Goal: Use online tool/utility: Utilize a website feature to perform a specific function

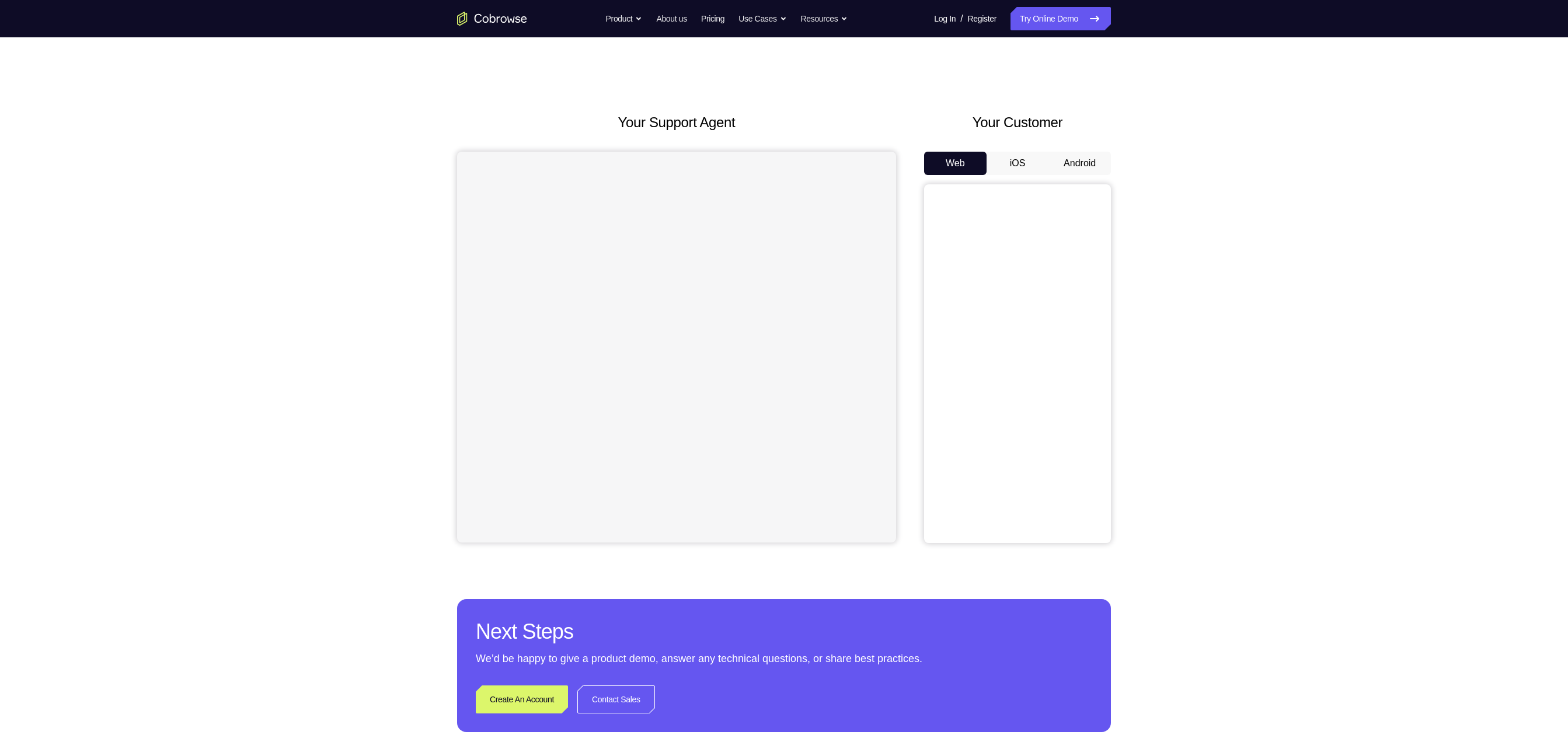
drag, startPoint x: 0, startPoint y: 0, endPoint x: 1086, endPoint y: 155, distance: 1097.0
click at [1086, 155] on button "Android" at bounding box center [1079, 163] width 62 height 23
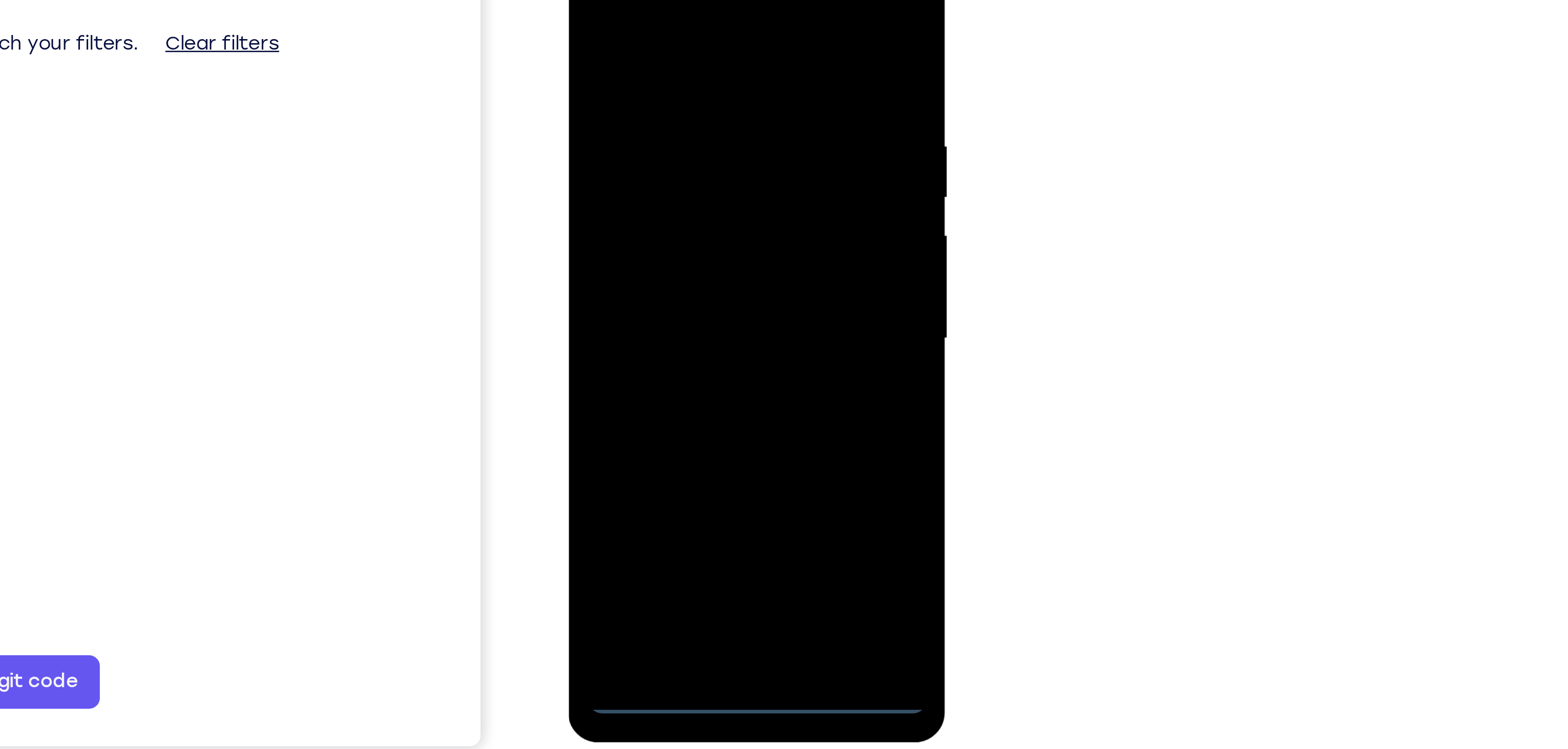
click at [650, 276] on div at bounding box center [651, 118] width 147 height 327
click at [704, 227] on div at bounding box center [651, 118] width 147 height 327
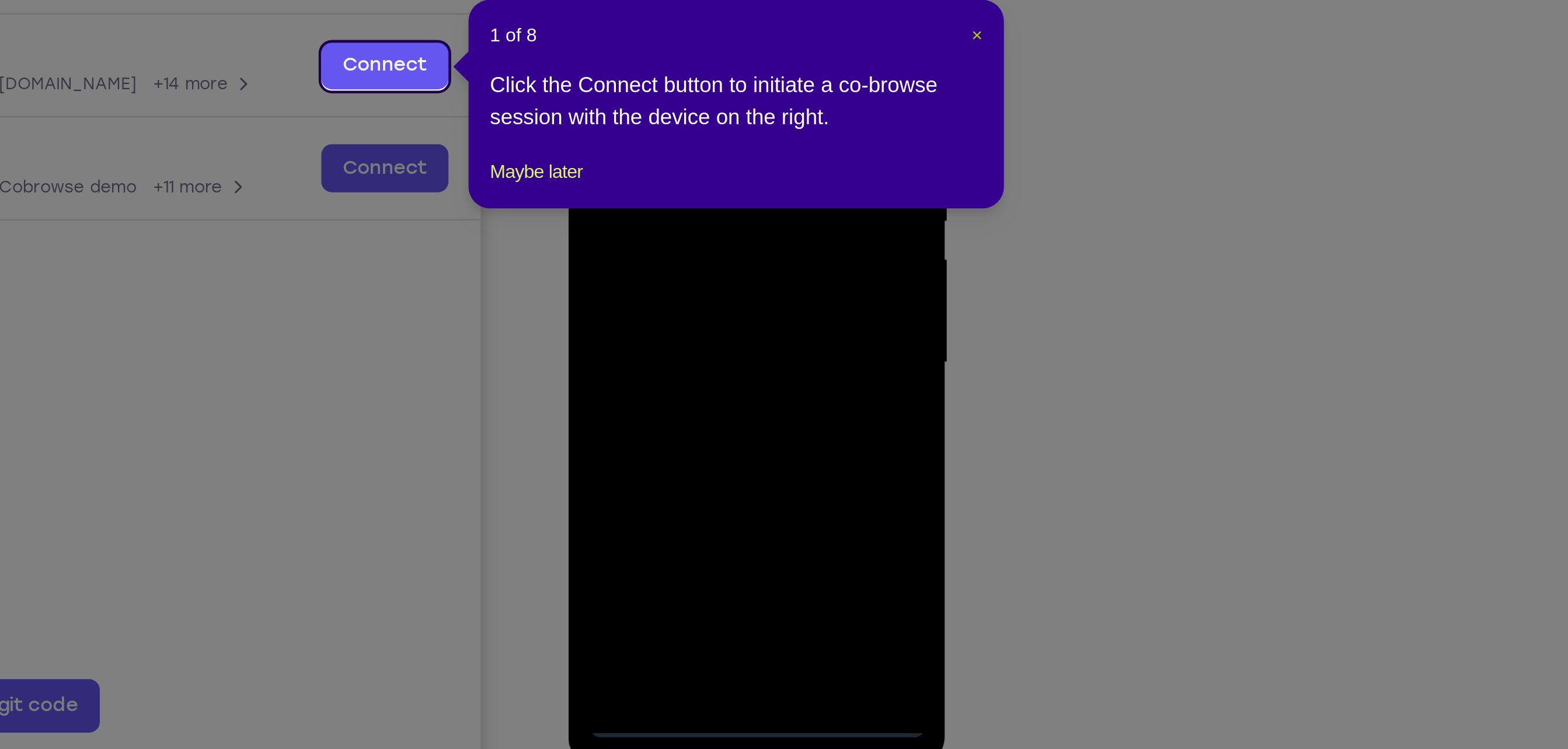
click at [1111, 222] on span "×" at bounding box center [1112, 222] width 5 height 10
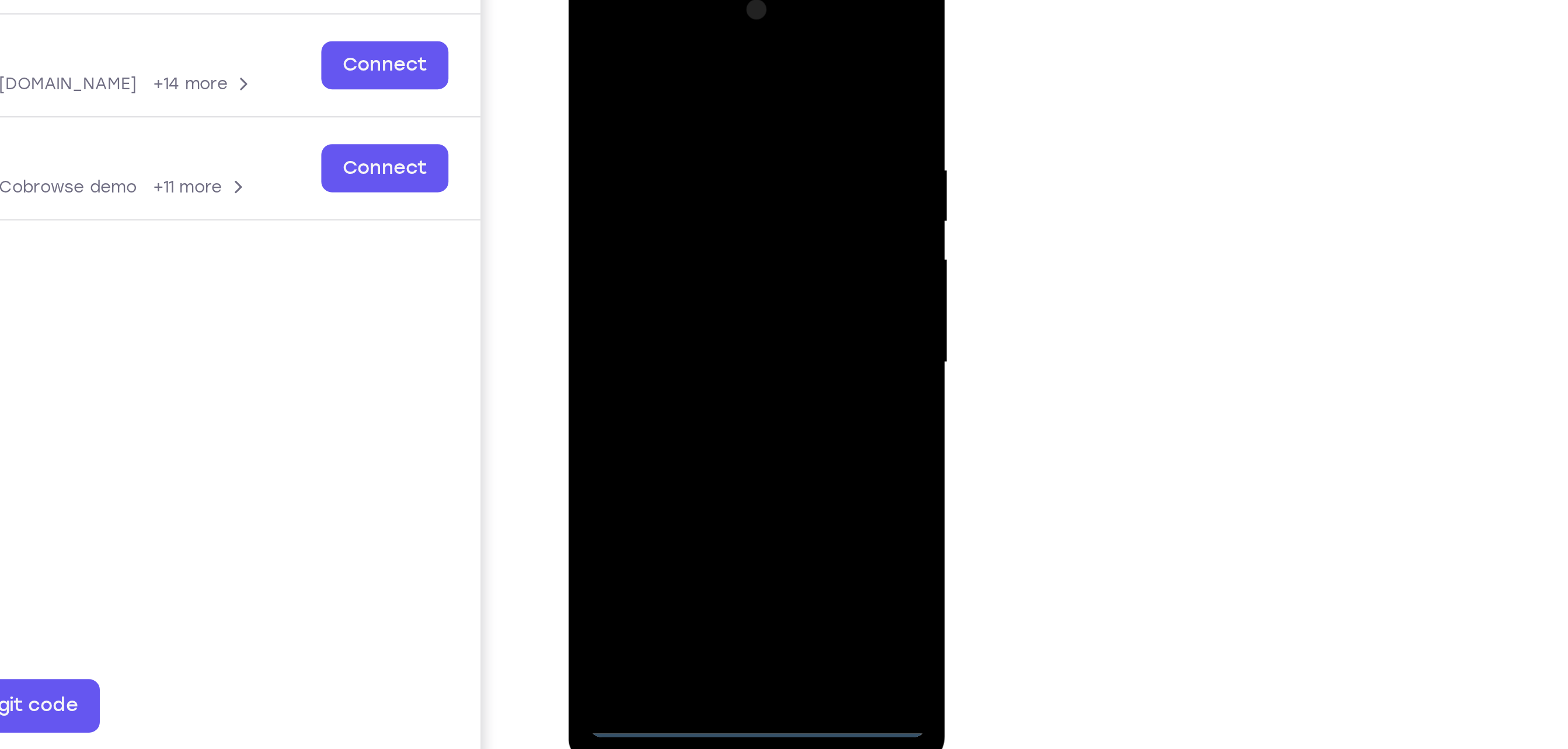
click at [647, 34] on div at bounding box center [651, 141] width 147 height 327
click at [693, 135] on div at bounding box center [651, 141] width 147 height 327
click at [637, 162] on div at bounding box center [651, 141] width 147 height 327
click at [651, 201] on div at bounding box center [651, 141] width 147 height 327
click at [700, 89] on div at bounding box center [651, 141] width 147 height 327
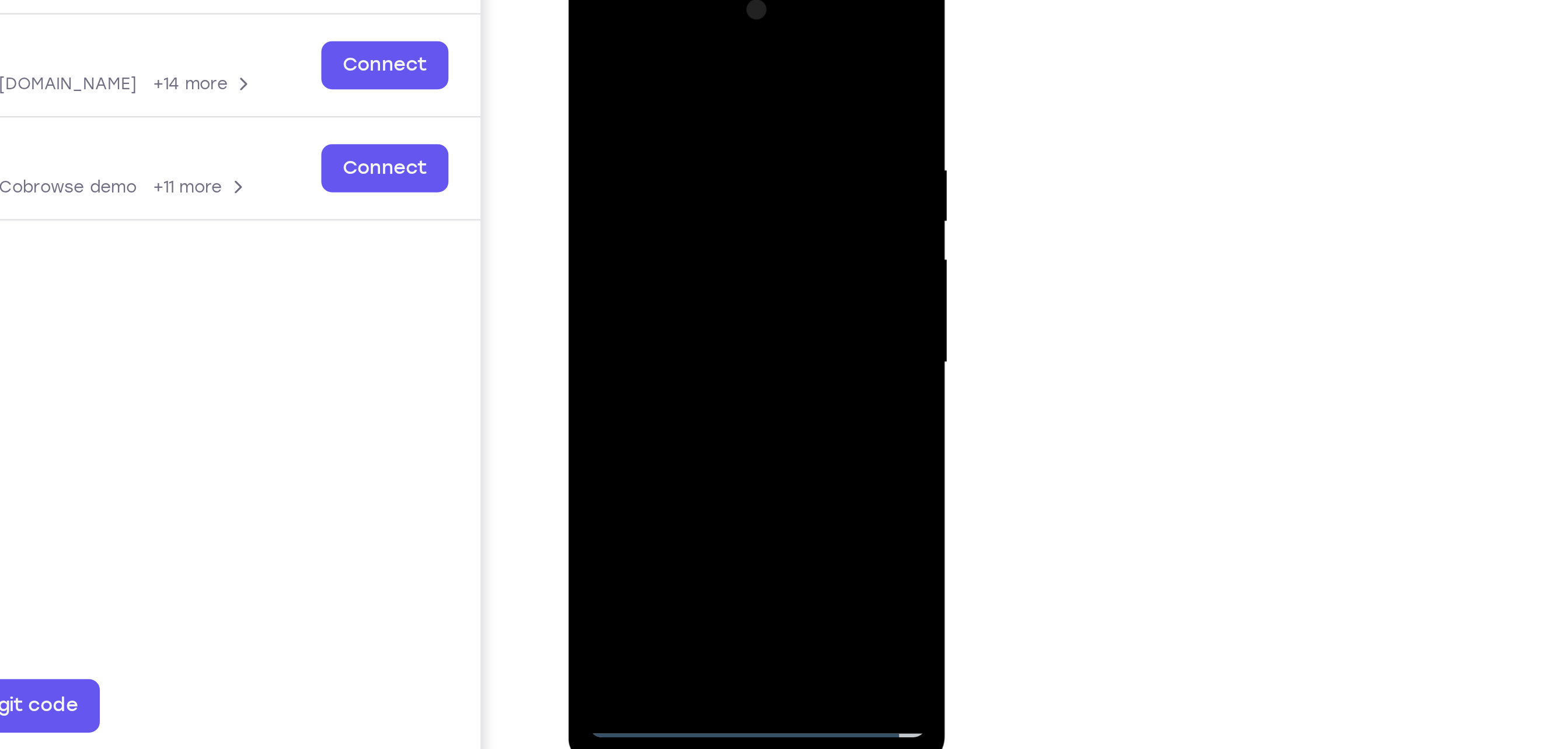
click at [685, 109] on div at bounding box center [651, 141] width 147 height 327
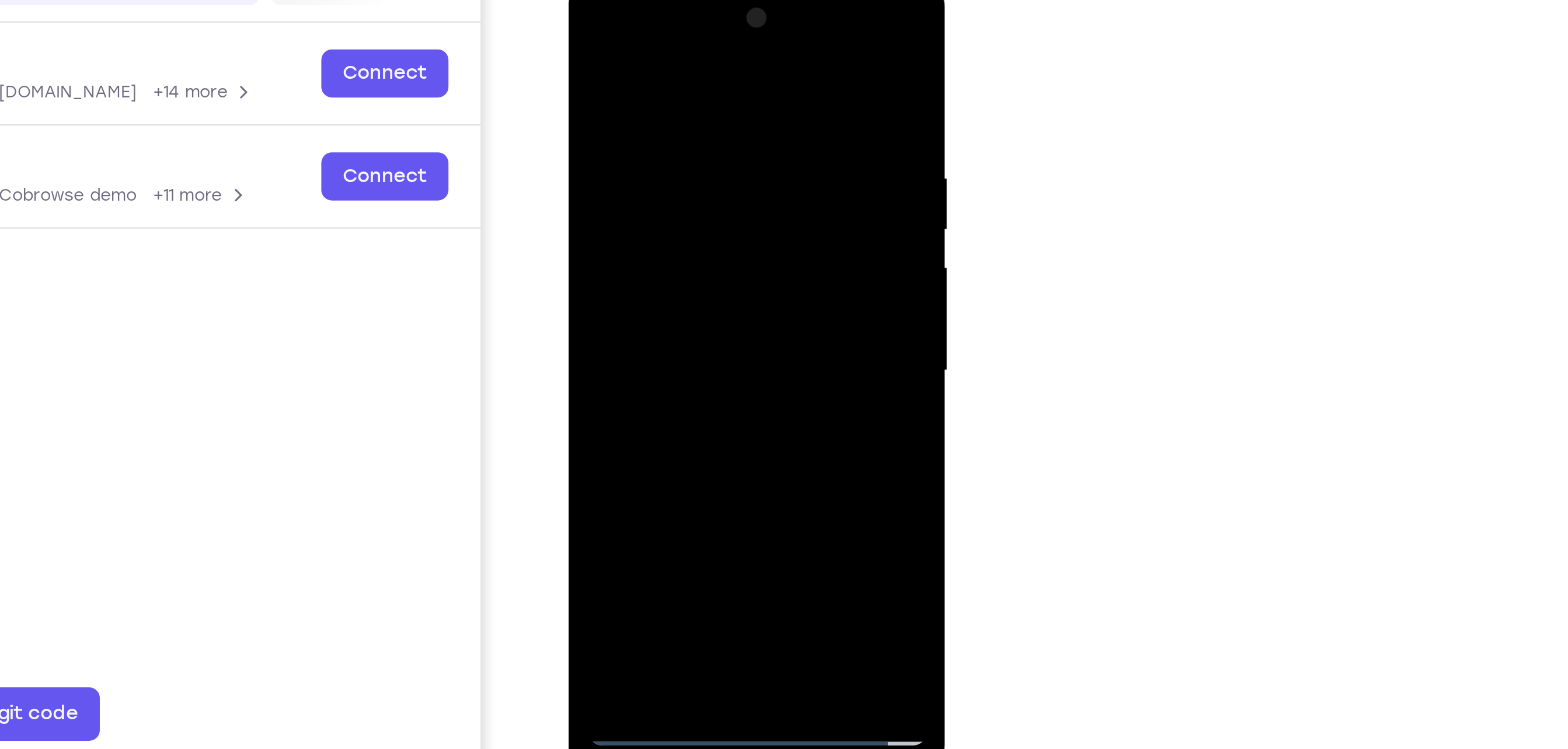
click at [698, 131] on div at bounding box center [651, 150] width 147 height 327
click at [631, 289] on div at bounding box center [651, 150] width 147 height 327
click at [629, 290] on div at bounding box center [651, 150] width 147 height 327
click at [671, 99] on div at bounding box center [651, 150] width 147 height 327
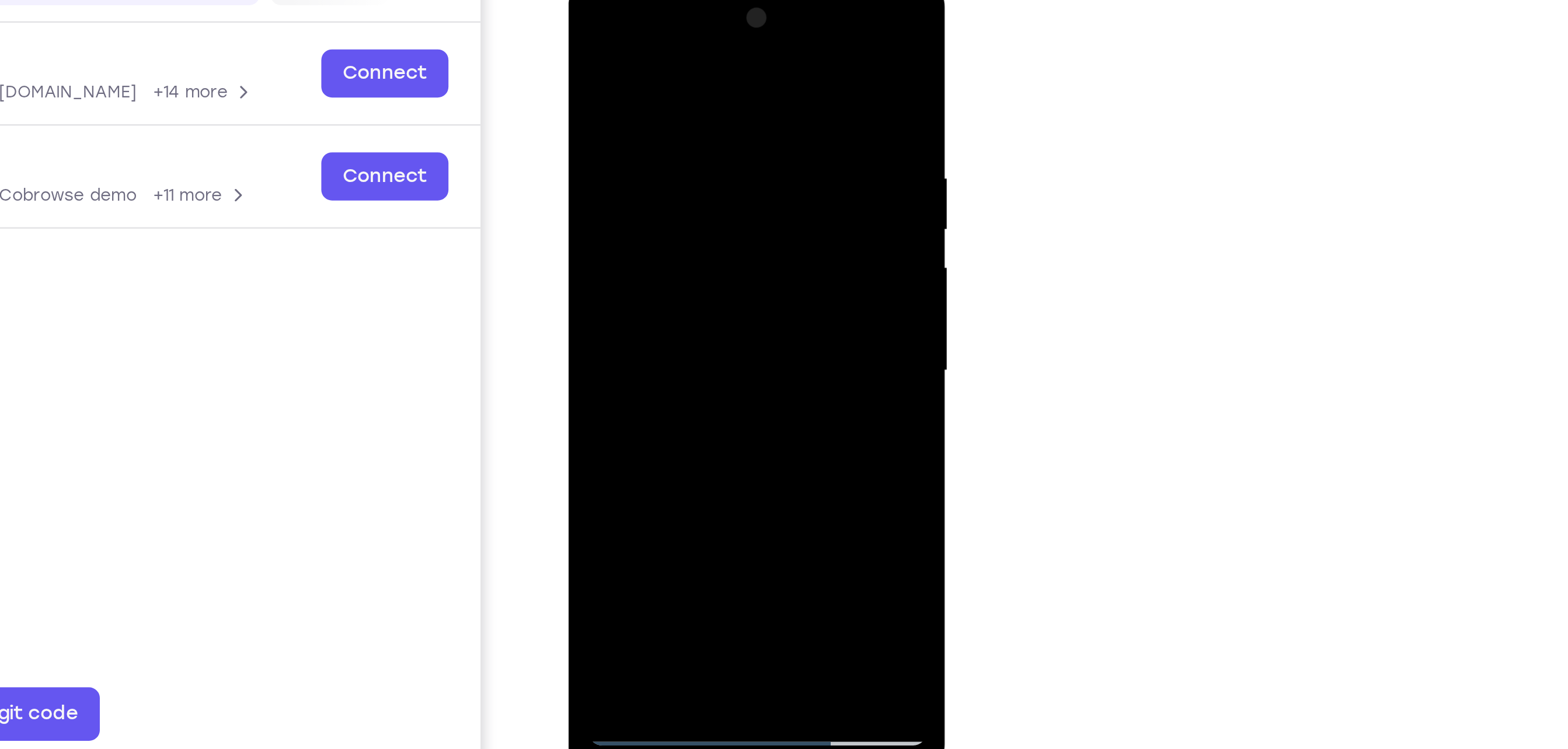
click at [713, 50] on div at bounding box center [651, 150] width 147 height 327
click at [634, 61] on div at bounding box center [651, 150] width 147 height 327
click at [710, 128] on div at bounding box center [651, 150] width 147 height 327
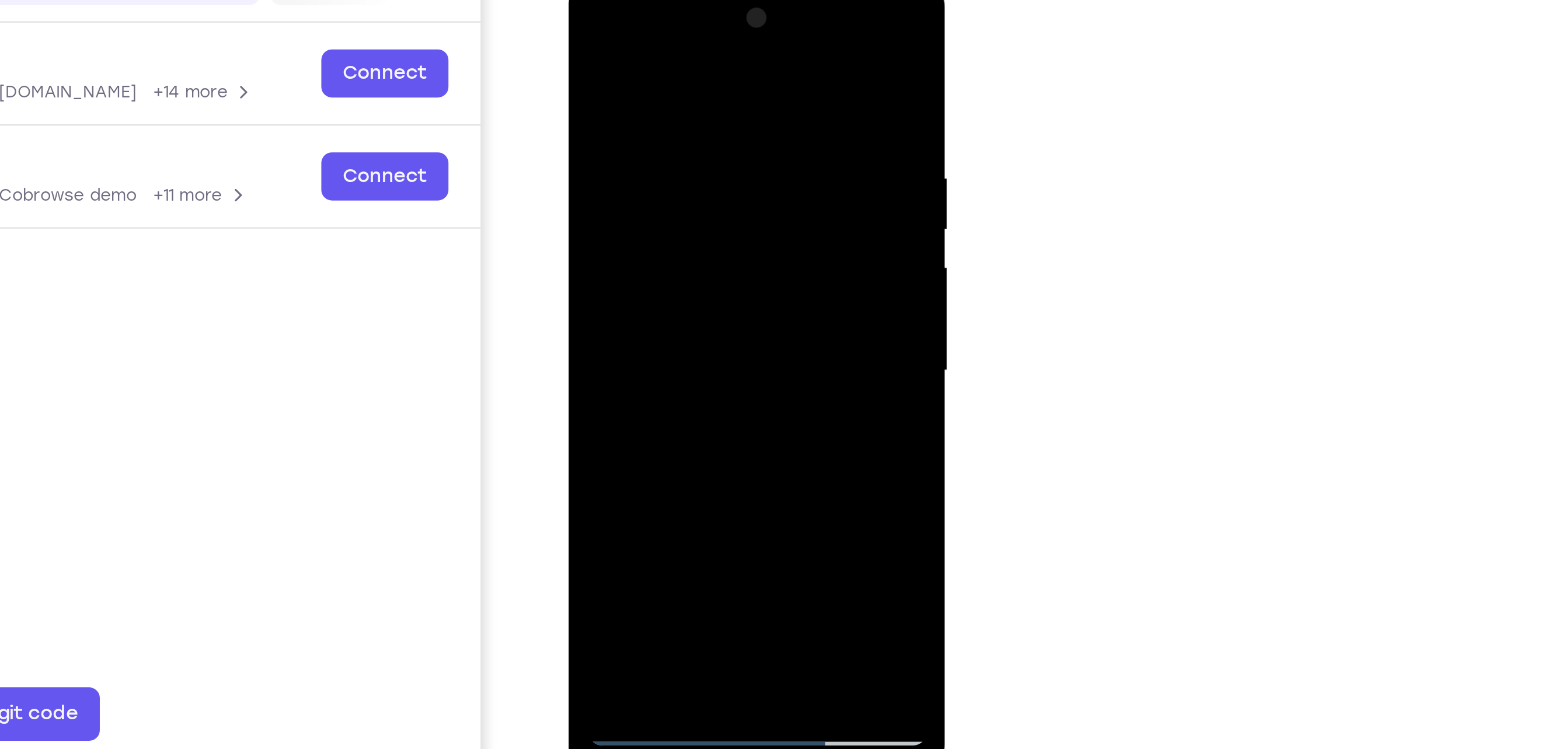
click at [710, 128] on div at bounding box center [651, 150] width 147 height 327
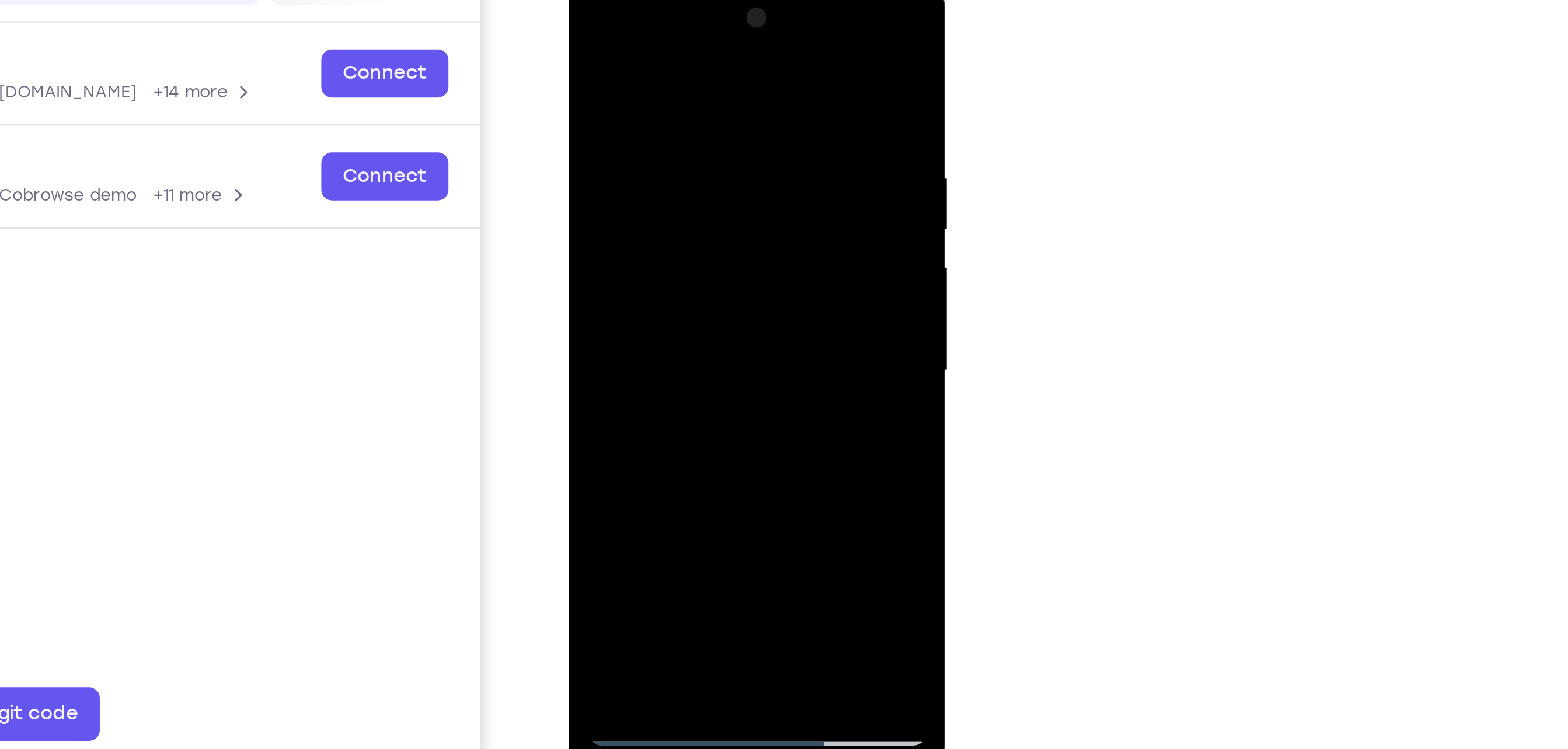
click at [710, 128] on div at bounding box center [651, 150] width 147 height 327
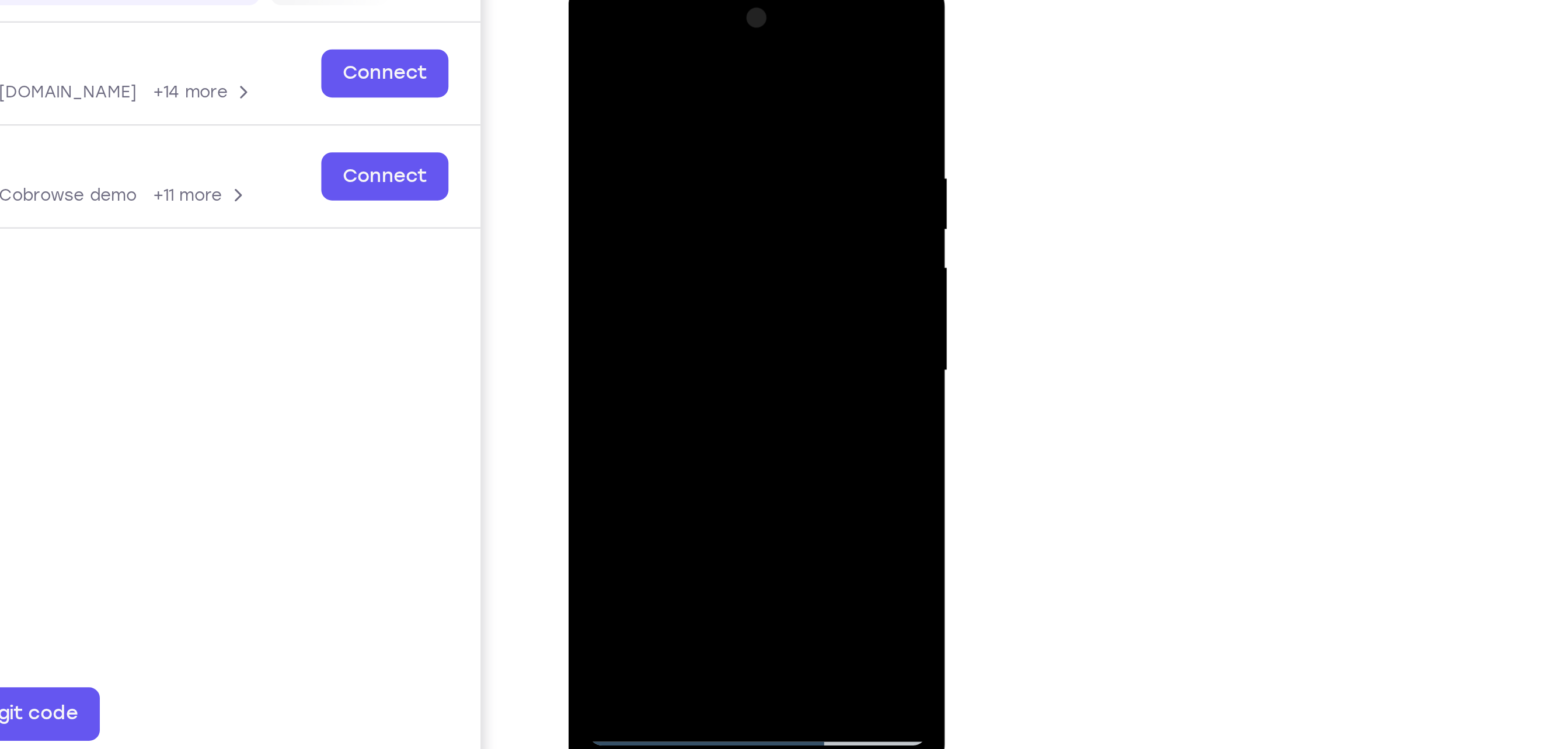
click at [710, 128] on div at bounding box center [651, 150] width 147 height 327
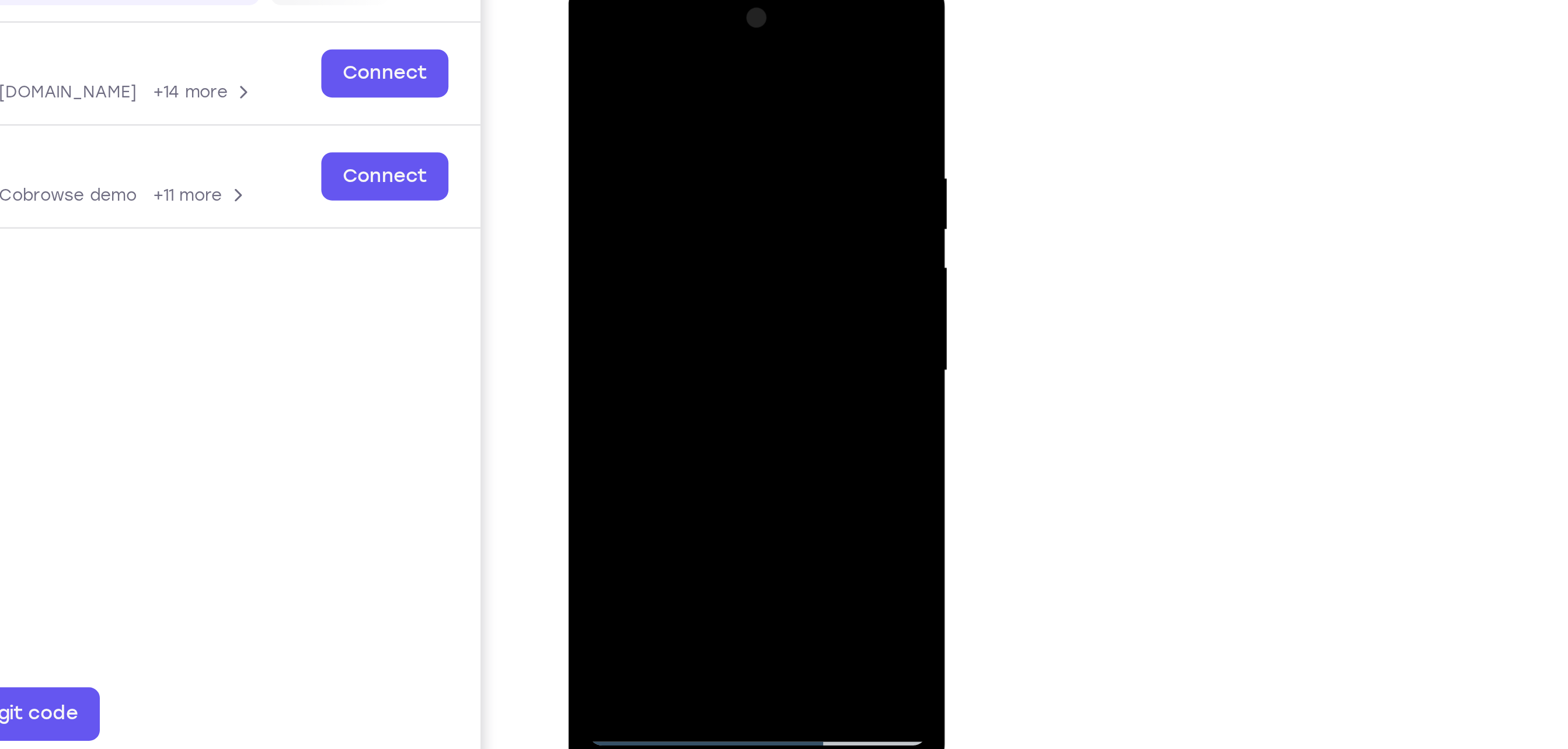
click at [710, 128] on div at bounding box center [651, 150] width 147 height 327
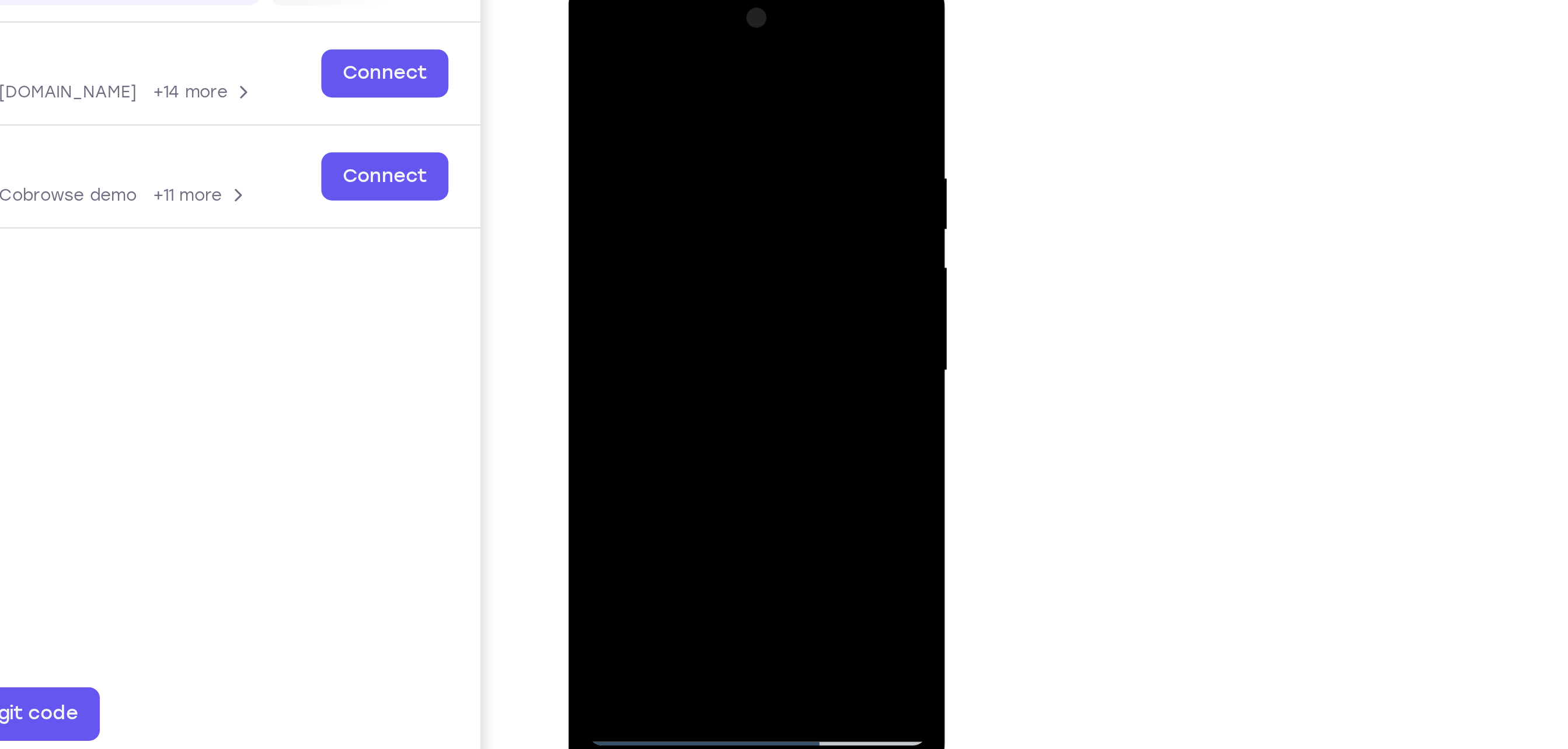
click at [710, 127] on div at bounding box center [651, 150] width 147 height 327
click at [601, 144] on div at bounding box center [651, 150] width 147 height 327
click at [600, 147] on div at bounding box center [651, 150] width 147 height 327
click at [710, 159] on div at bounding box center [651, 150] width 147 height 327
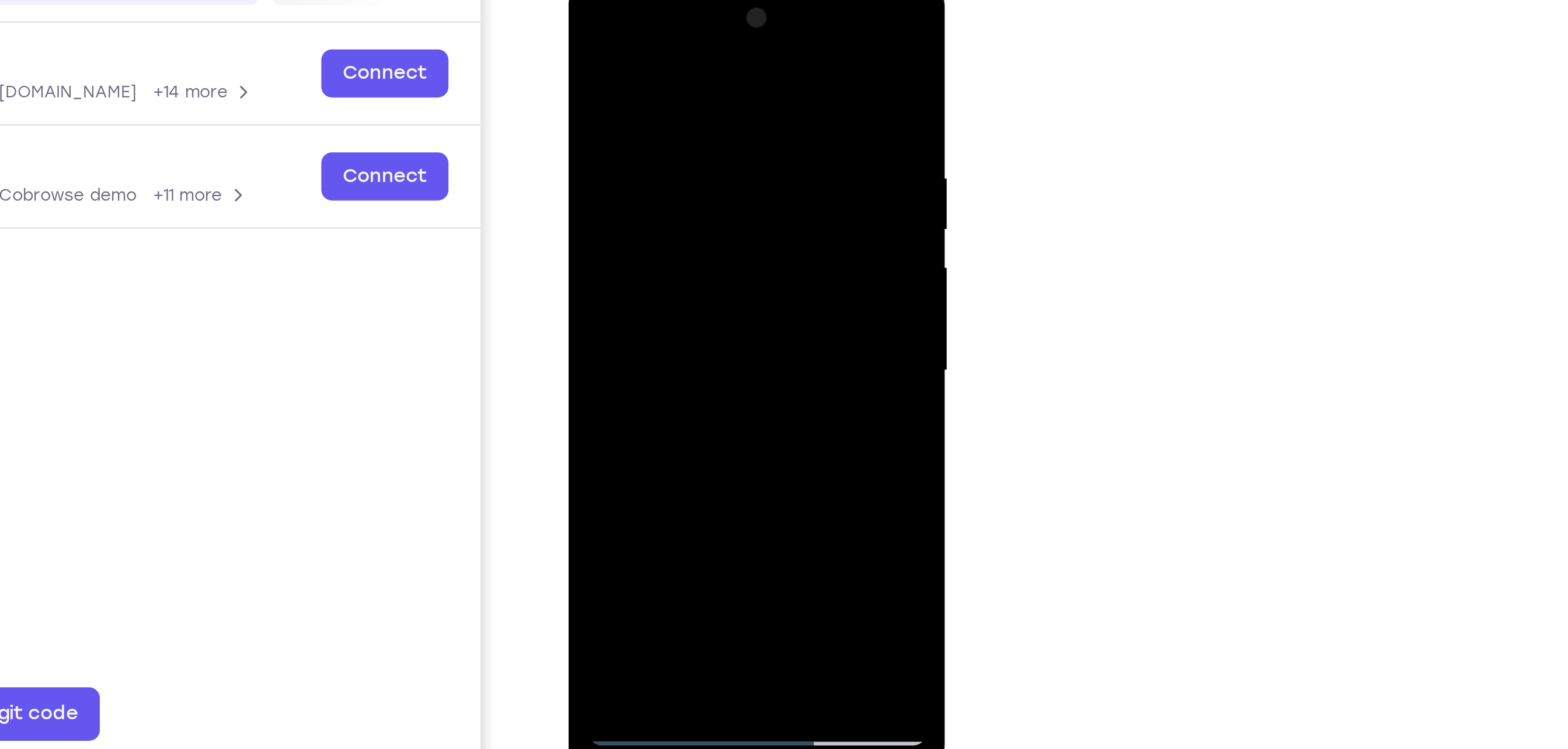
click at [710, 159] on div at bounding box center [651, 150] width 147 height 327
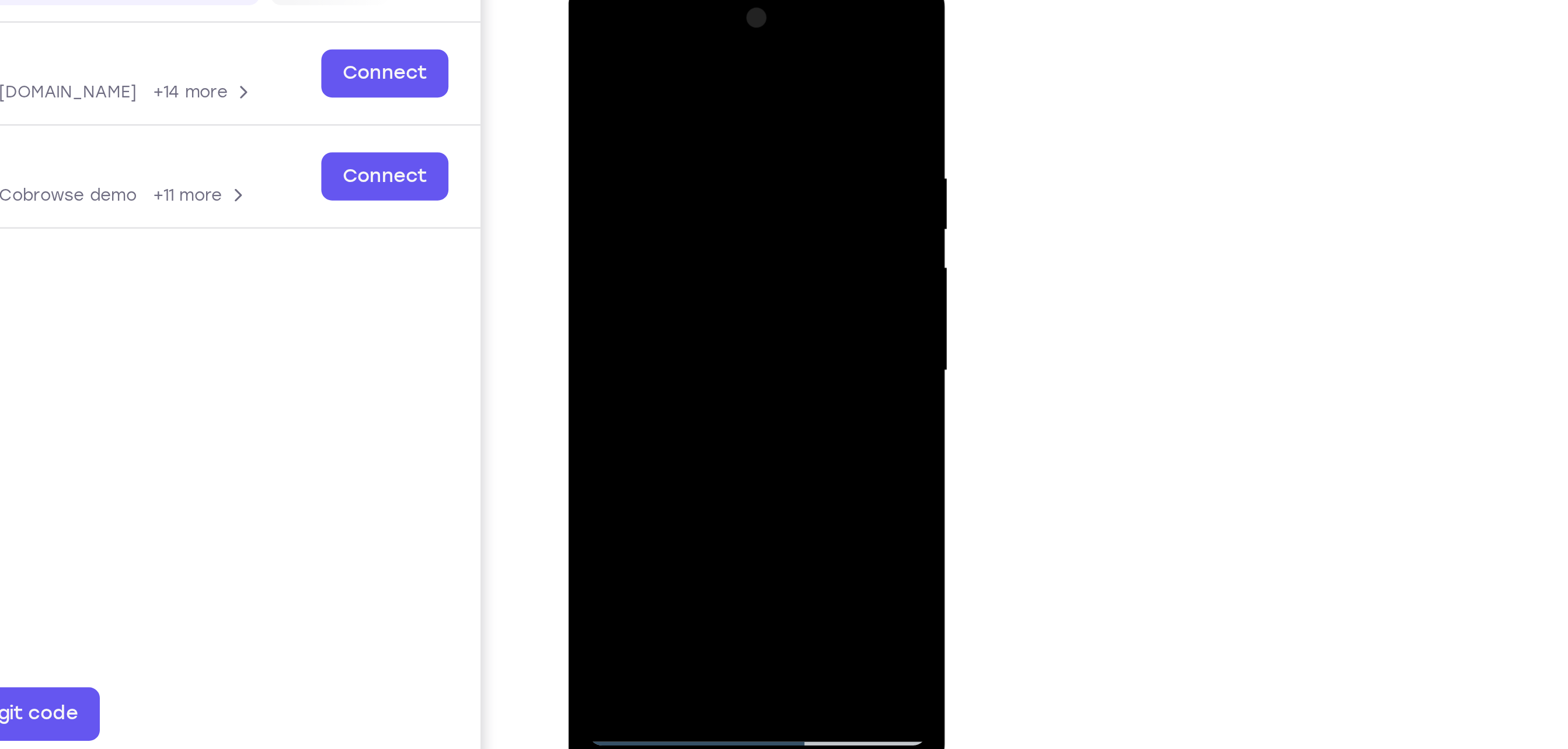
click at [710, 159] on div at bounding box center [651, 150] width 147 height 327
click at [711, 155] on div at bounding box center [651, 150] width 147 height 327
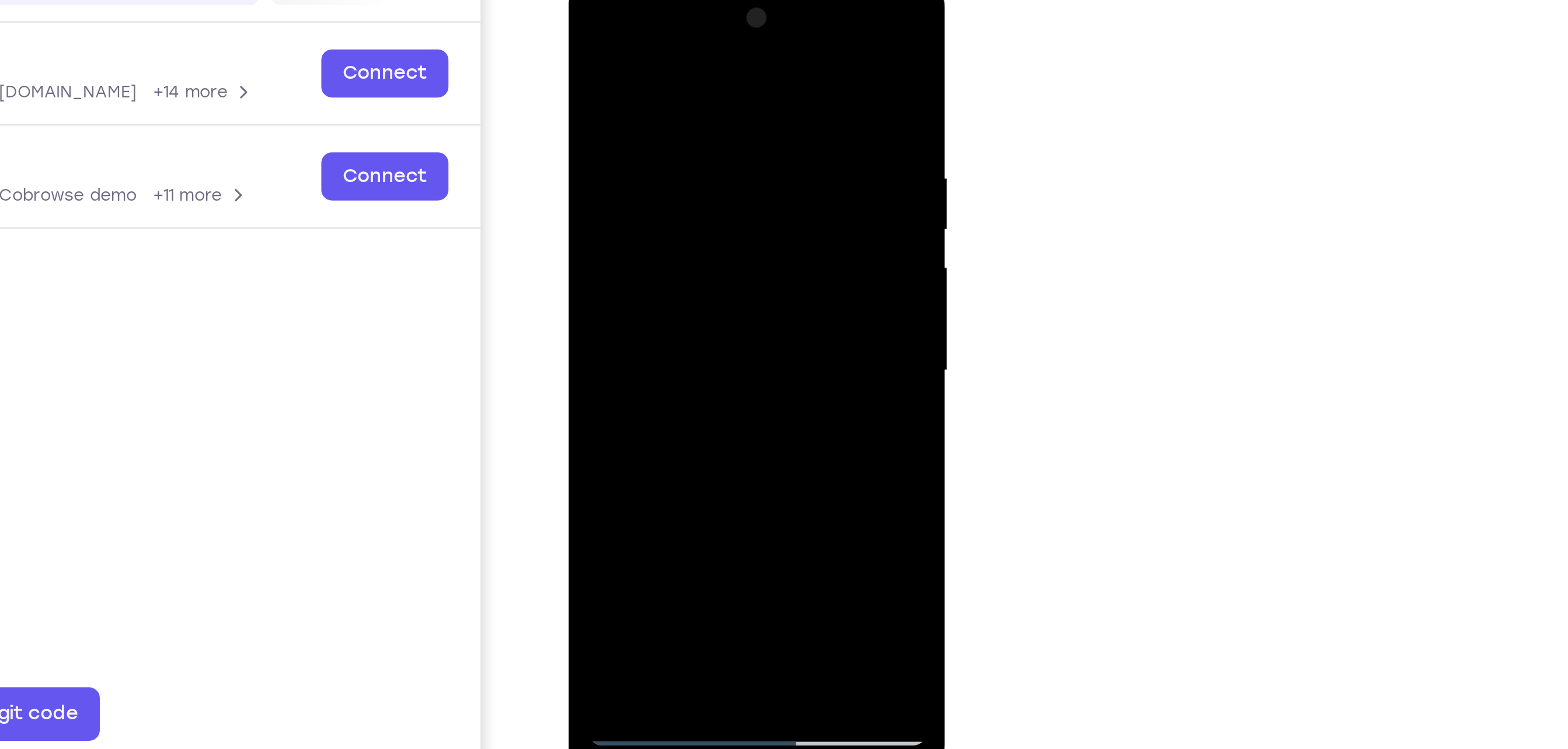
click at [712, 151] on div at bounding box center [651, 150] width 147 height 327
click at [712, 149] on div at bounding box center [651, 150] width 147 height 327
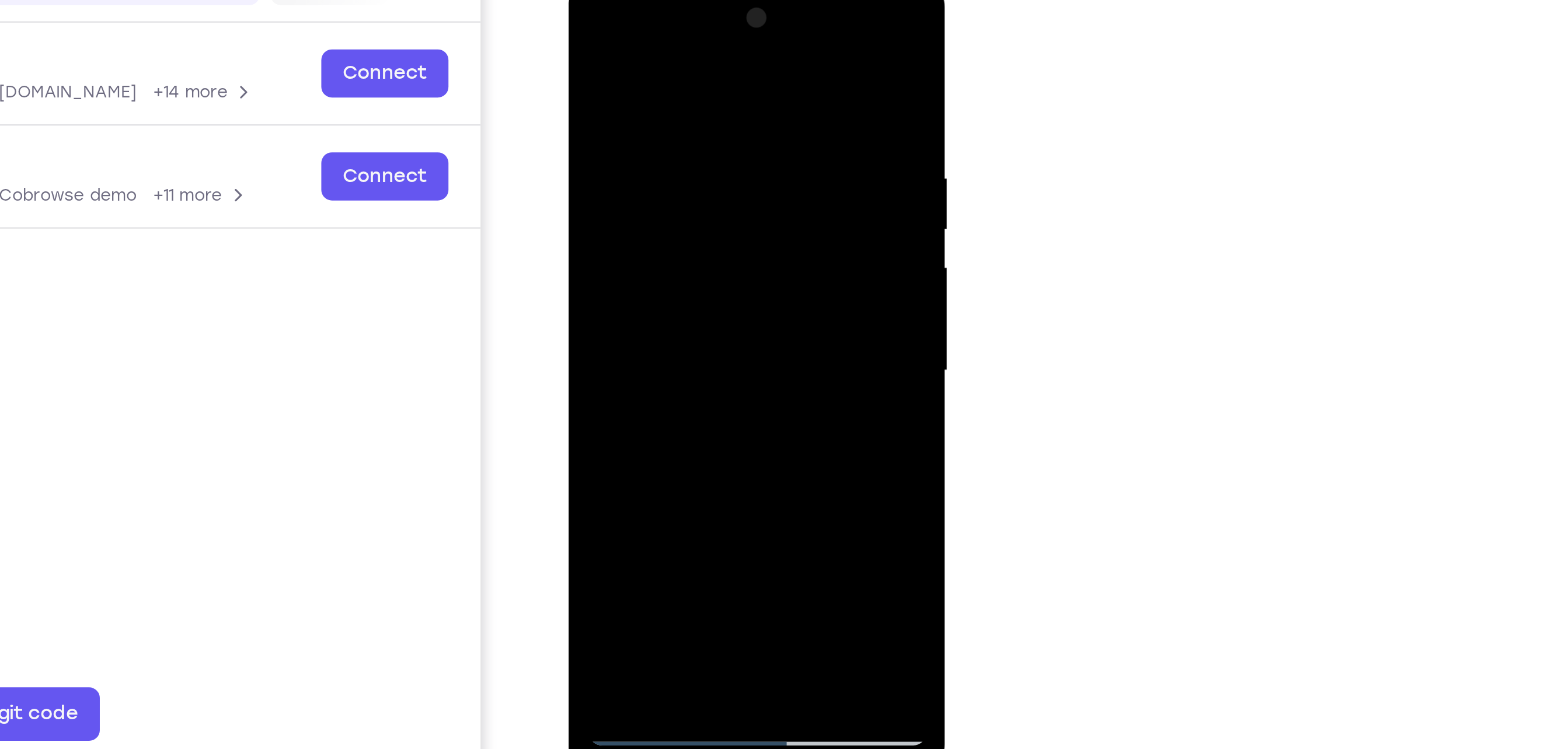
click at [712, 149] on div at bounding box center [651, 150] width 147 height 327
click at [584, 143] on div at bounding box center [651, 150] width 147 height 327
click at [709, 152] on div at bounding box center [651, 150] width 147 height 327
click at [710, 150] on div at bounding box center [651, 150] width 147 height 327
click at [706, 157] on div at bounding box center [651, 150] width 147 height 327
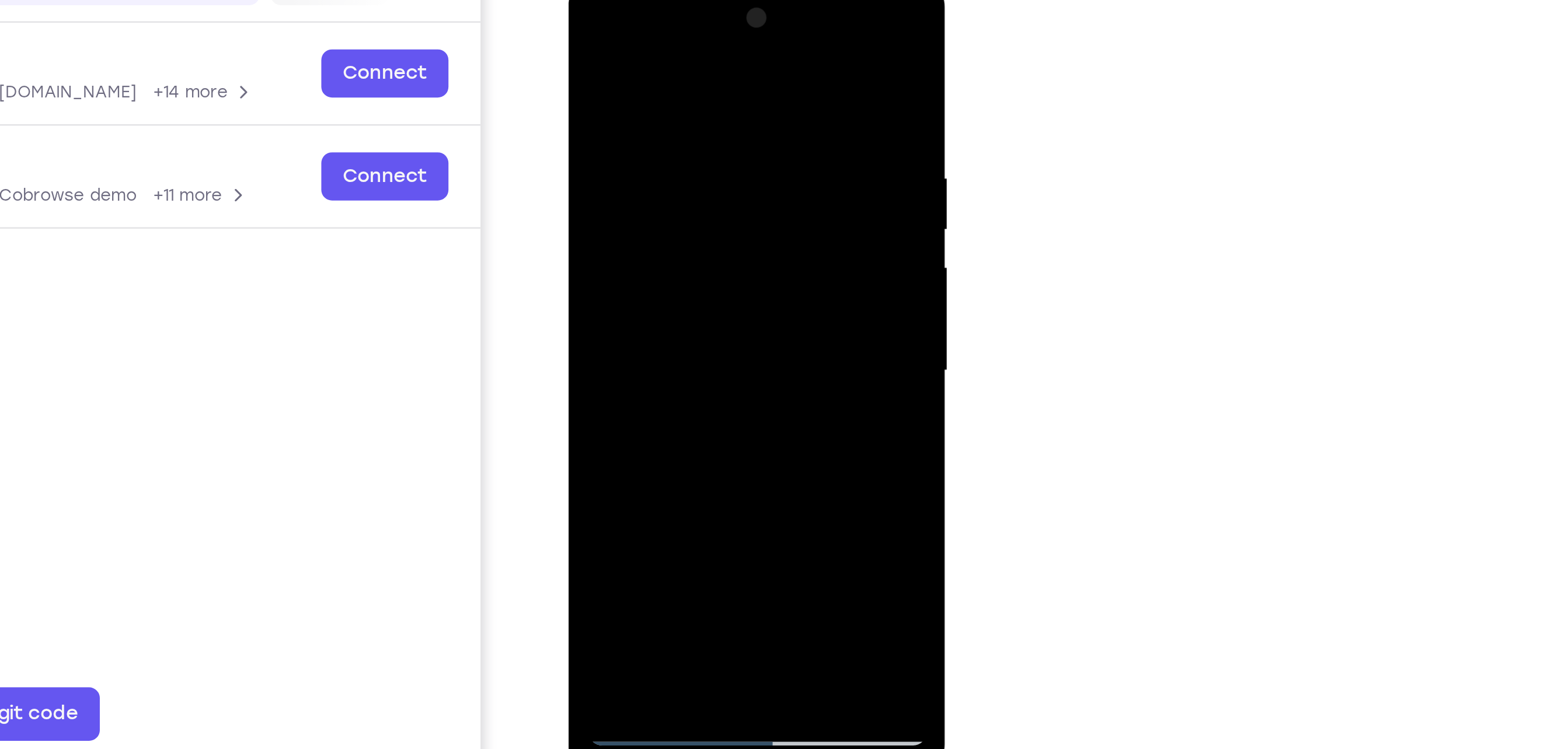
click at [706, 157] on div at bounding box center [651, 150] width 147 height 327
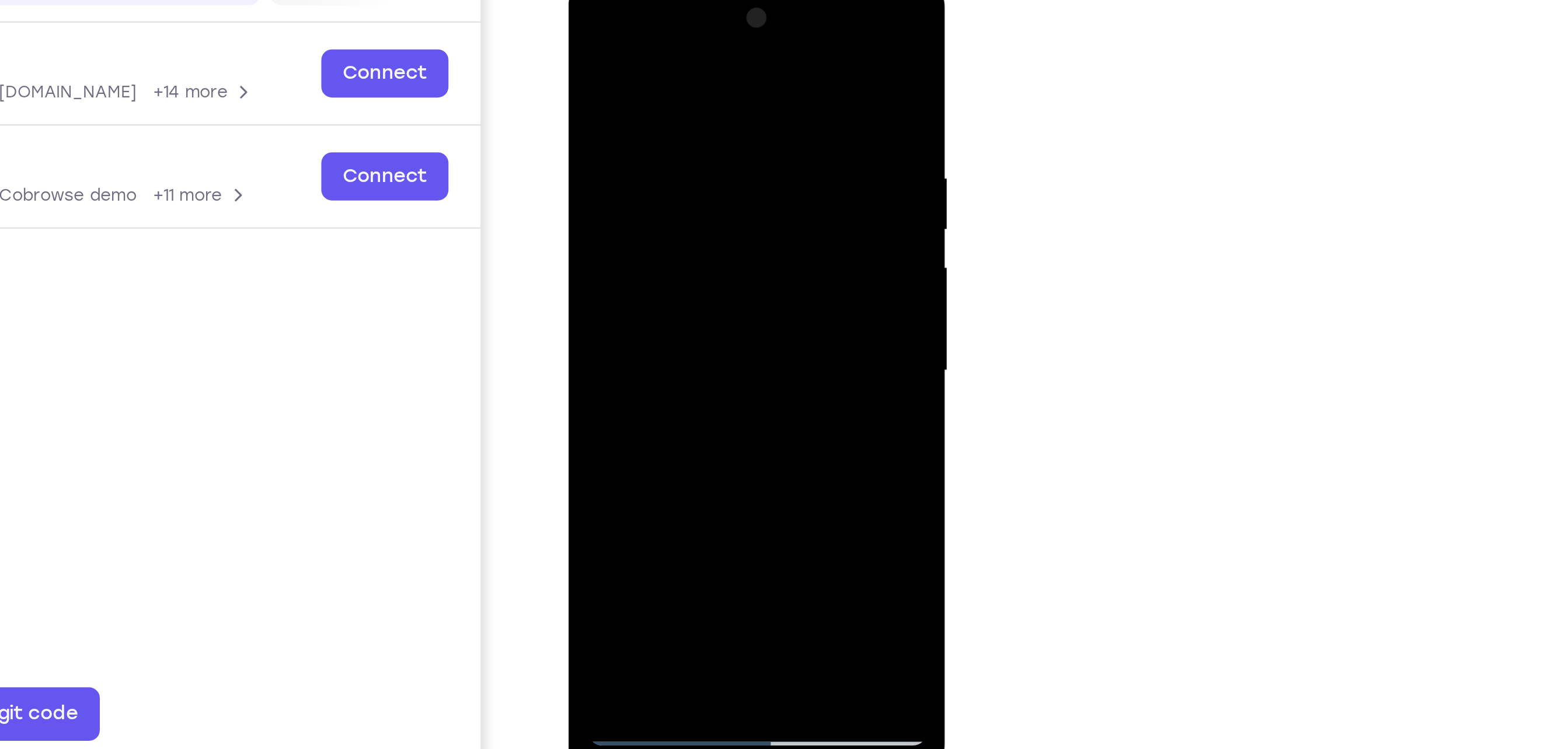
click at [706, 157] on div at bounding box center [651, 150] width 147 height 327
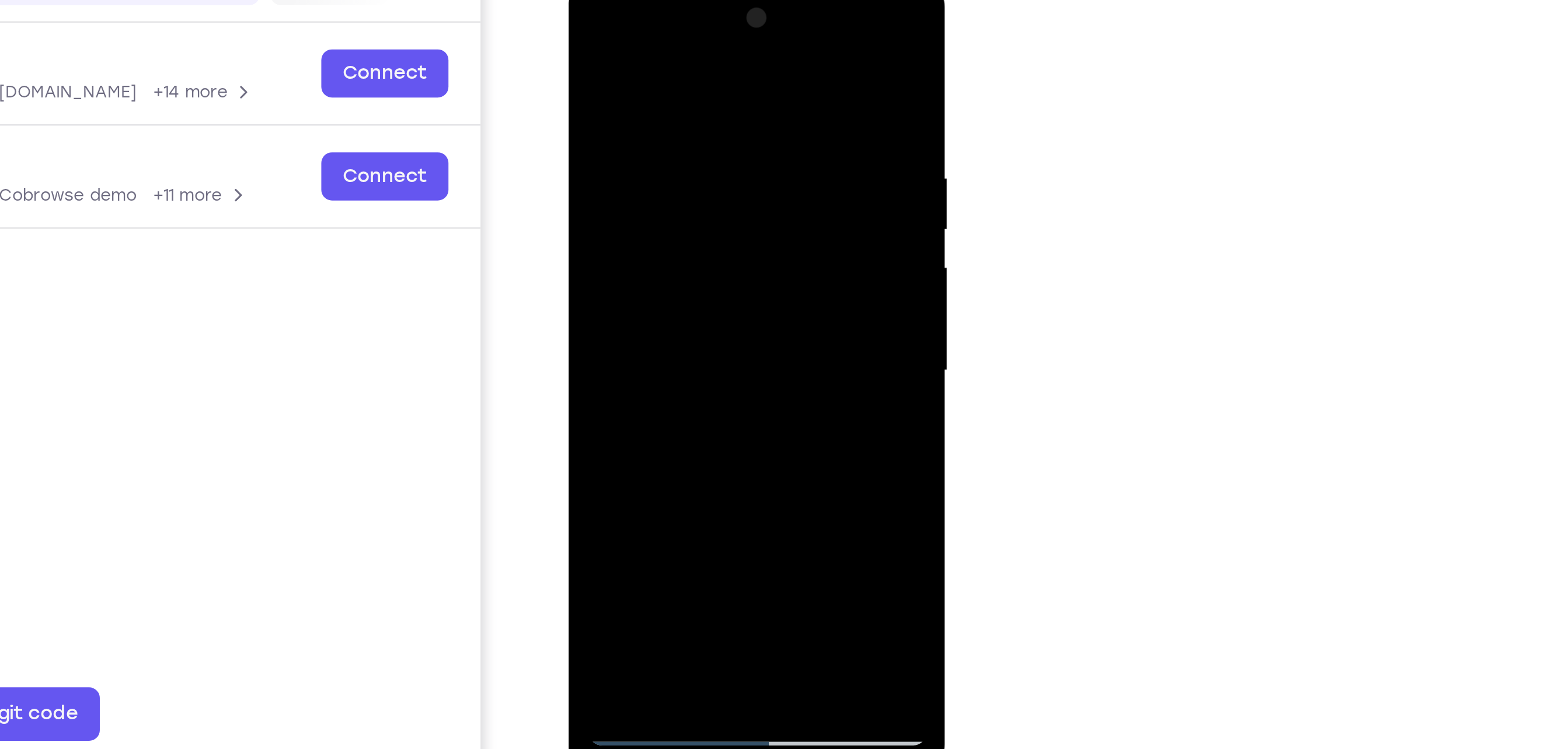
click at [706, 157] on div at bounding box center [651, 150] width 147 height 327
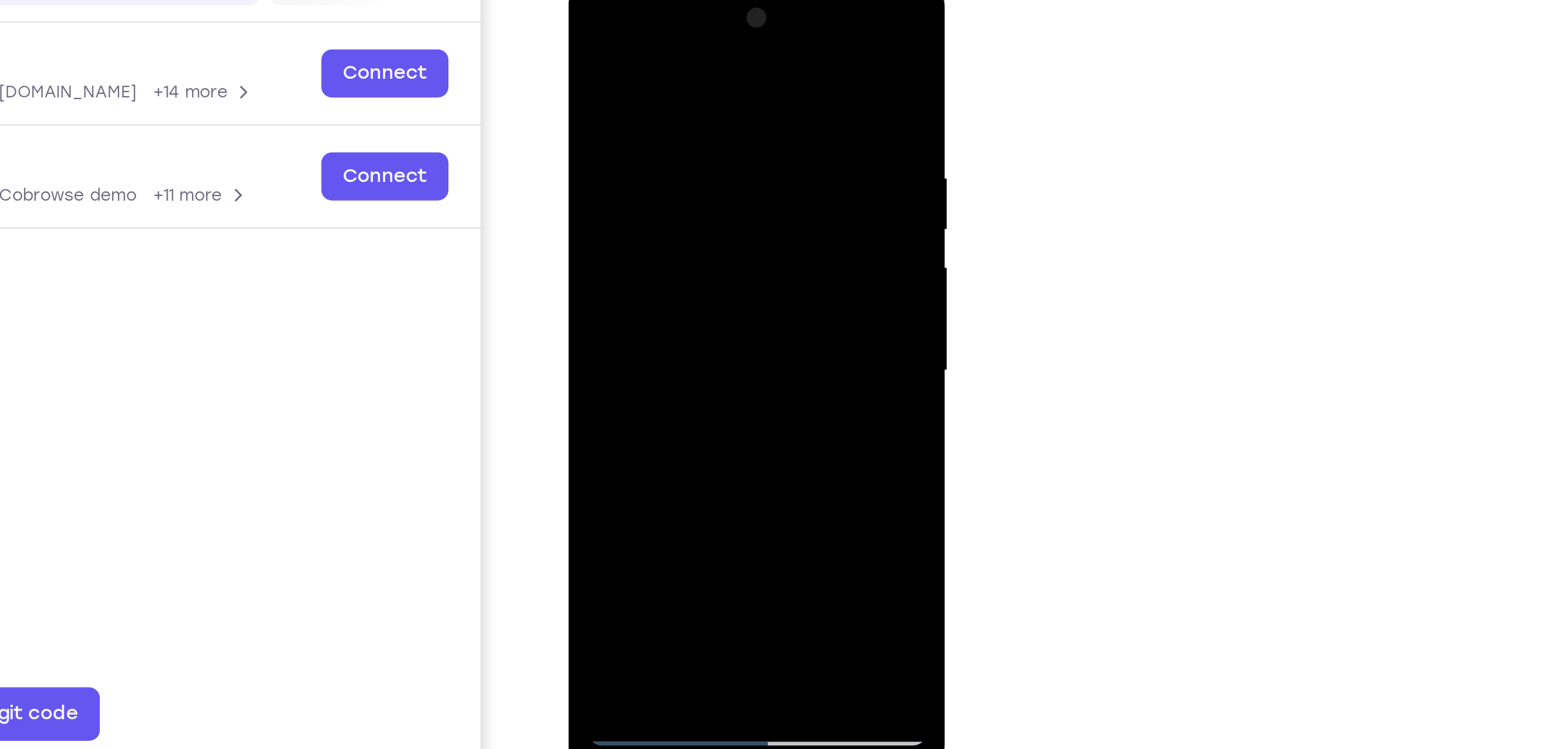
click at [706, 157] on div at bounding box center [651, 150] width 147 height 327
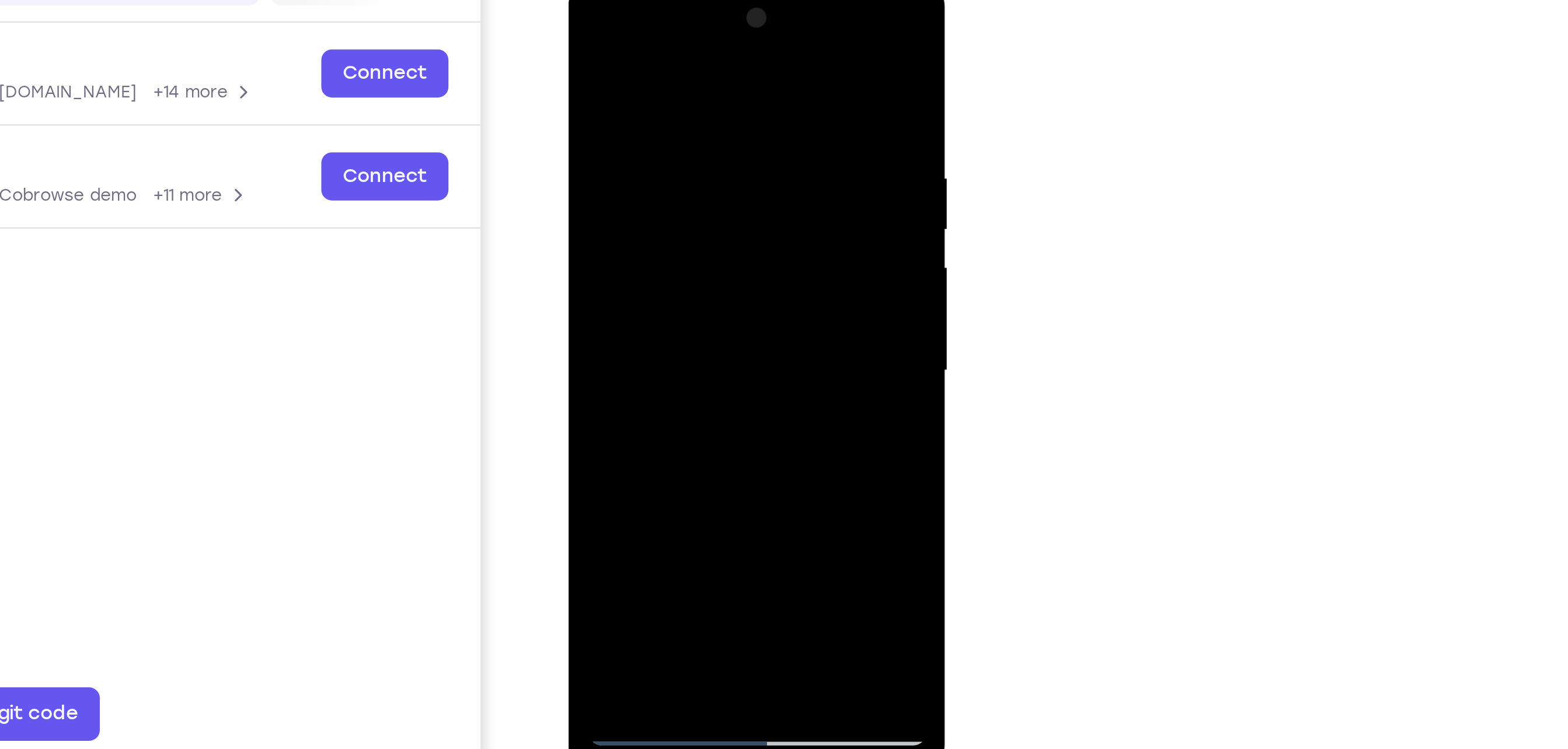
click at [706, 157] on div at bounding box center [651, 150] width 147 height 327
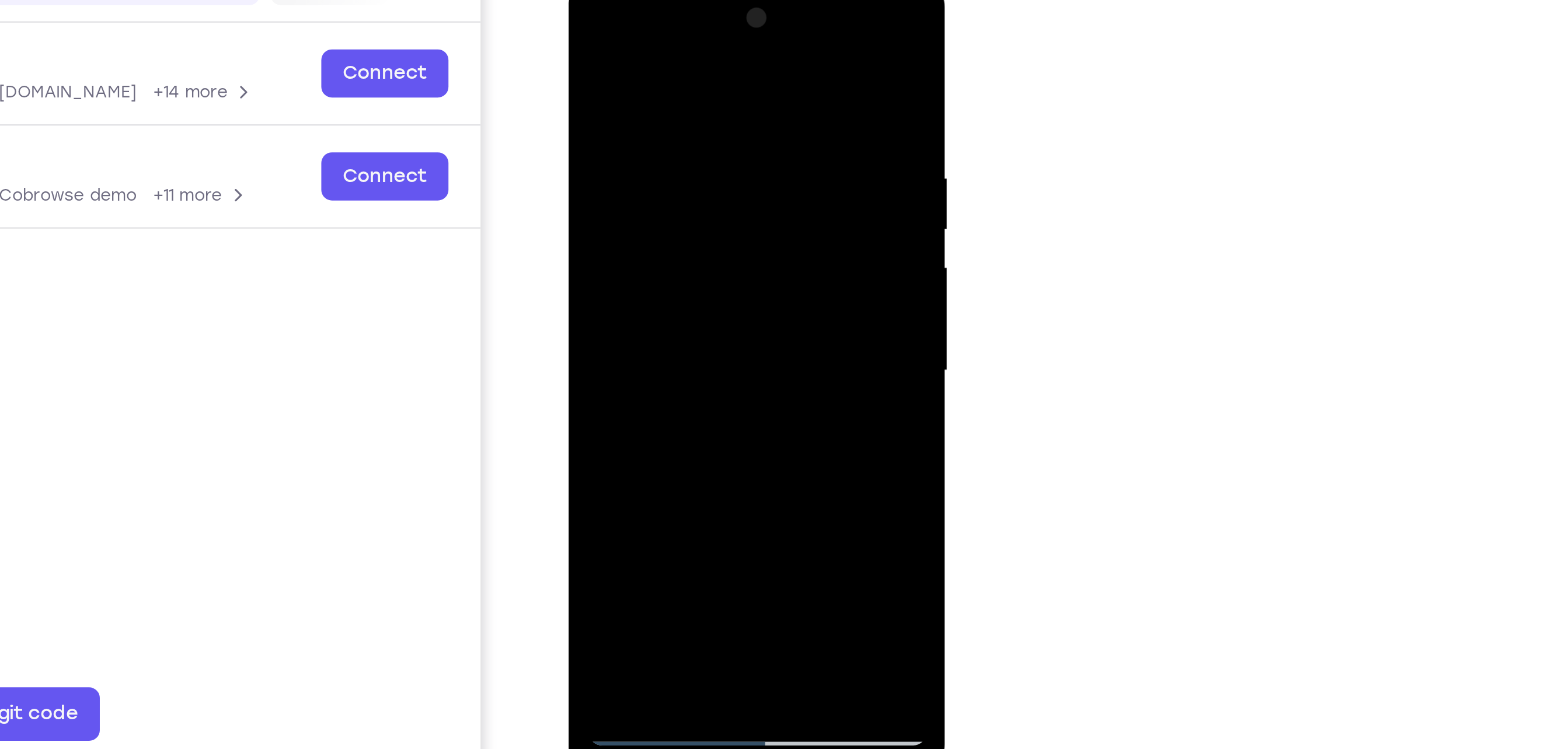
click at [706, 157] on div at bounding box center [651, 150] width 147 height 327
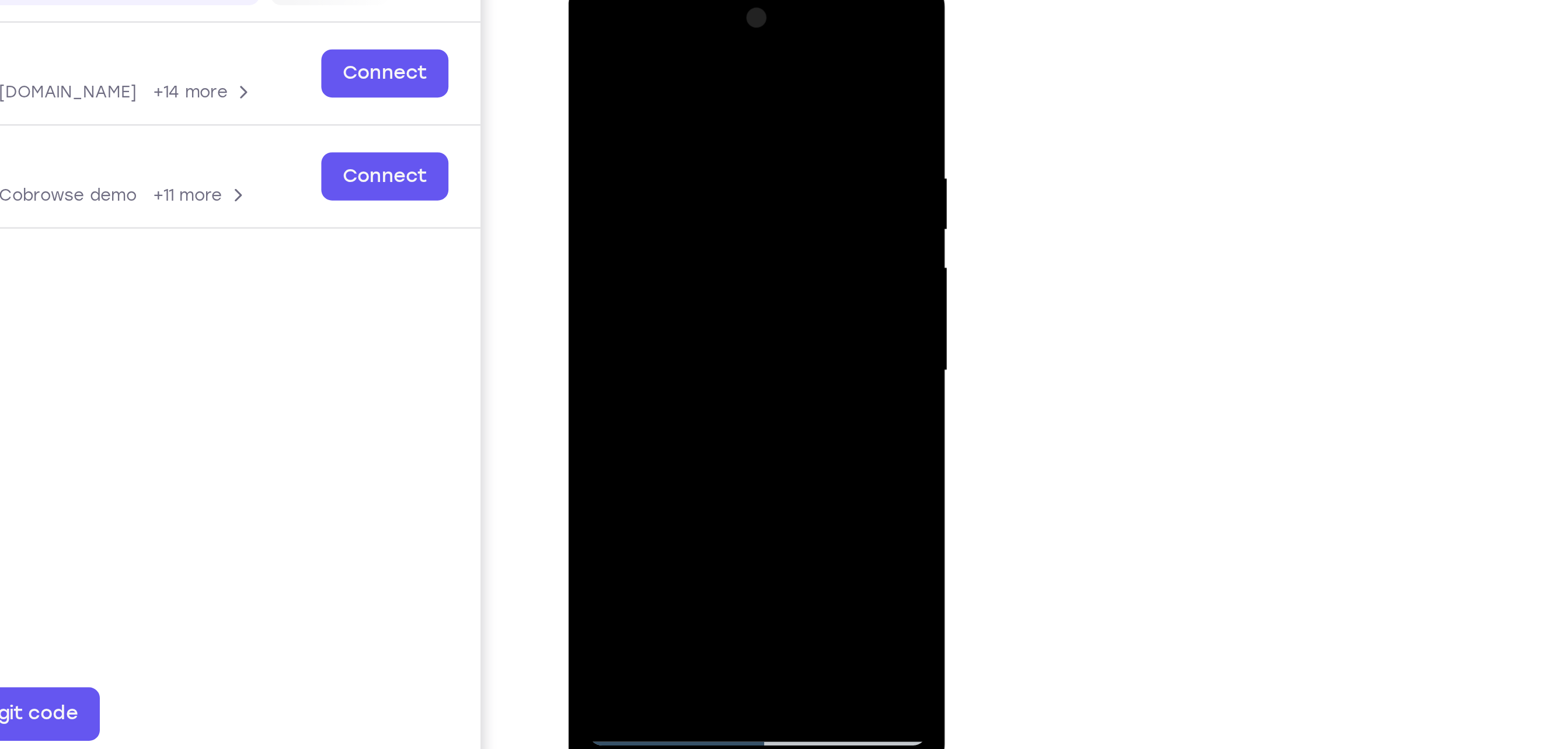
click at [706, 157] on div at bounding box center [651, 150] width 147 height 327
click at [713, 52] on div at bounding box center [651, 150] width 147 height 327
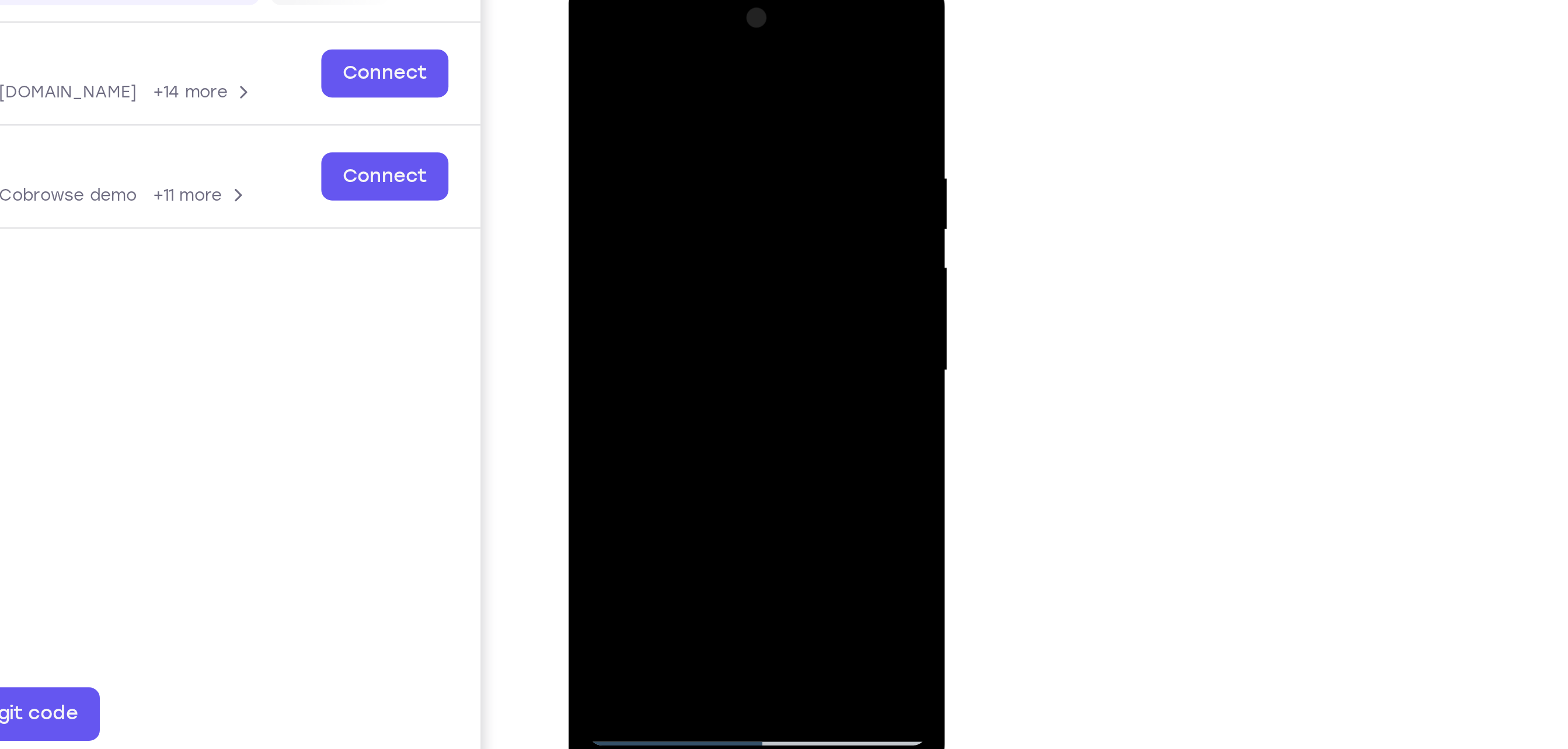
click at [713, 52] on div at bounding box center [651, 150] width 147 height 327
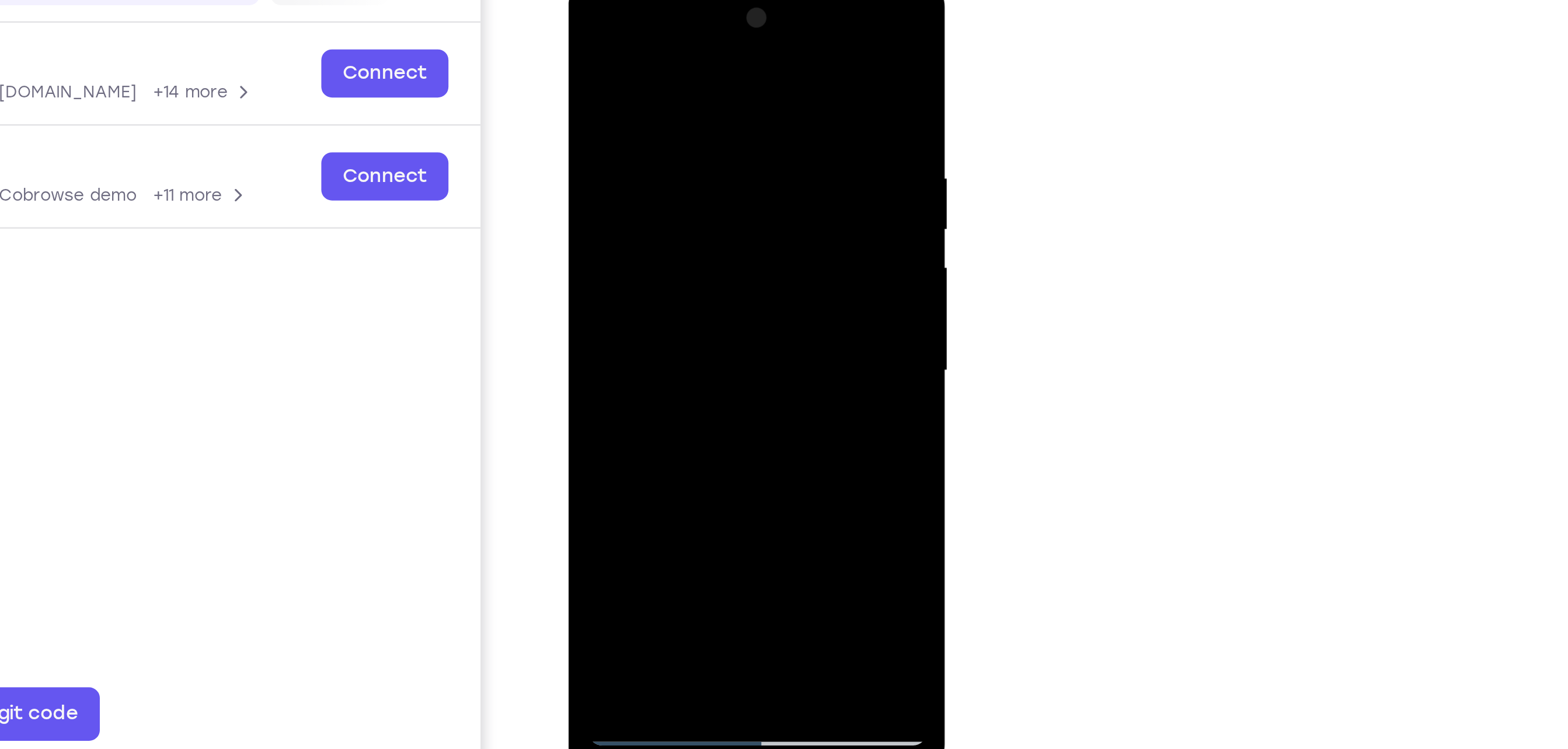
click at [713, 52] on div at bounding box center [651, 150] width 147 height 327
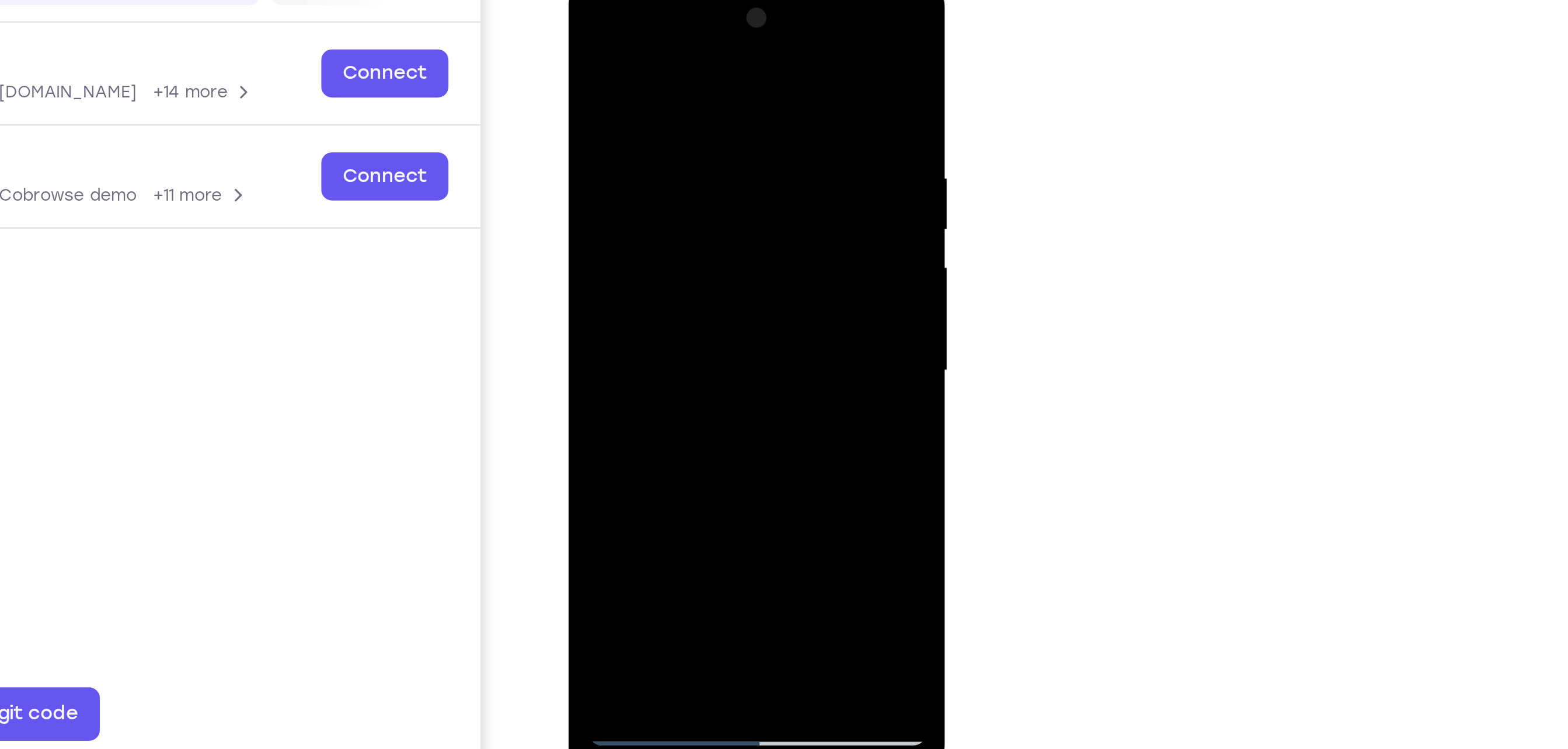
click at [713, 52] on div at bounding box center [651, 150] width 147 height 327
drag, startPoint x: 713, startPoint y: 52, endPoint x: 715, endPoint y: 78, distance: 26.1
click at [715, 78] on div at bounding box center [651, 150] width 147 height 327
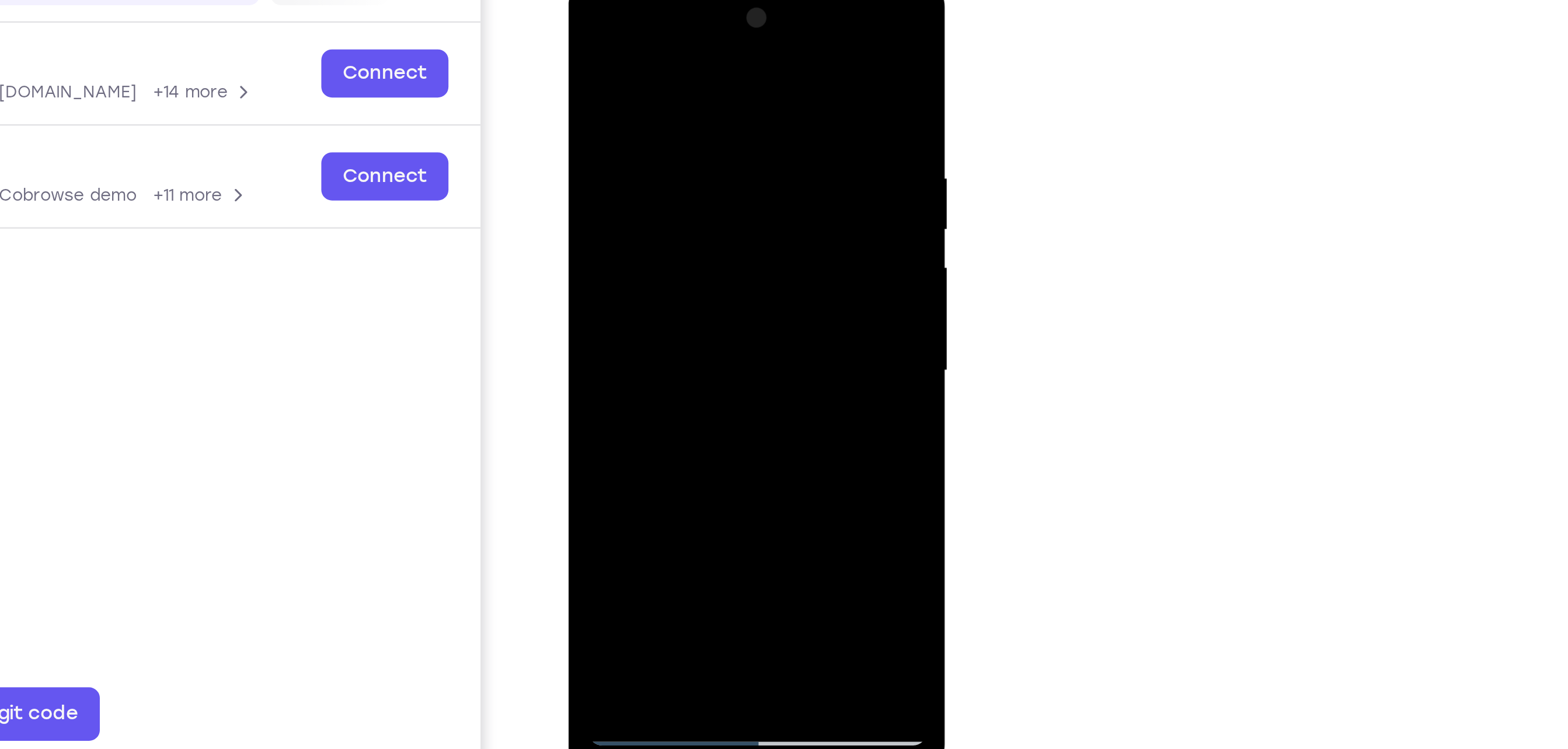
click at [715, 78] on div at bounding box center [651, 150] width 147 height 327
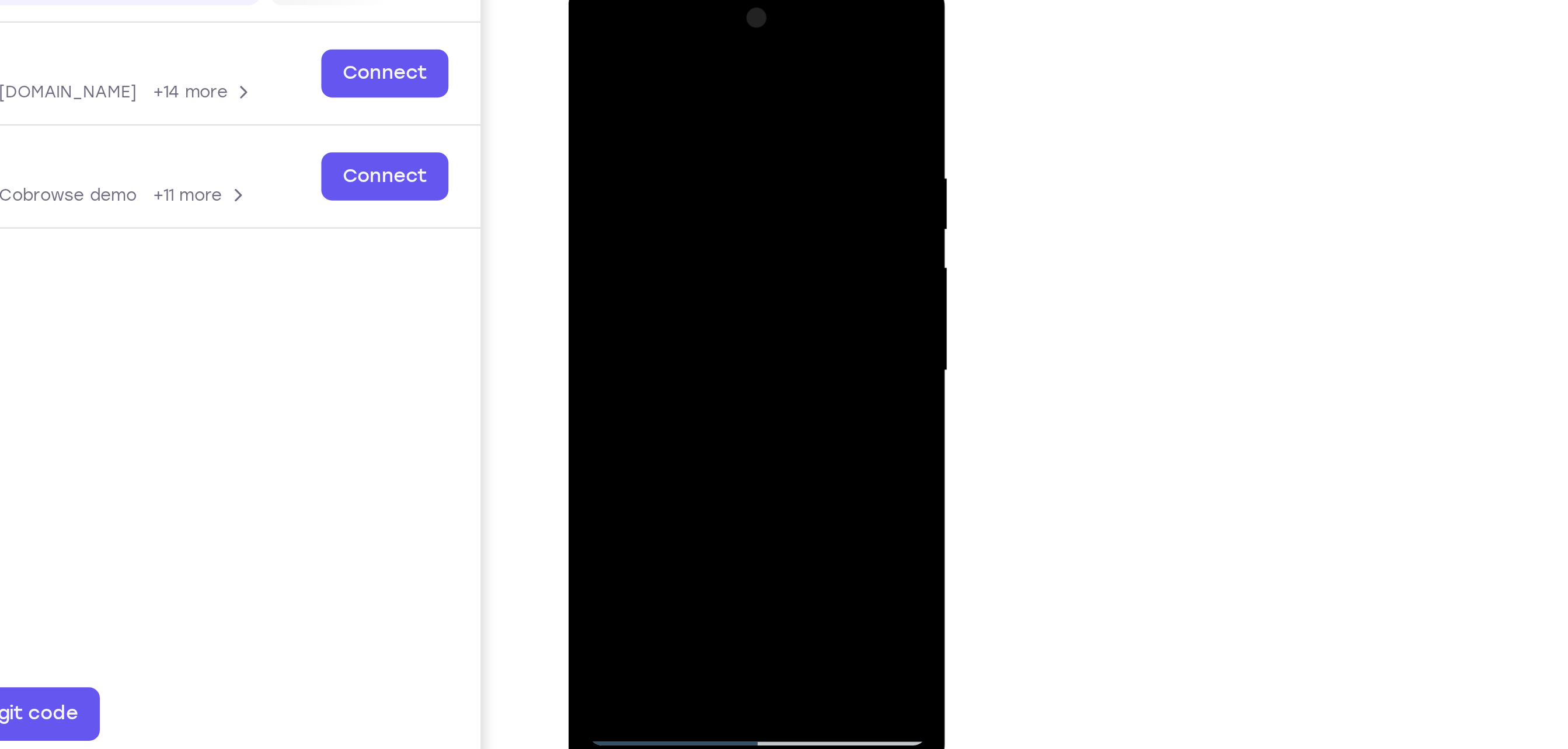
click at [715, 78] on div at bounding box center [651, 150] width 147 height 327
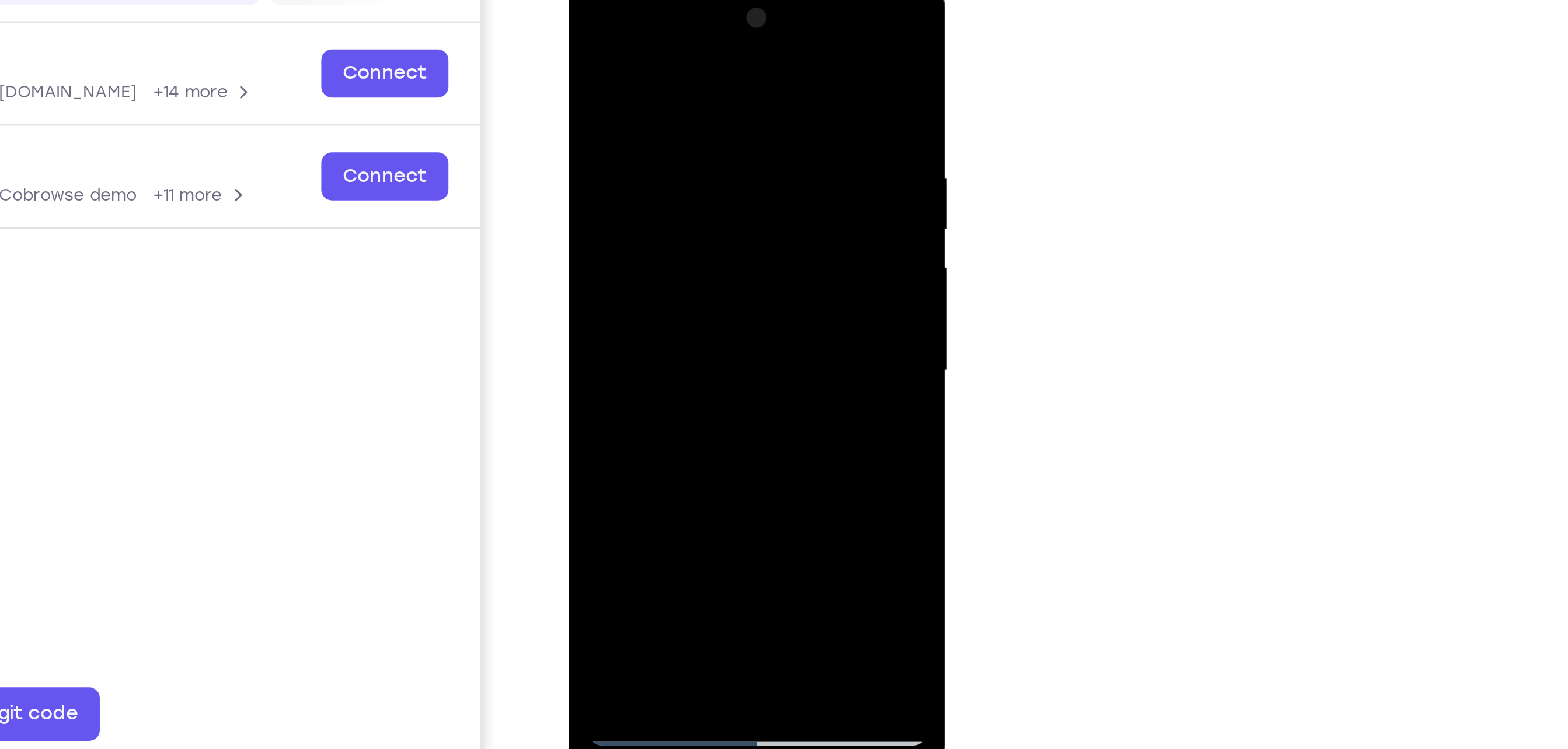
click at [715, 78] on div at bounding box center [651, 150] width 147 height 327
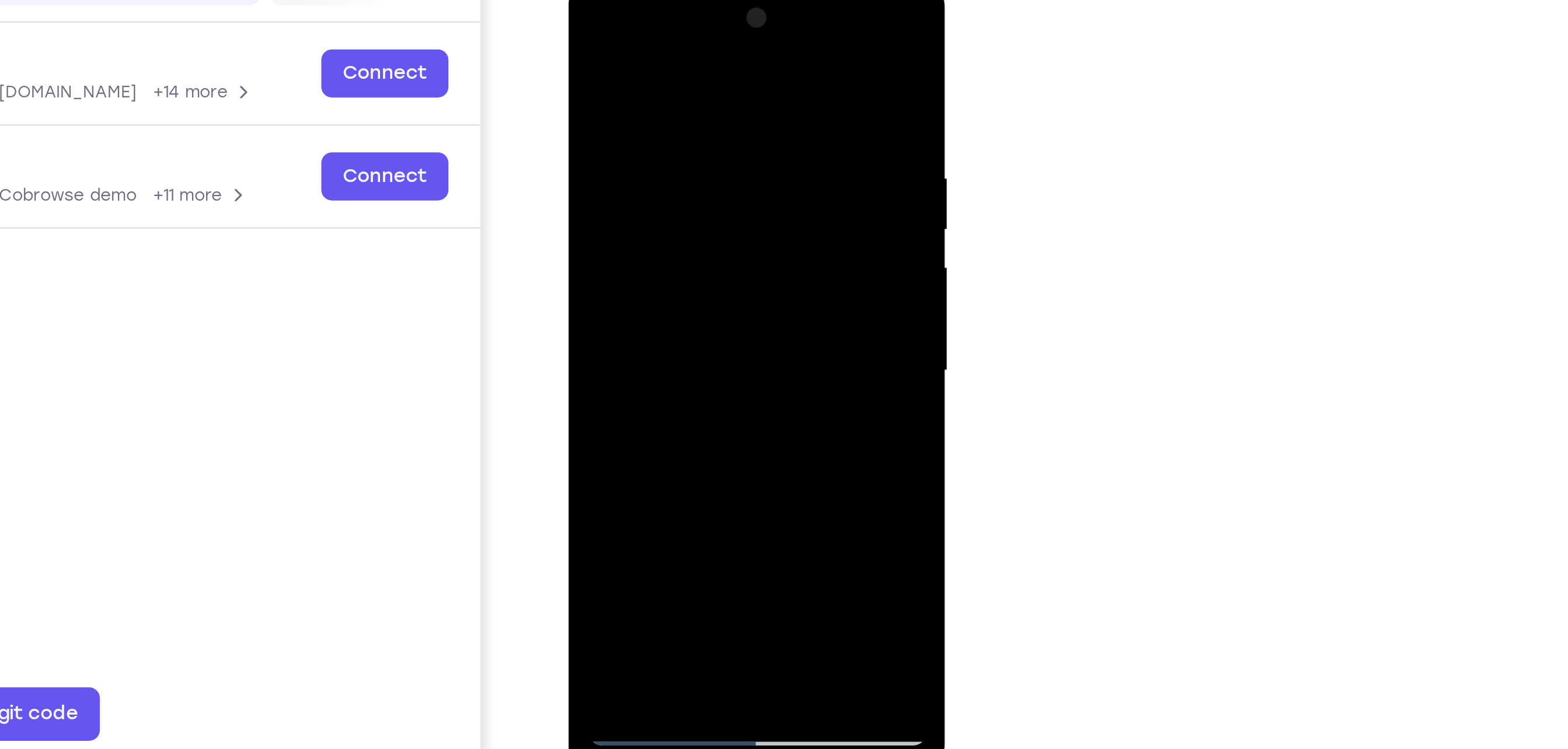
click at [715, 78] on div at bounding box center [651, 150] width 147 height 327
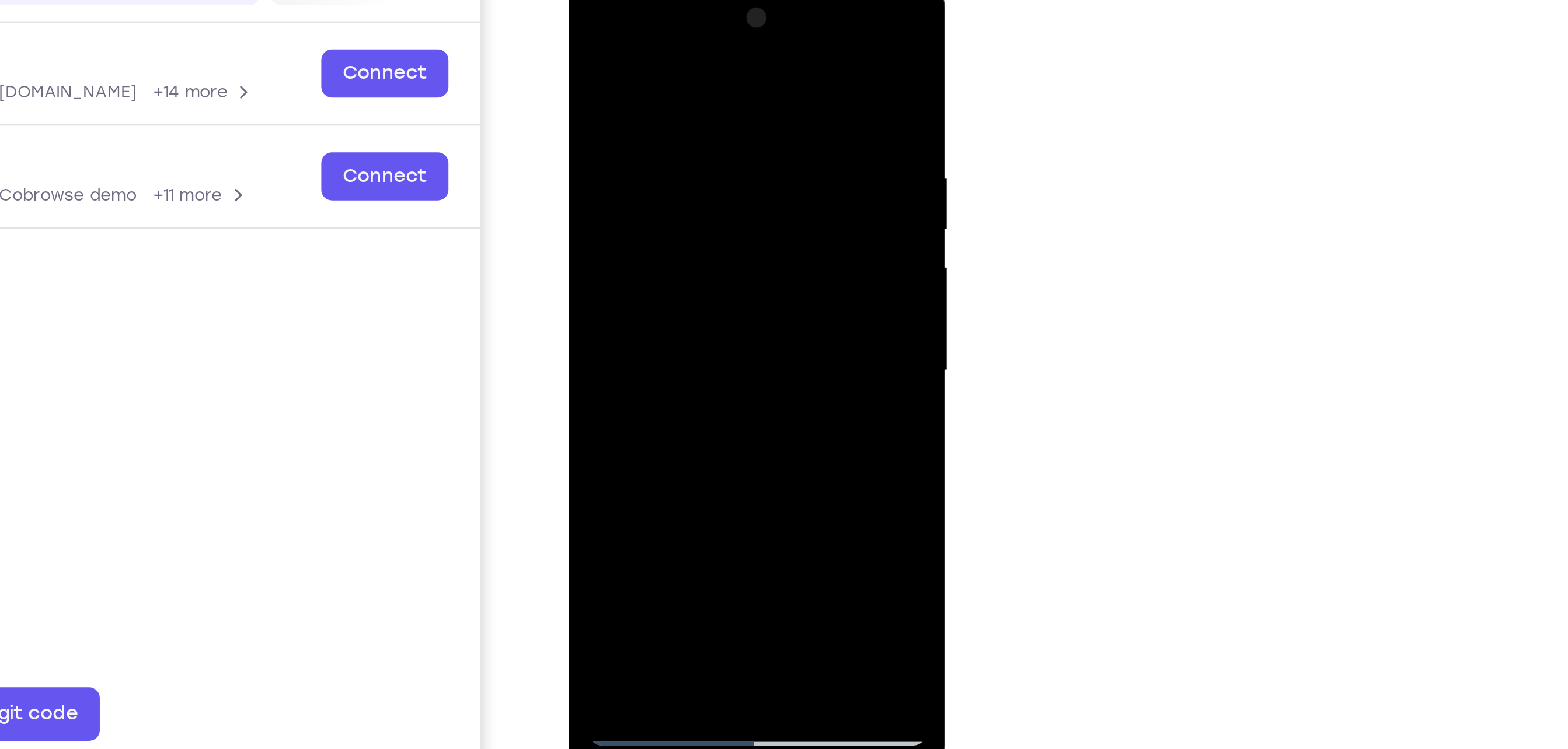
click at [715, 78] on div at bounding box center [651, 150] width 147 height 327
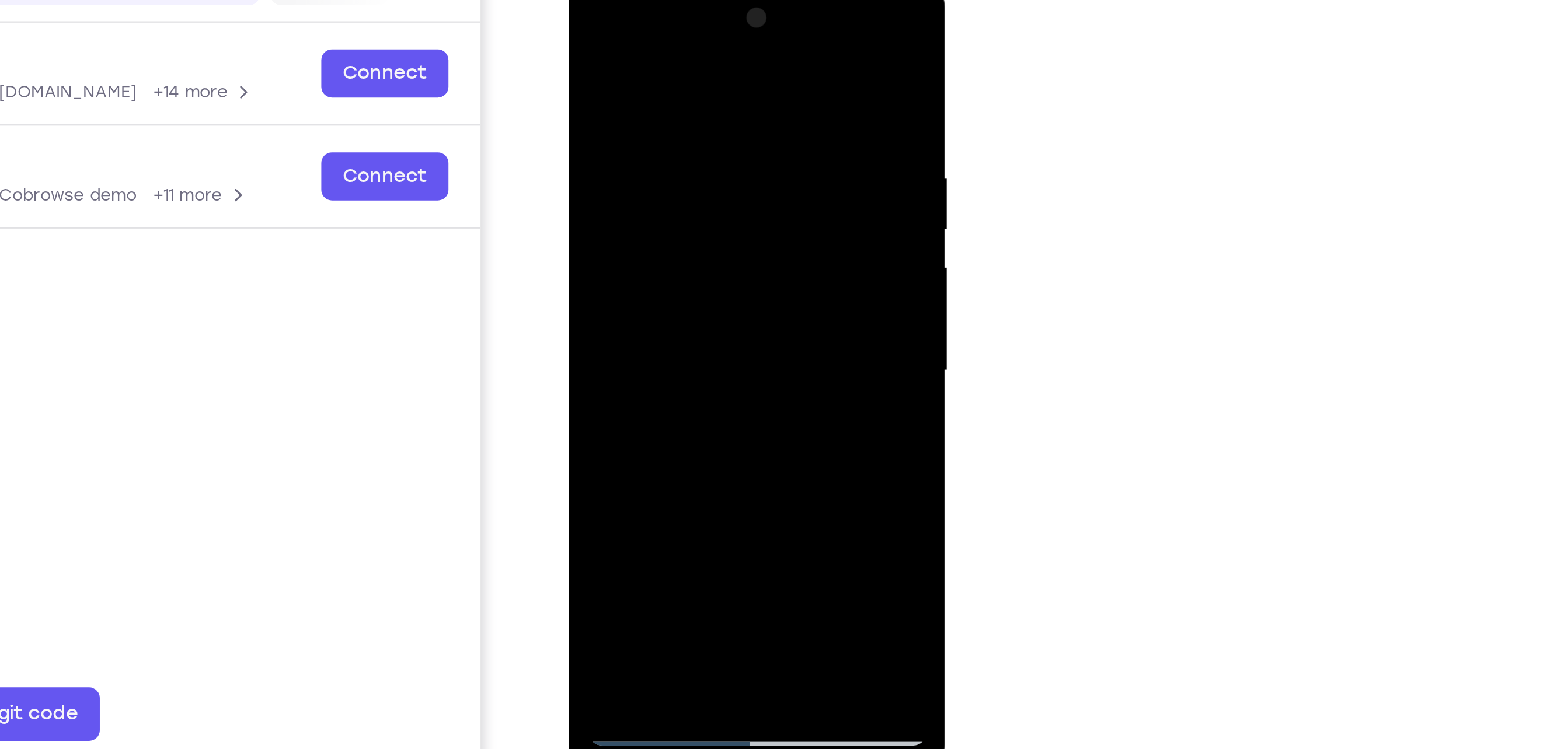
drag, startPoint x: 715, startPoint y: 78, endPoint x: 709, endPoint y: 58, distance: 20.9
click at [709, 58] on div at bounding box center [651, 150] width 147 height 327
click at [694, 283] on div at bounding box center [651, 150] width 147 height 327
click at [711, 227] on div at bounding box center [651, 150] width 147 height 327
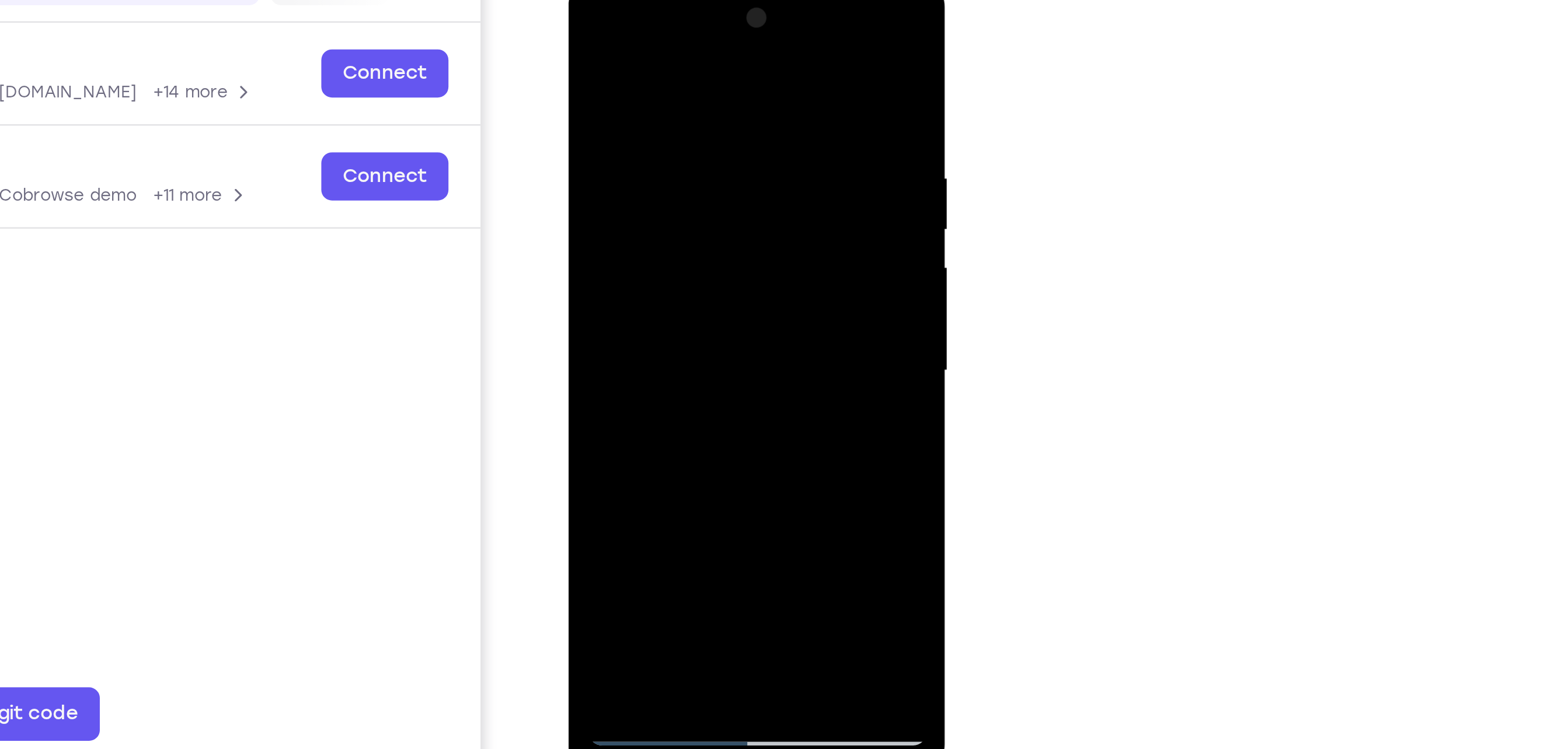
click at [711, 227] on div at bounding box center [651, 150] width 147 height 327
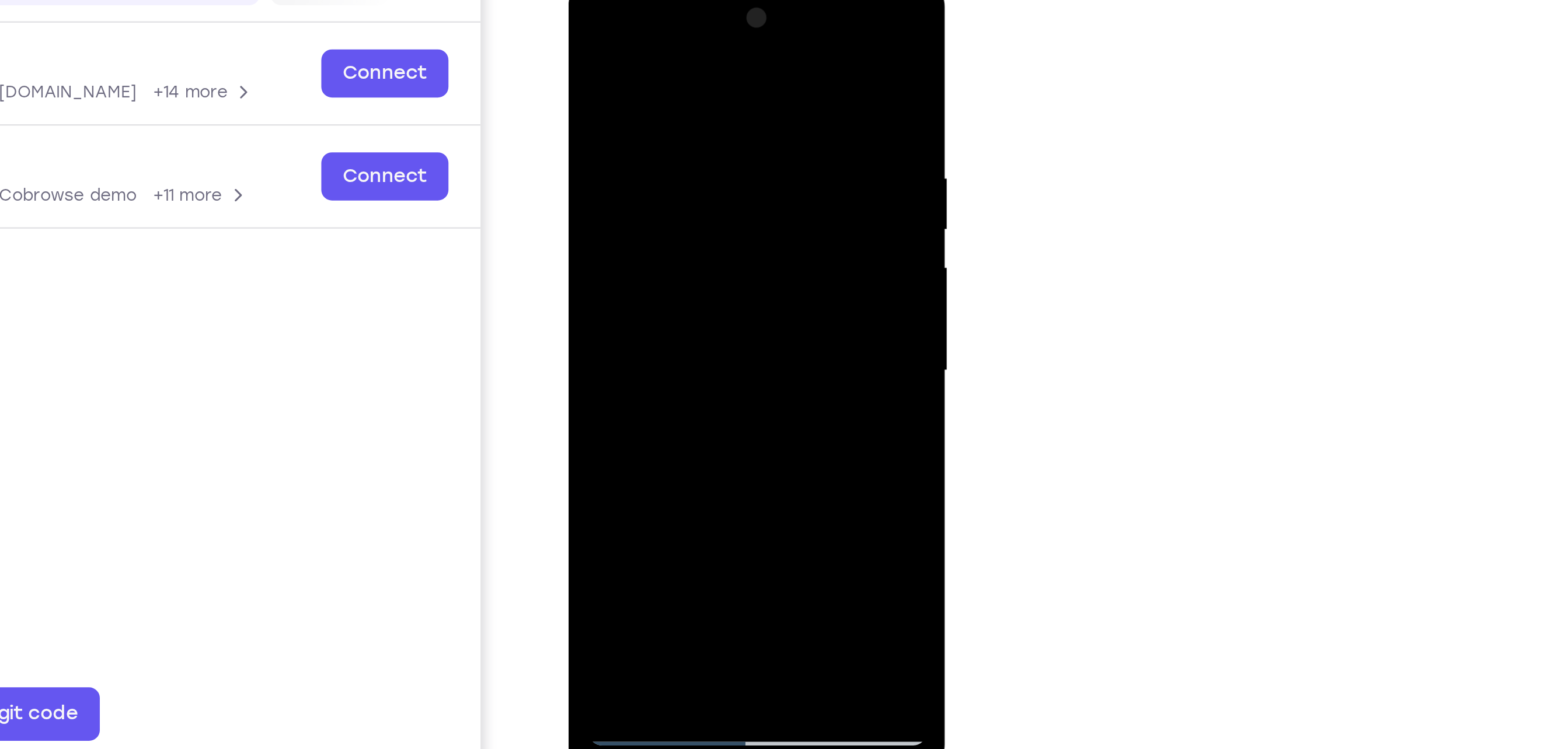
click at [710, 37] on div at bounding box center [651, 150] width 147 height 327
click at [683, 288] on div at bounding box center [651, 150] width 147 height 327
click at [715, 30] on div at bounding box center [651, 150] width 147 height 327
click at [650, 212] on div at bounding box center [651, 150] width 147 height 327
click at [589, 33] on div at bounding box center [651, 150] width 147 height 327
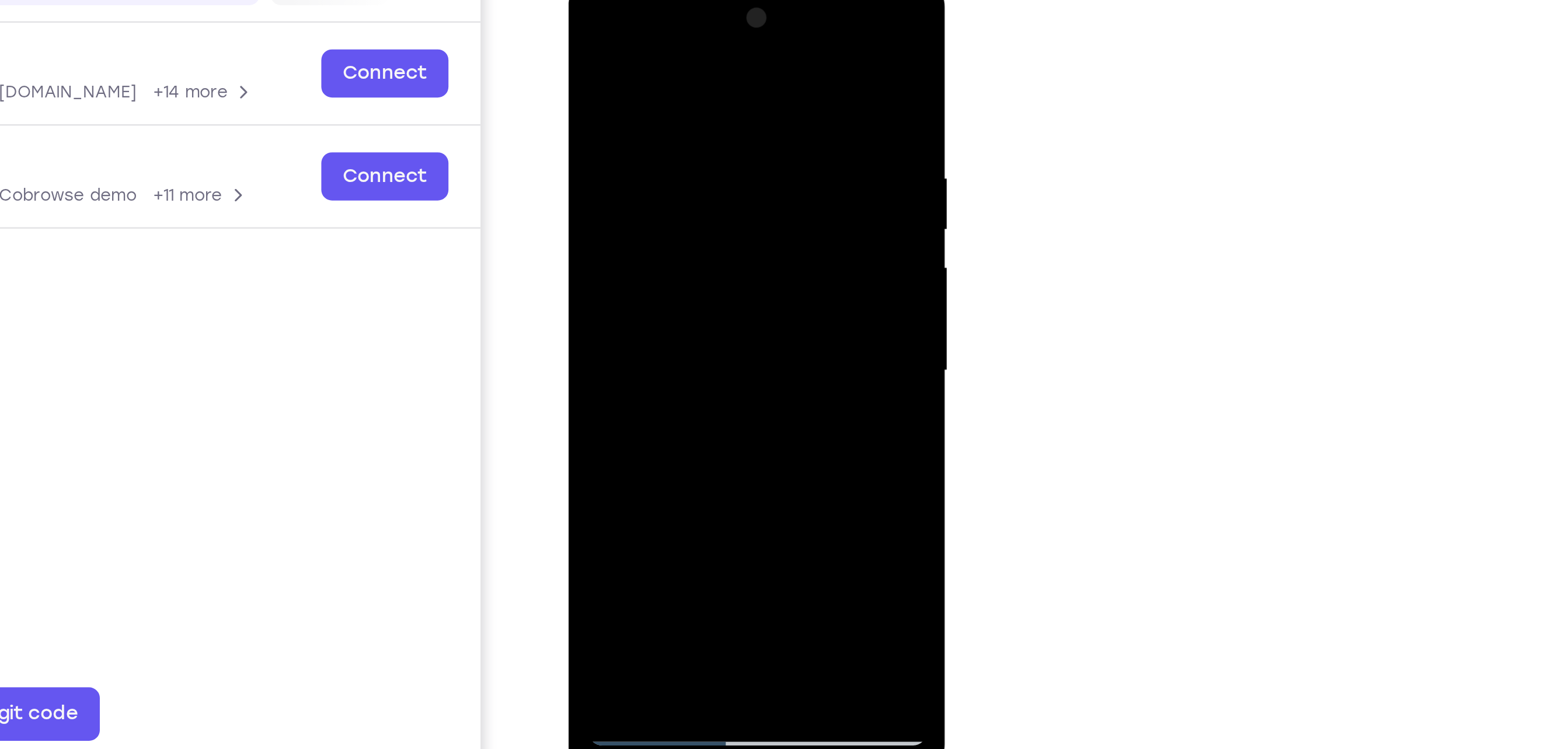
click at [714, 31] on div at bounding box center [651, 150] width 147 height 327
click at [593, 289] on div at bounding box center [651, 150] width 147 height 327
drag, startPoint x: 667, startPoint y: 88, endPoint x: 754, endPoint y: 340, distance: 266.6
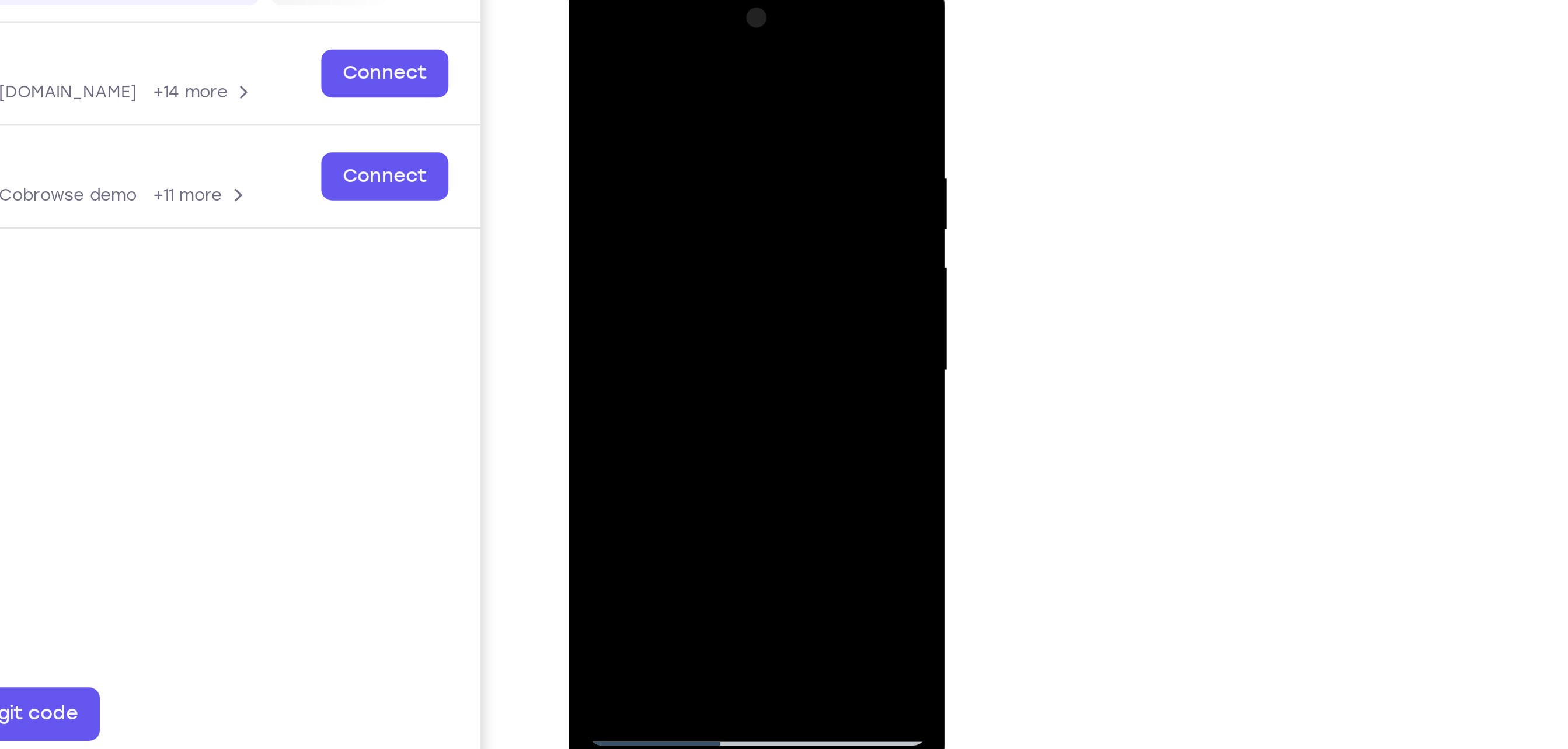
click at [734, 328] on html "Online web based iOS Simulators and Android Emulators. Run iPhone, iPad, Mobile…" at bounding box center [651, 153] width 166 height 351
click at [679, 286] on div at bounding box center [651, 150] width 147 height 327
drag, startPoint x: 669, startPoint y: 222, endPoint x: 691, endPoint y: 340, distance: 120.0
click at [691, 328] on html "Online web based iOS Simulators and Android Emulators. Run iPhone, iPad, Mobile…" at bounding box center [651, 153] width 166 height 351
click at [658, 135] on div at bounding box center [651, 150] width 147 height 327
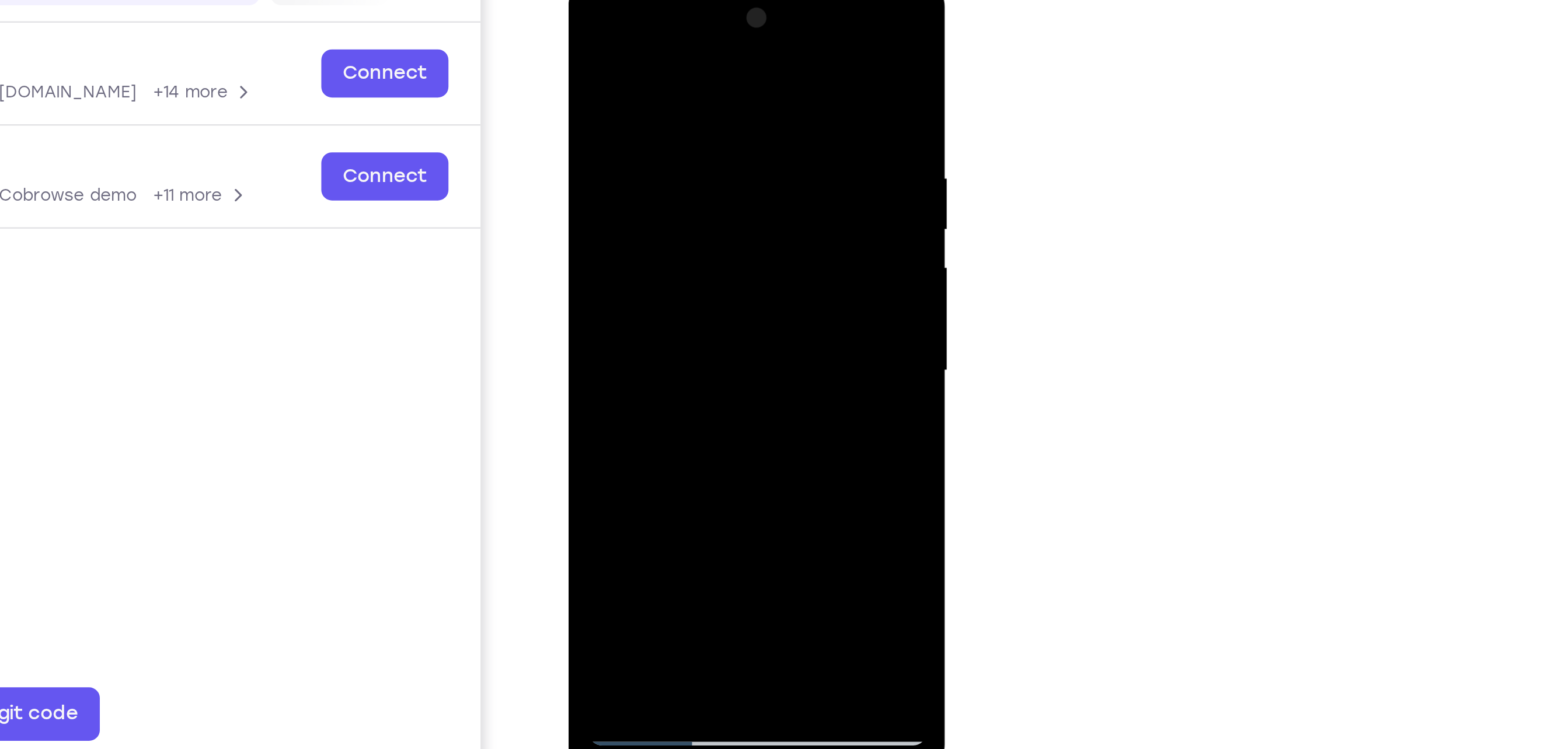
click at [583, 34] on div at bounding box center [651, 150] width 147 height 327
click at [621, 158] on div at bounding box center [651, 150] width 147 height 327
click at [628, 283] on div at bounding box center [651, 150] width 147 height 327
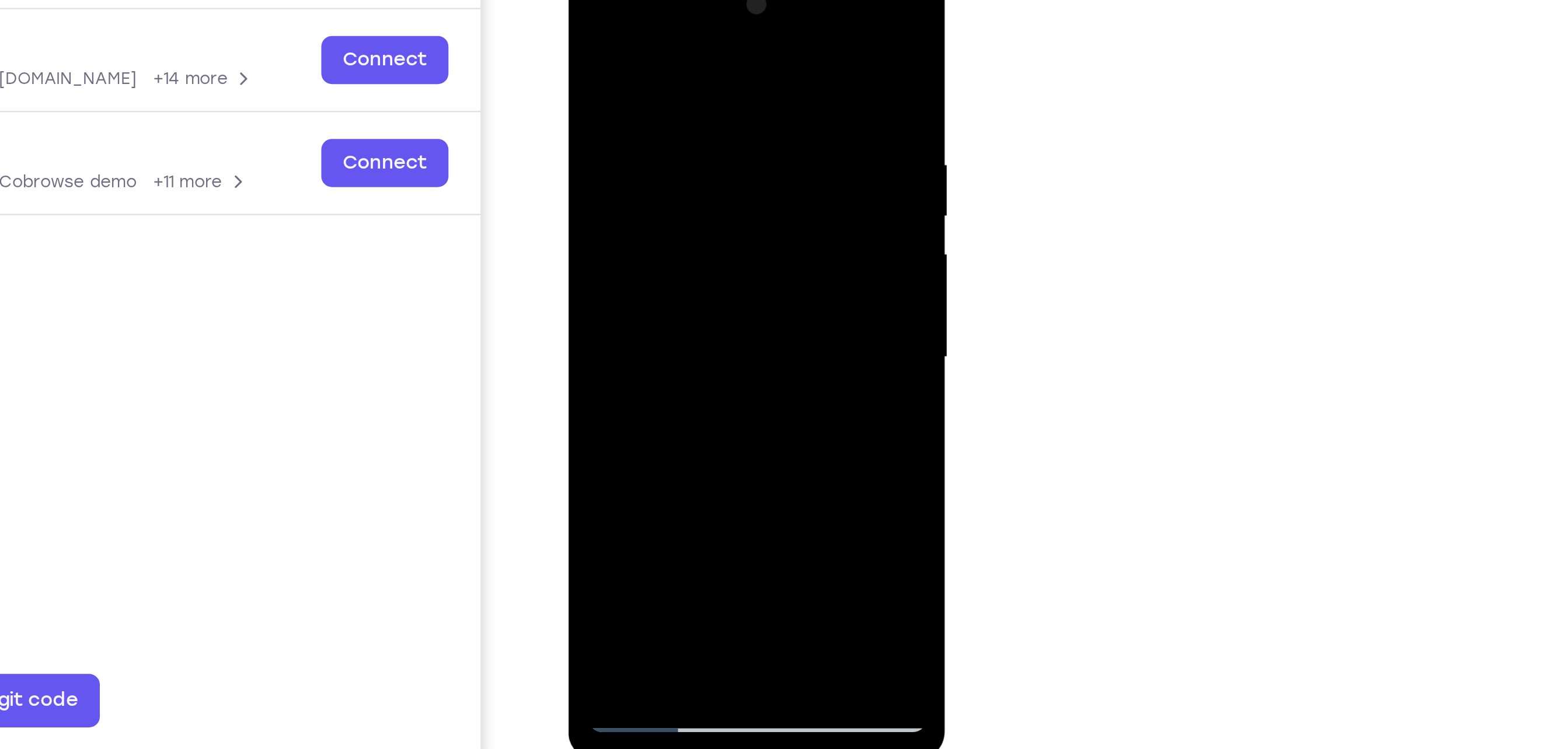
click at [612, 104] on div at bounding box center [651, 137] width 147 height 327
click at [611, 207] on div at bounding box center [651, 137] width 147 height 327
click at [627, 270] on div at bounding box center [651, 137] width 147 height 327
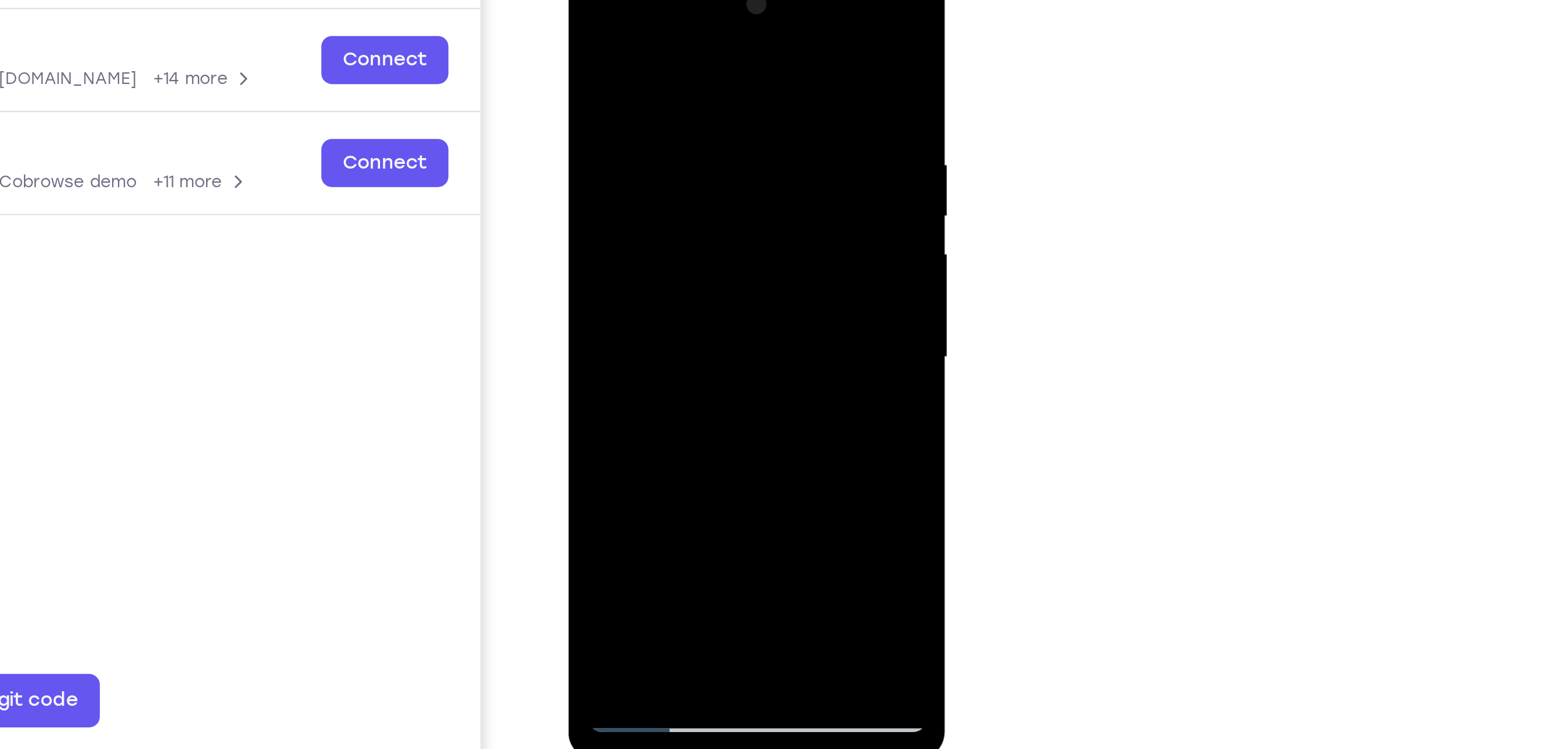
click at [702, 164] on div at bounding box center [651, 137] width 147 height 327
drag, startPoint x: 697, startPoint y: 71, endPoint x: 689, endPoint y: 112, distance: 41.8
click at [689, 112] on div at bounding box center [651, 137] width 147 height 327
click at [583, 20] on div at bounding box center [651, 137] width 147 height 327
click at [607, 290] on div at bounding box center [651, 137] width 147 height 327
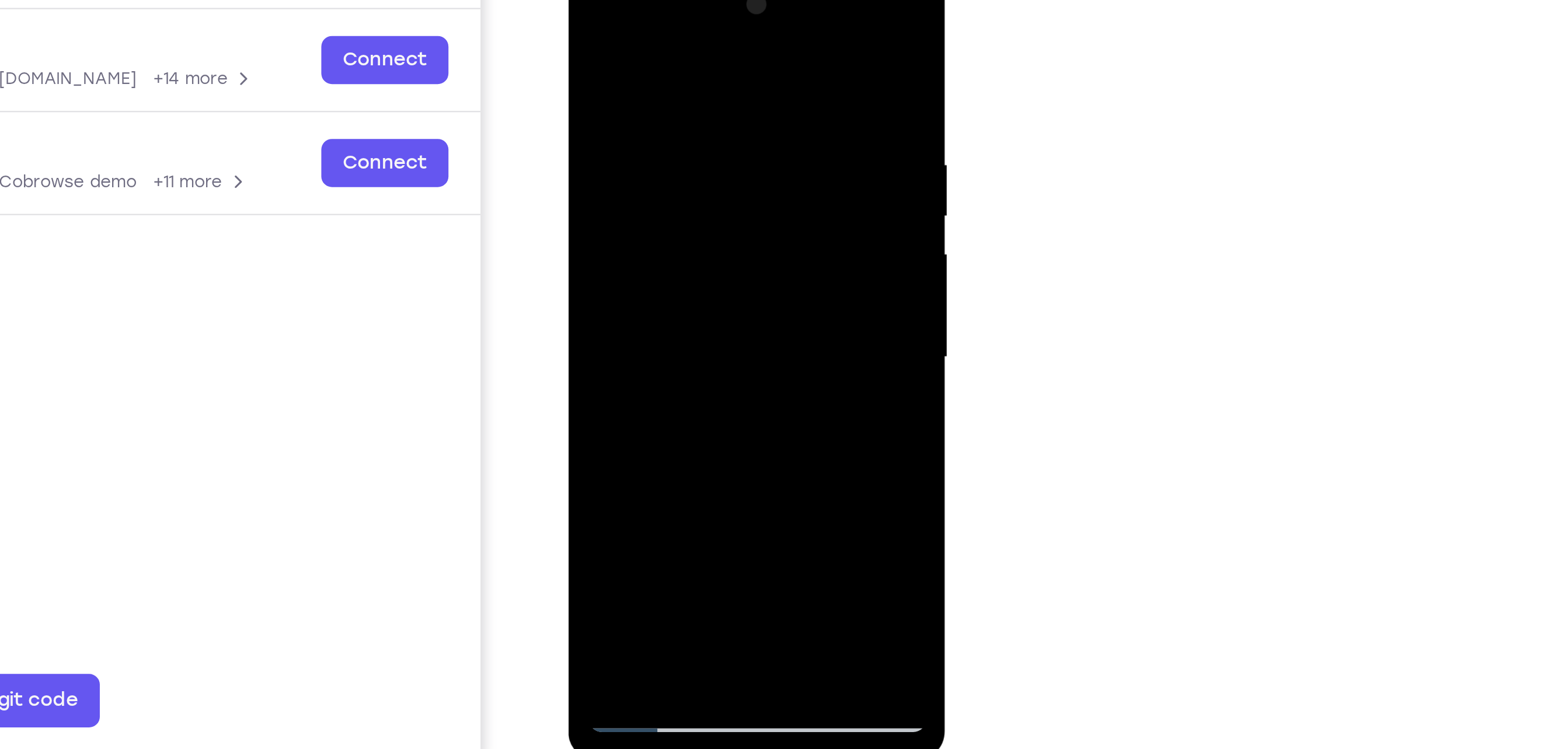
click at [584, 15] on div at bounding box center [651, 137] width 147 height 327
click at [590, 20] on div at bounding box center [651, 137] width 147 height 327
click at [636, 40] on div at bounding box center [651, 137] width 147 height 327
drag, startPoint x: 636, startPoint y: 40, endPoint x: 703, endPoint y: 78, distance: 77.0
click at [703, 78] on div at bounding box center [651, 137] width 147 height 327
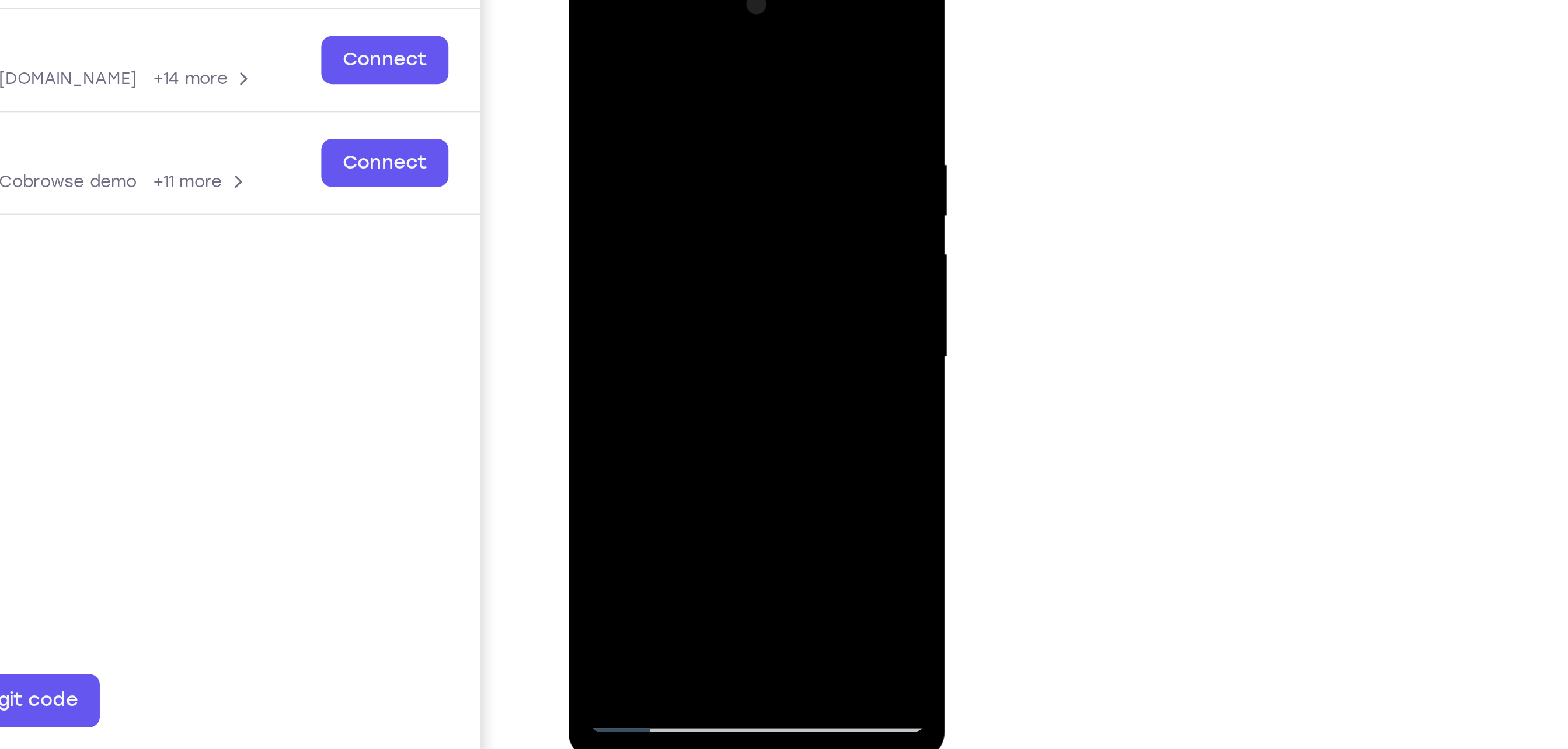
click at [703, 78] on div at bounding box center [651, 137] width 147 height 327
click at [708, 91] on div at bounding box center [651, 137] width 147 height 327
click at [709, 91] on div at bounding box center [651, 137] width 147 height 327
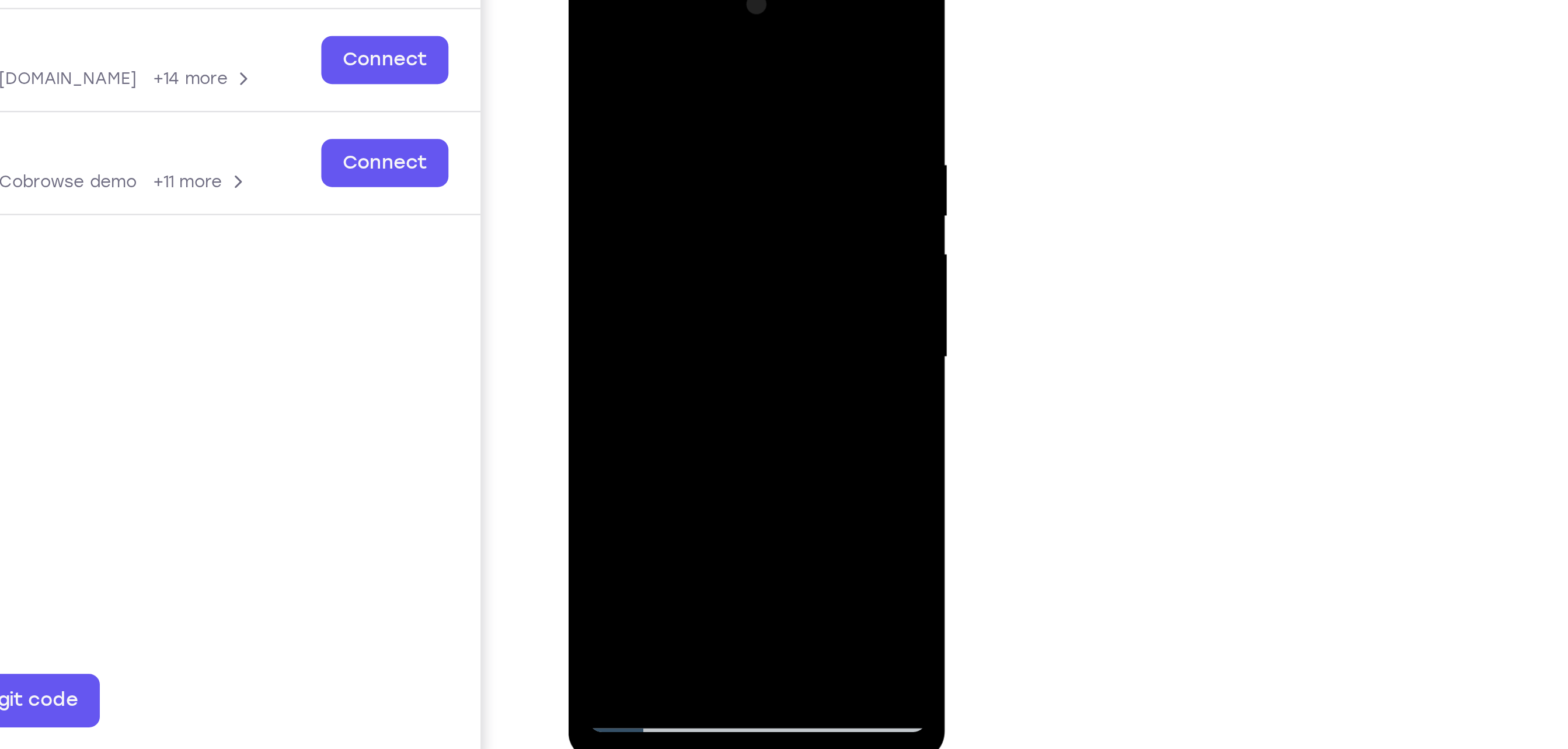
click at [709, 91] on div at bounding box center [651, 137] width 147 height 327
click at [710, 91] on div at bounding box center [651, 137] width 147 height 327
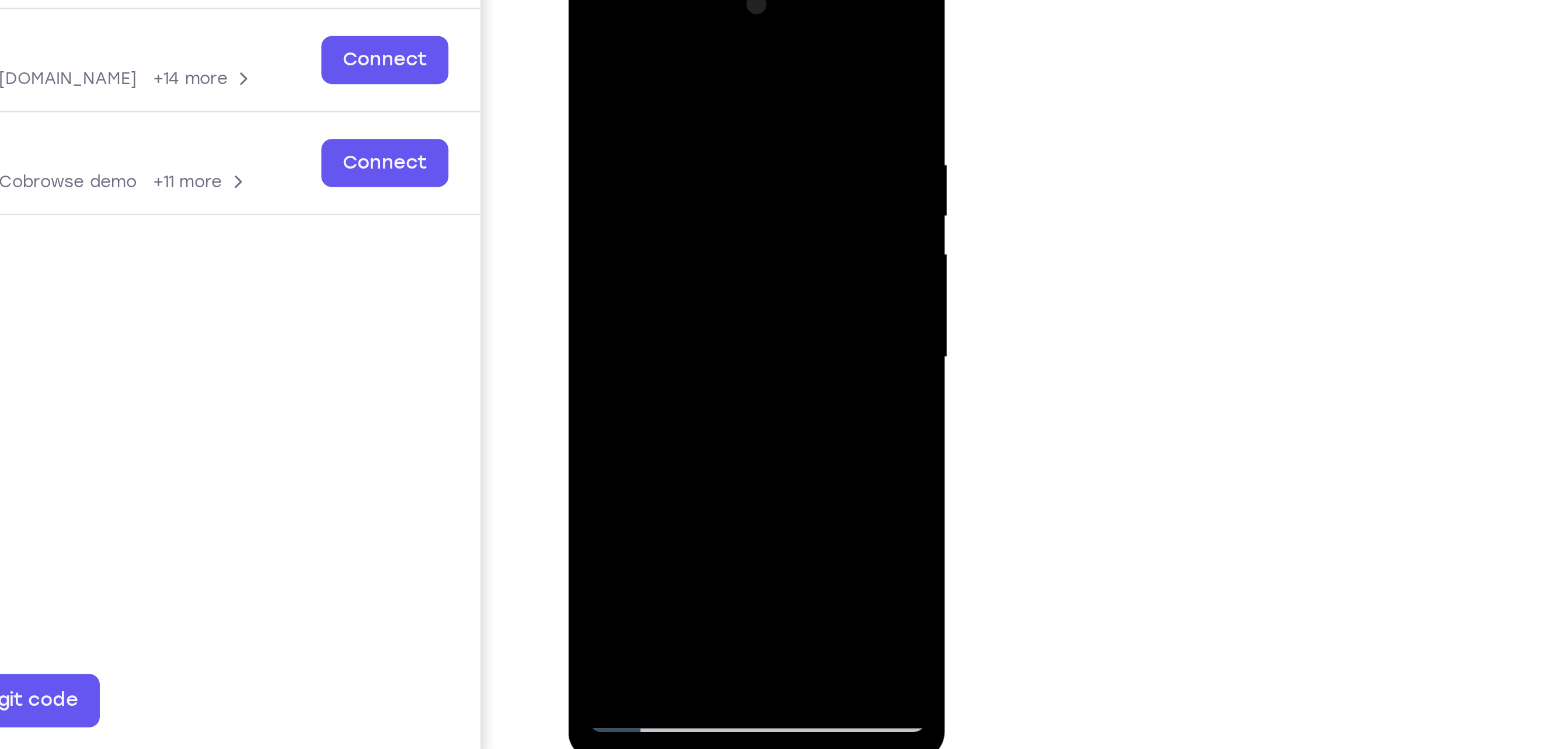
click at [710, 91] on div at bounding box center [651, 137] width 147 height 327
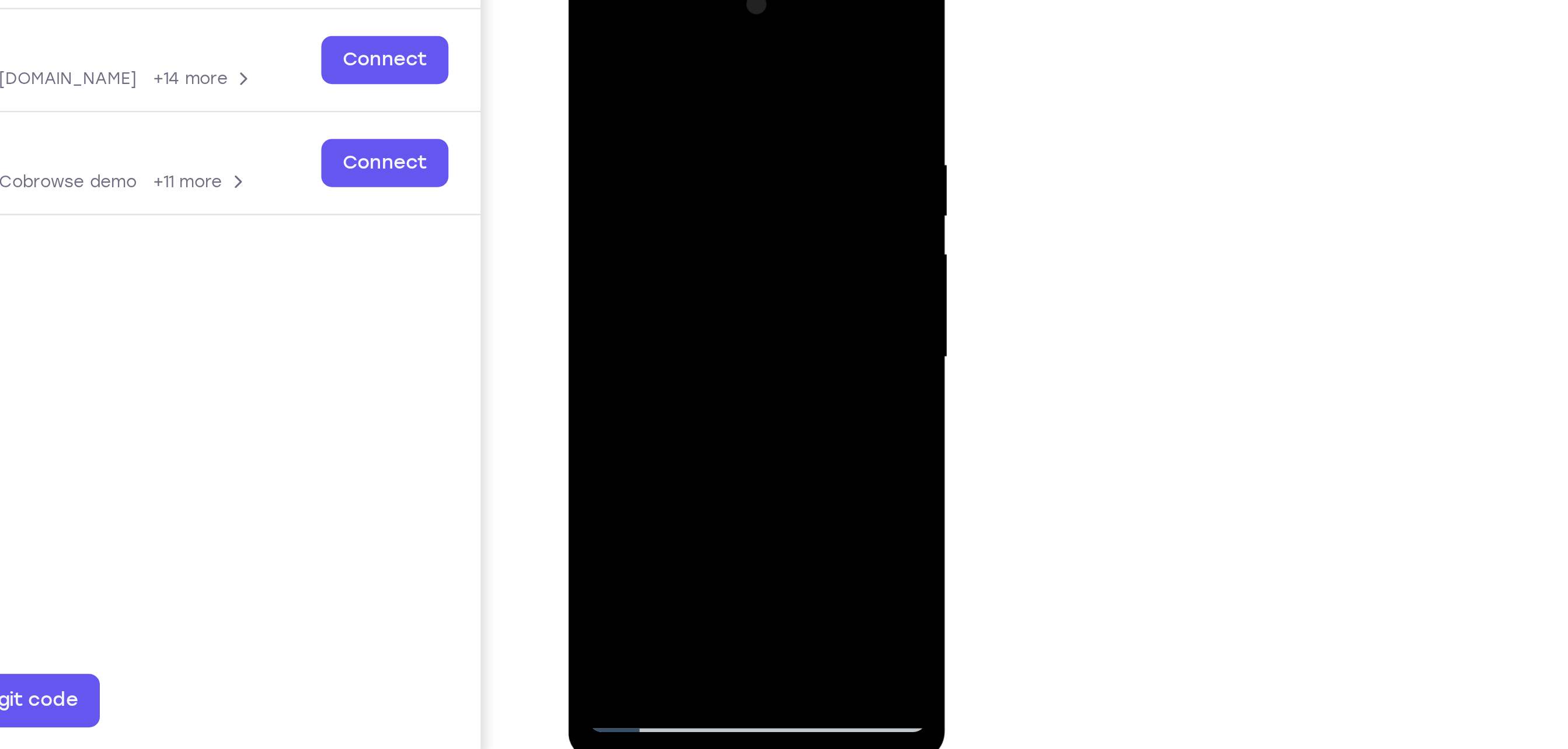
click at [710, 91] on div at bounding box center [651, 137] width 147 height 327
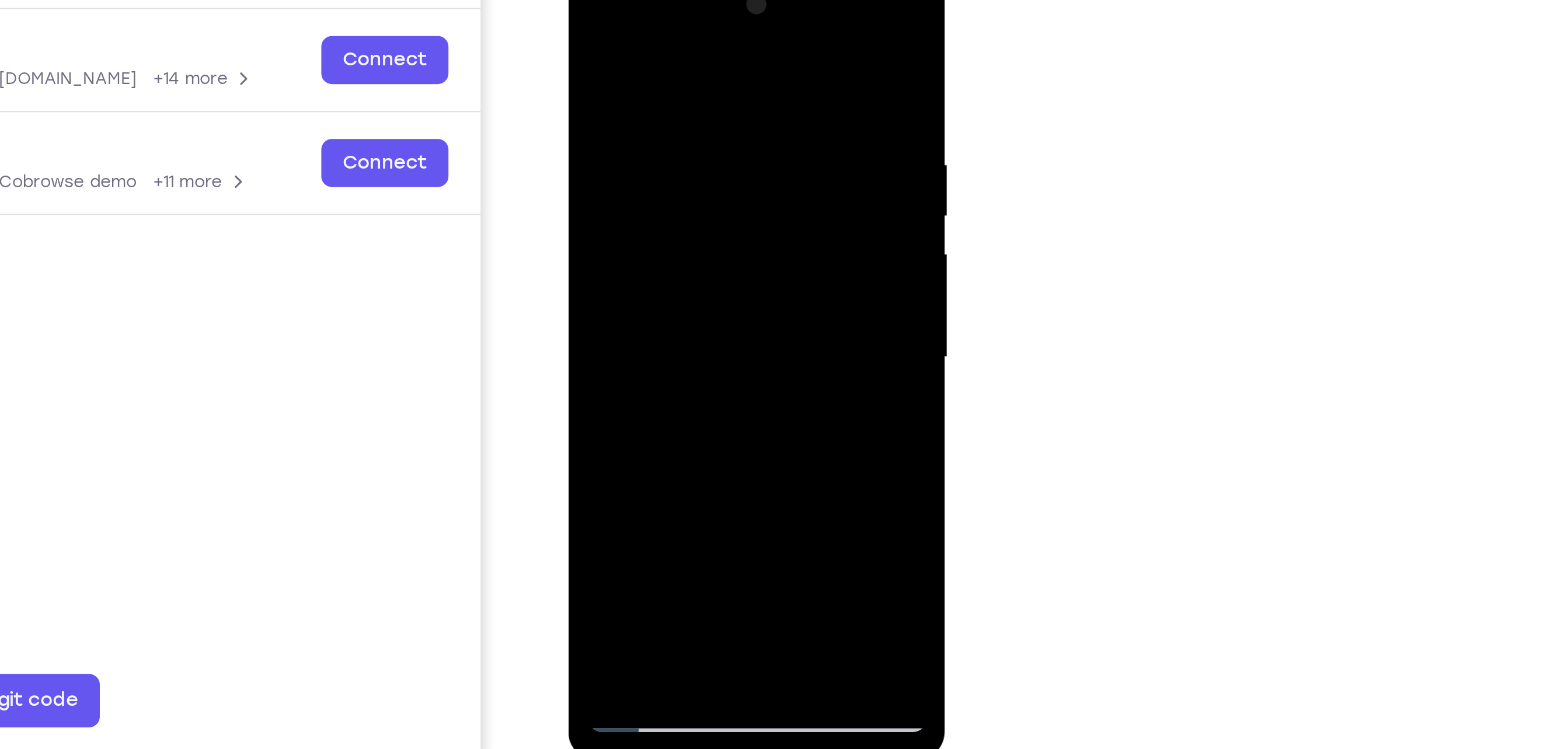
click at [710, 91] on div at bounding box center [651, 137] width 147 height 327
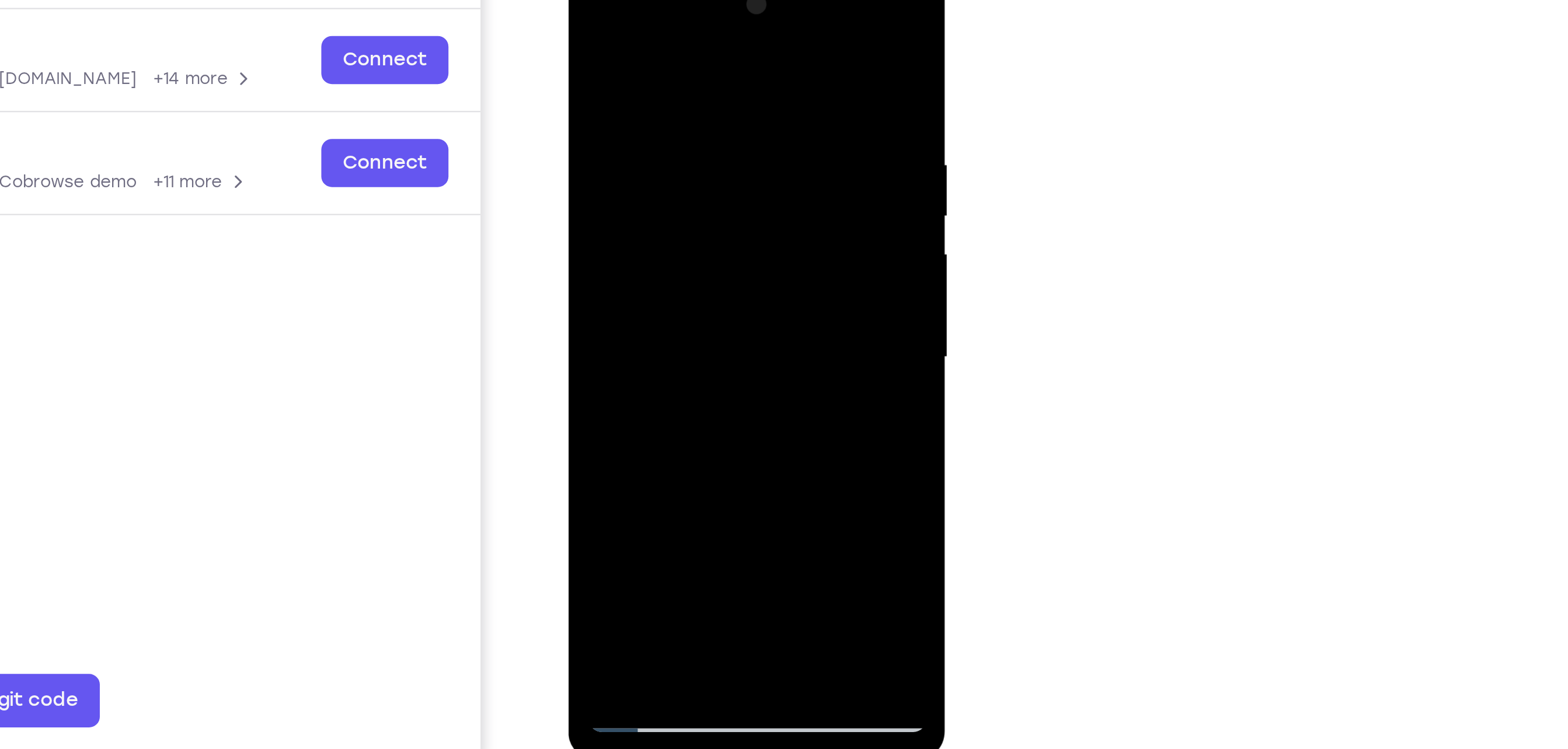
click at [710, 91] on div at bounding box center [651, 137] width 147 height 327
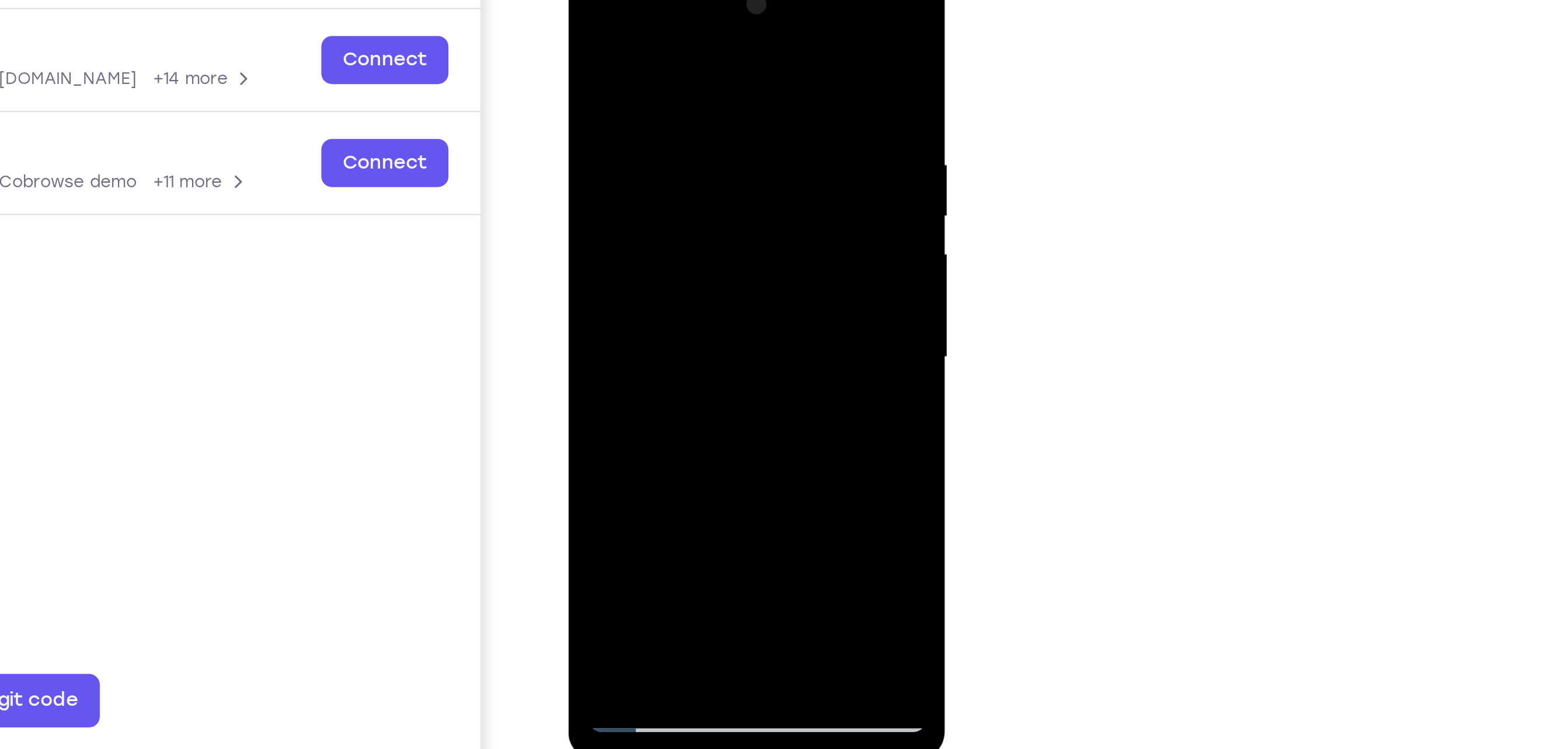
click at [710, 91] on div at bounding box center [651, 137] width 147 height 327
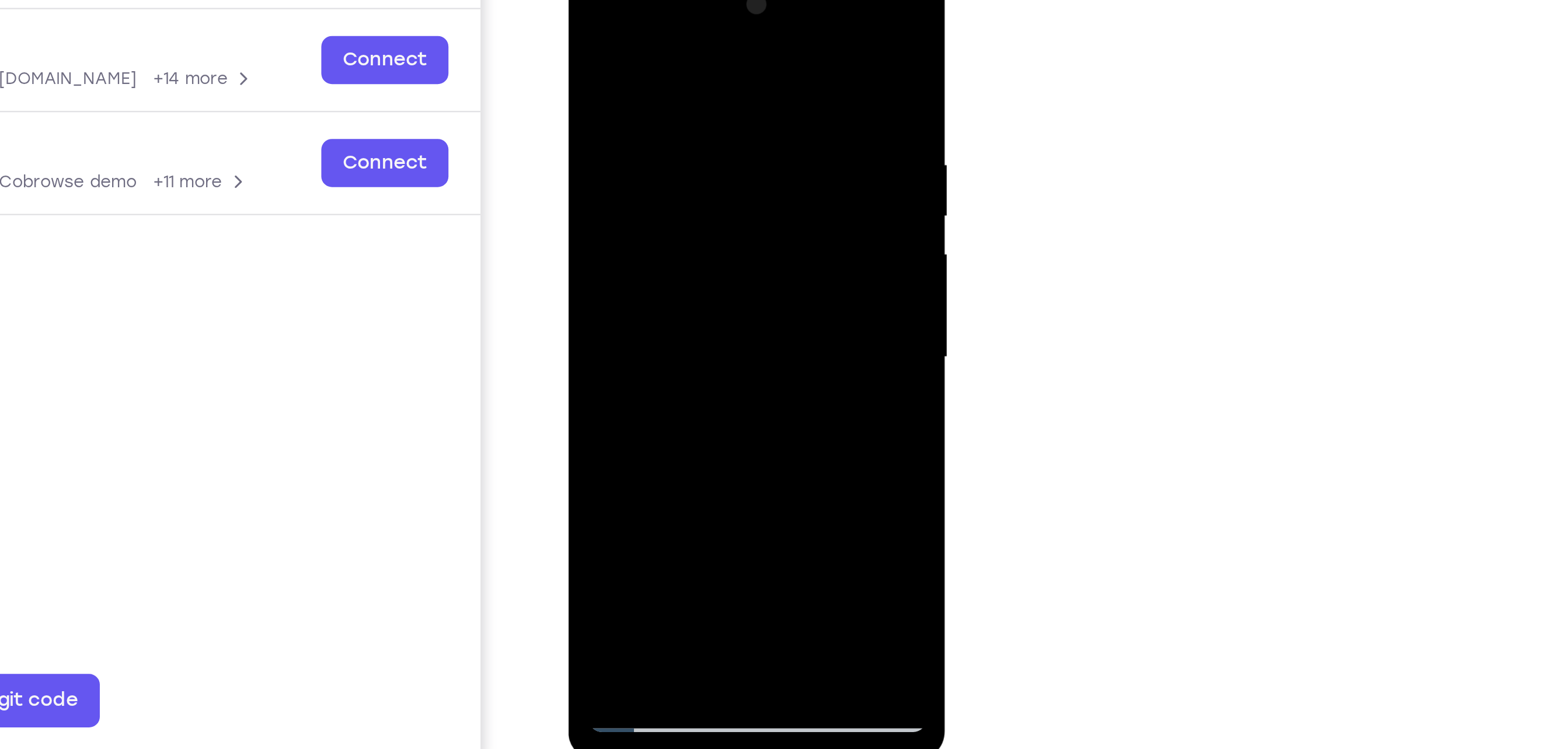
click at [710, 91] on div at bounding box center [651, 137] width 147 height 327
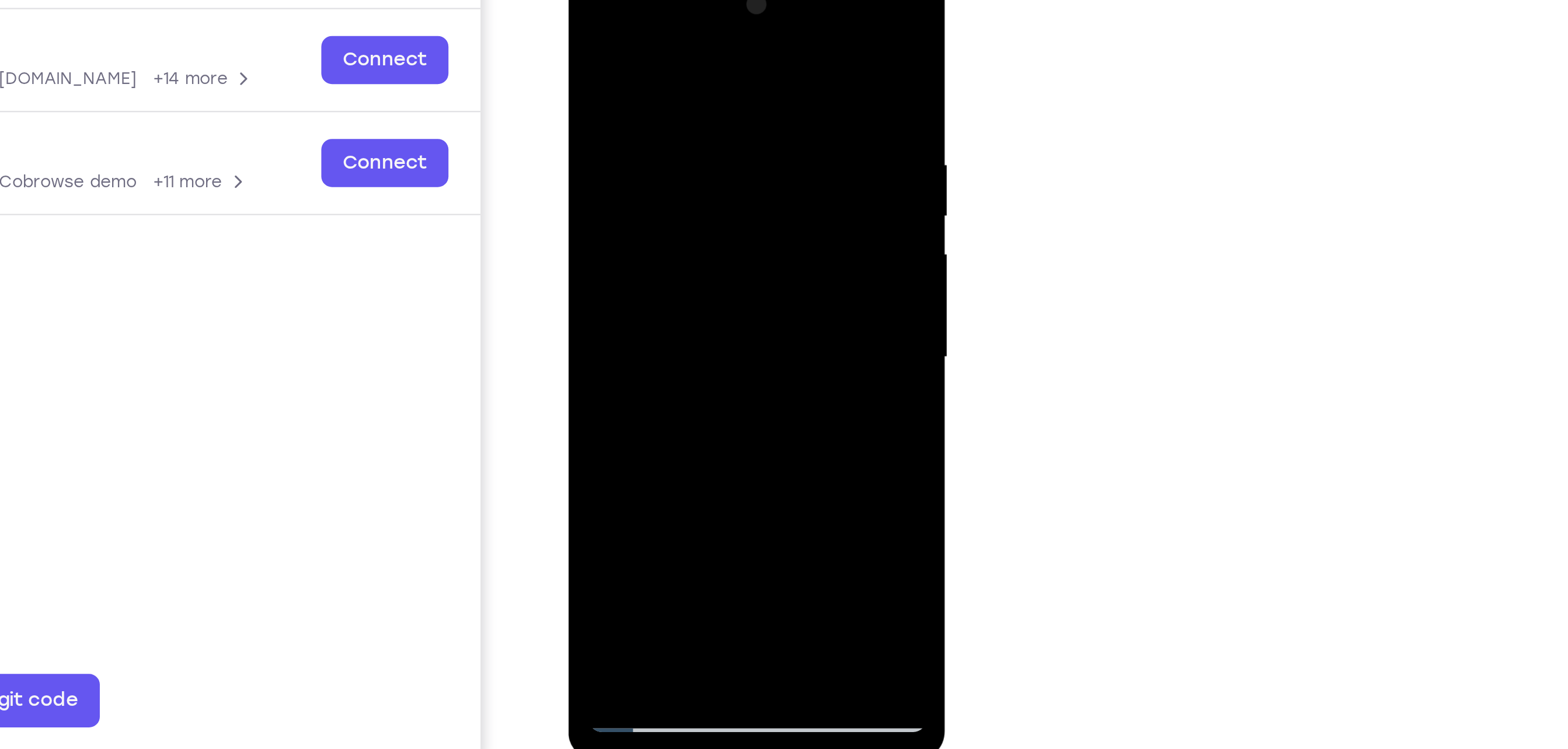
click at [710, 91] on div at bounding box center [651, 137] width 147 height 327
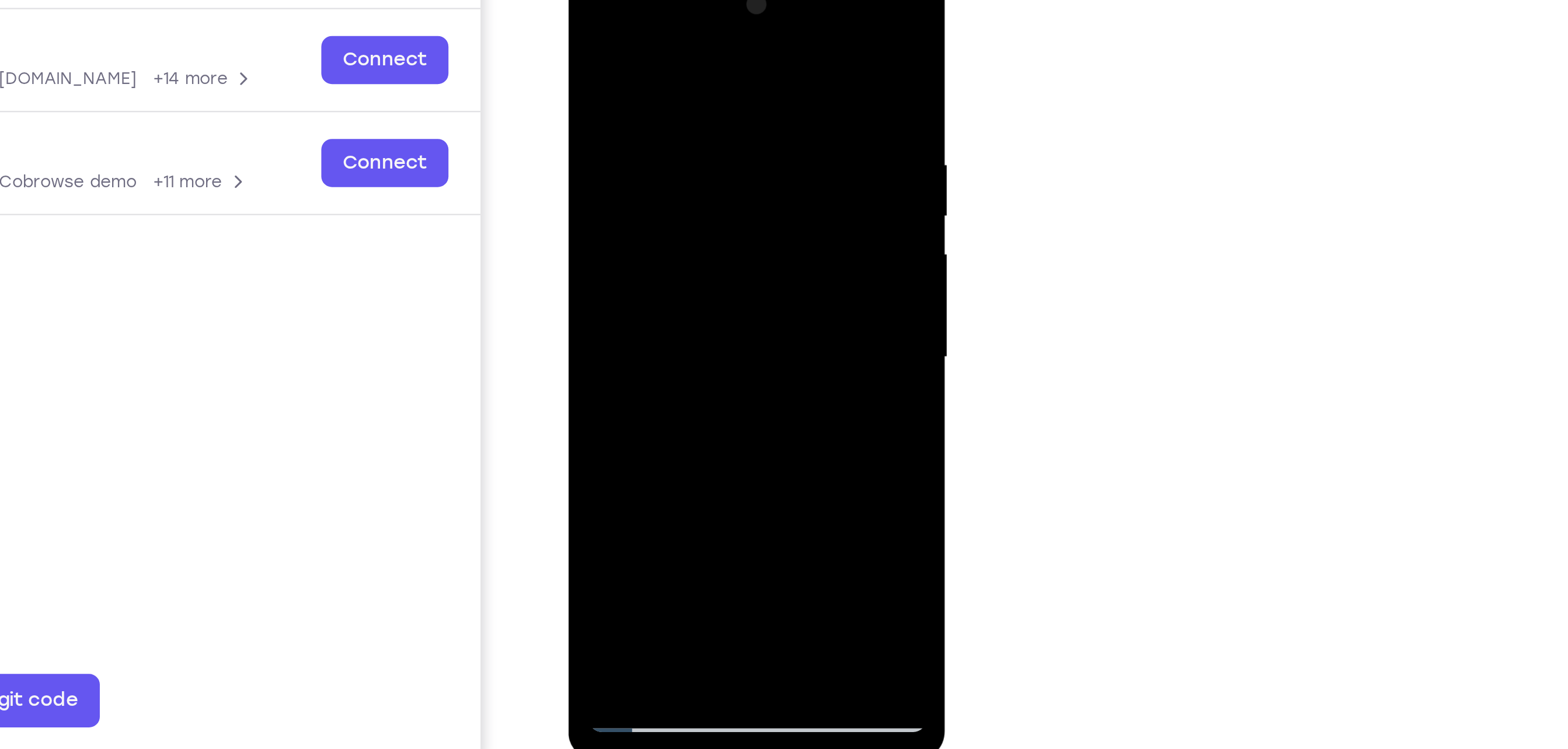
click at [710, 91] on div at bounding box center [651, 137] width 147 height 327
drag, startPoint x: 665, startPoint y: 95, endPoint x: 641, endPoint y: 301, distance: 207.4
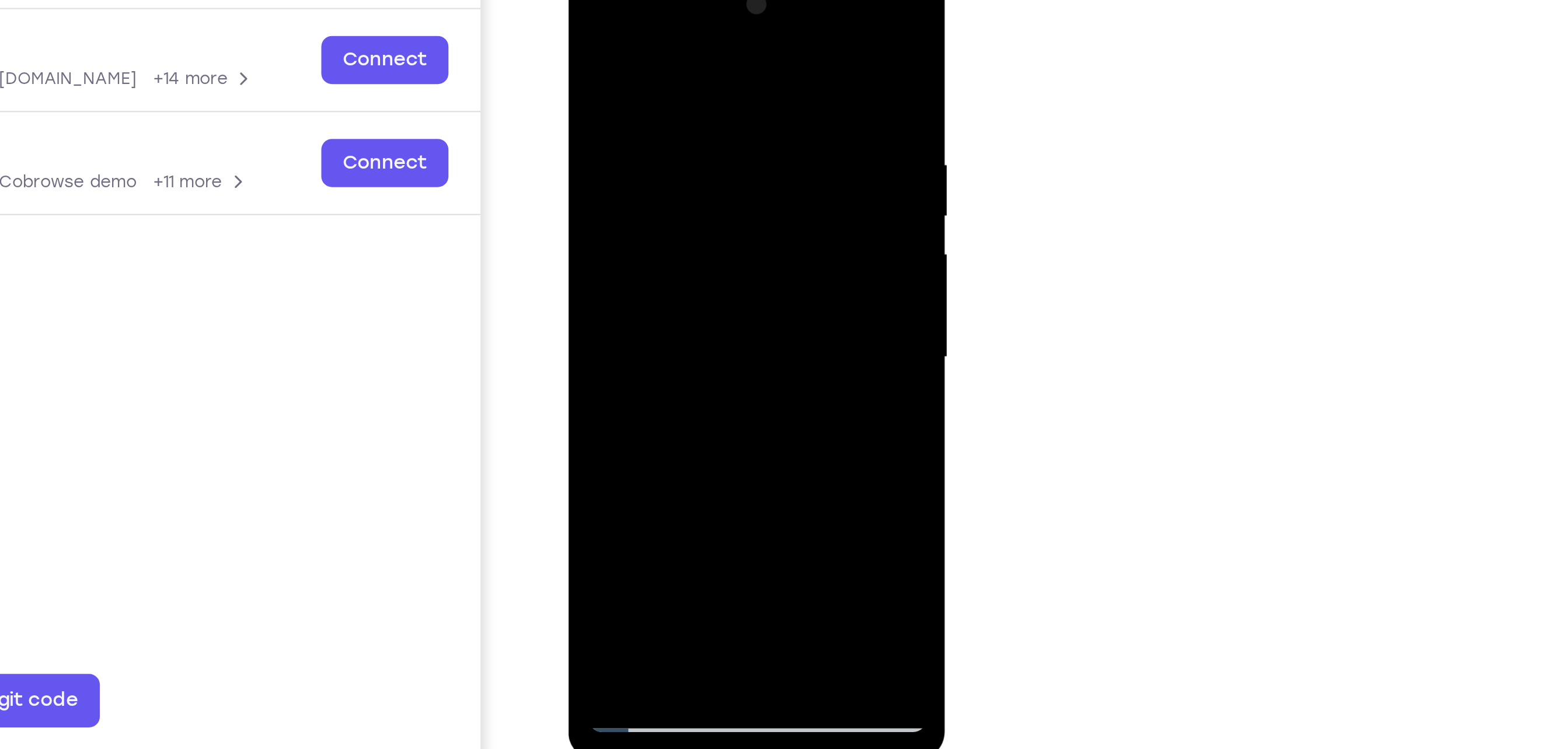
click at [641, 301] on div at bounding box center [650, 139] width 165 height 348
drag, startPoint x: 694, startPoint y: 88, endPoint x: 725, endPoint y: 16, distance: 78.4
click at [725, 16] on div at bounding box center [650, 139] width 165 height 348
drag, startPoint x: 705, startPoint y: 68, endPoint x: 683, endPoint y: 246, distance: 179.4
click at [683, 246] on div at bounding box center [651, 137] width 147 height 327
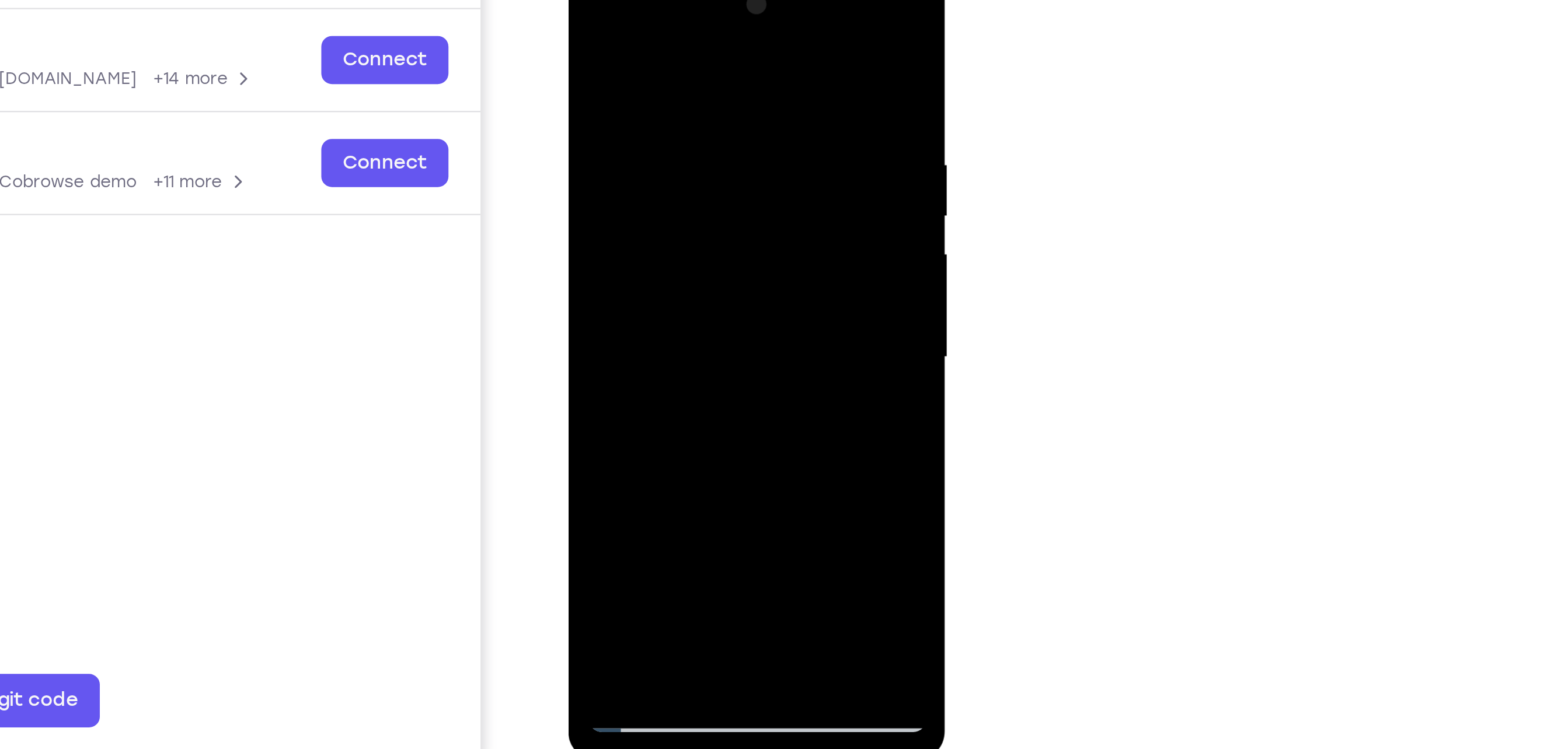
click at [714, 22] on div at bounding box center [651, 137] width 147 height 327
drag, startPoint x: 668, startPoint y: 106, endPoint x: 659, endPoint y: 271, distance: 165.2
click at [659, 271] on div at bounding box center [651, 137] width 147 height 327
click at [677, 274] on div at bounding box center [651, 137] width 147 height 327
click at [679, 275] on div at bounding box center [651, 137] width 147 height 327
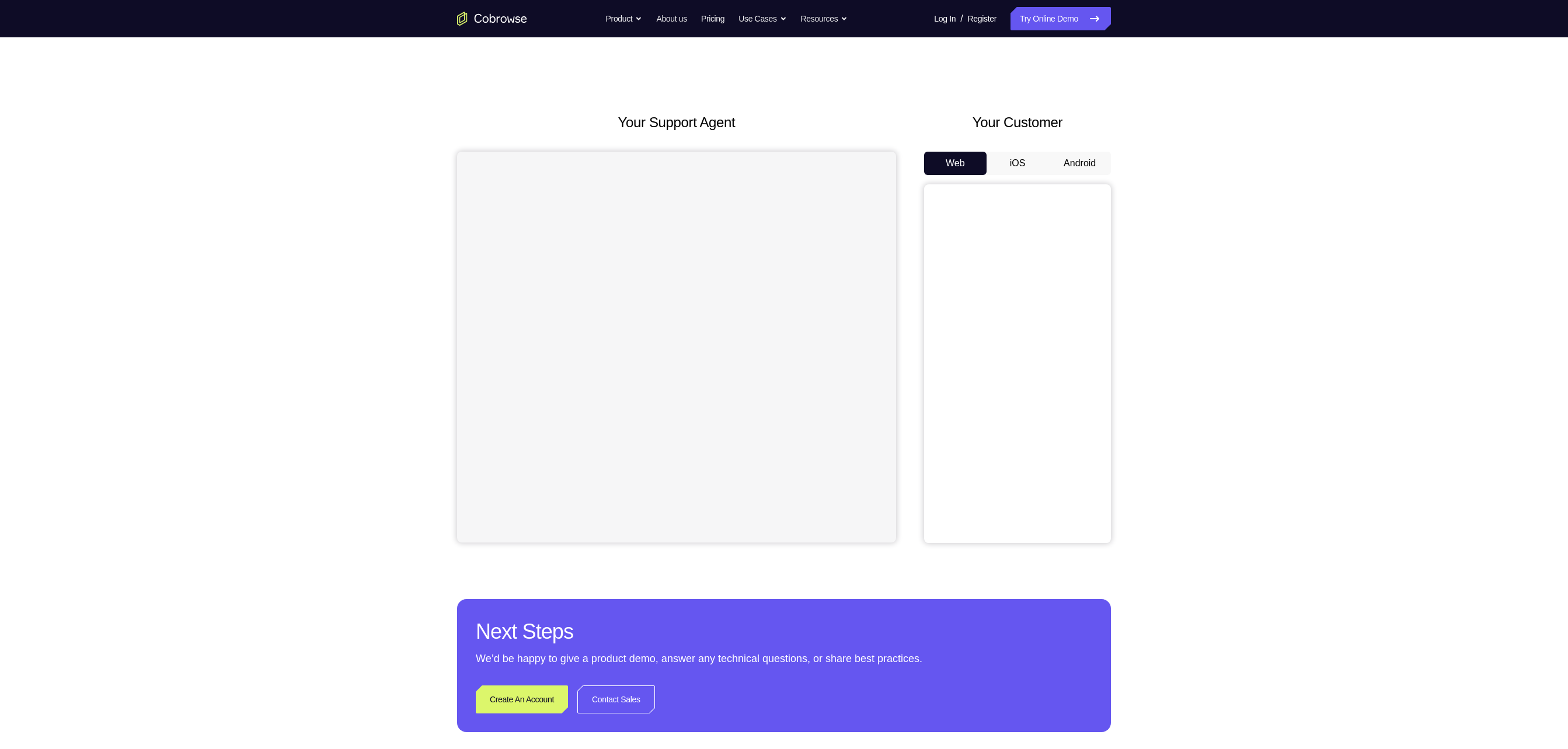
click at [1097, 153] on button "Android" at bounding box center [1079, 163] width 62 height 23
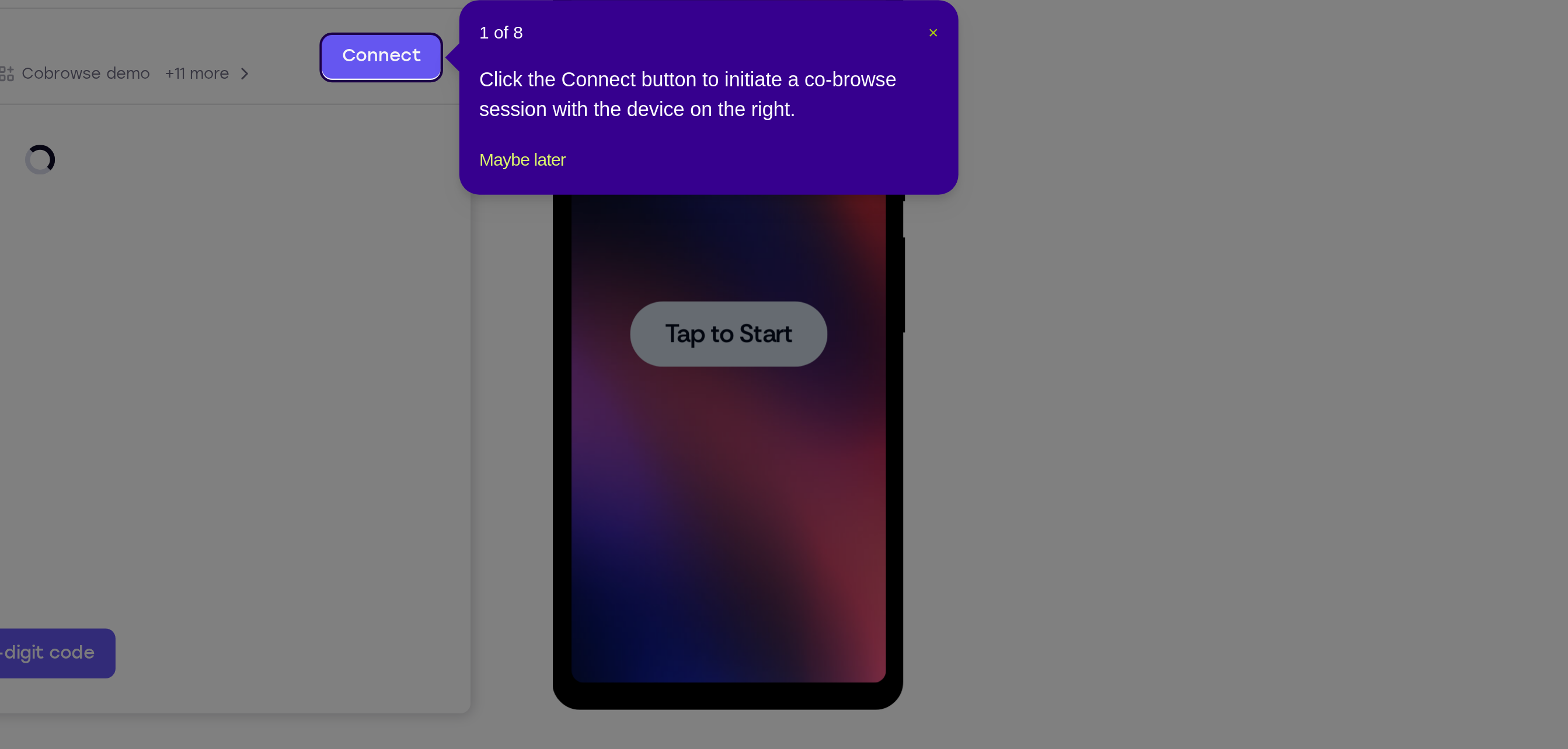
click at [1110, 225] on span "×" at bounding box center [1112, 225] width 5 height 10
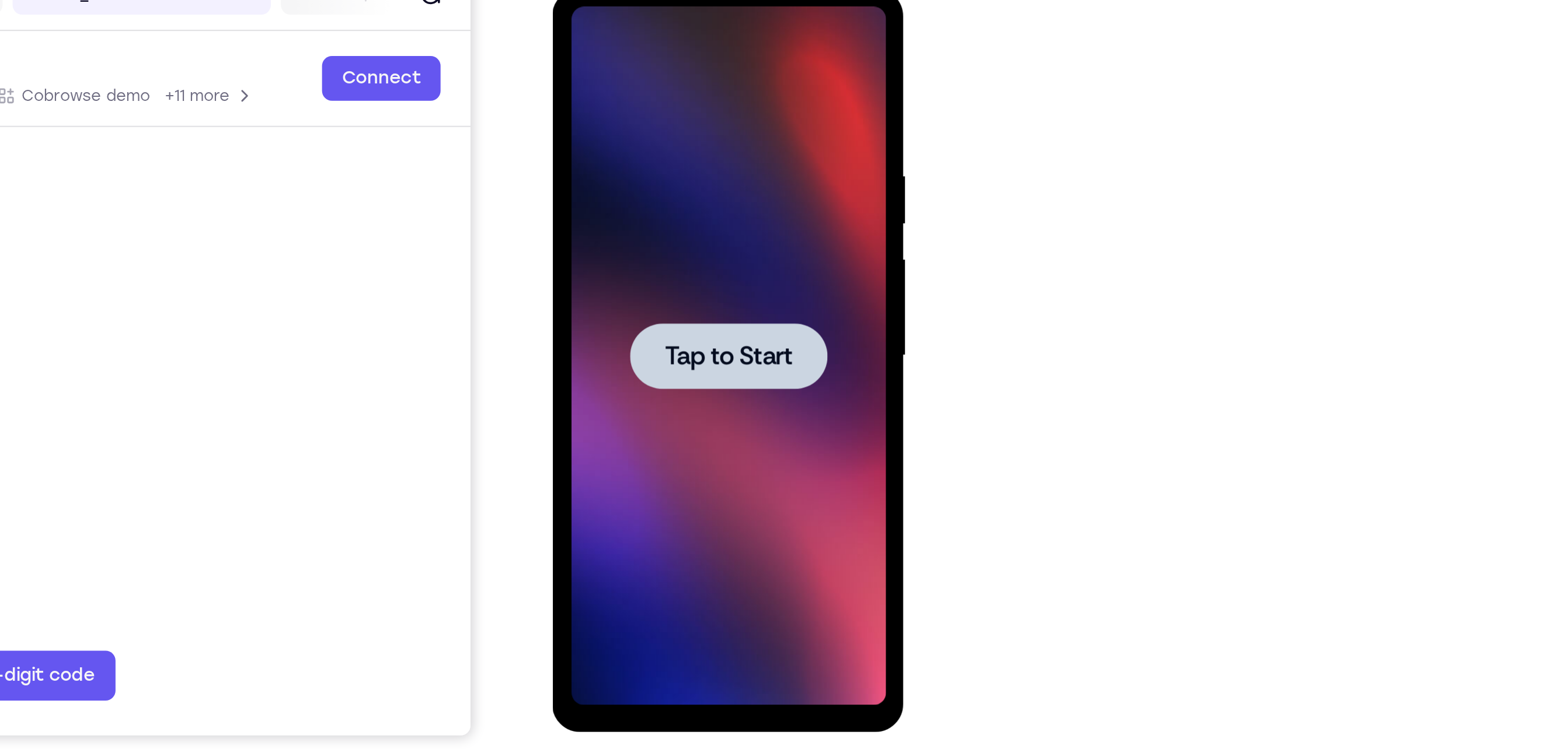
click at [644, 155] on span "Tap to Start" at bounding box center [634, 160] width 59 height 11
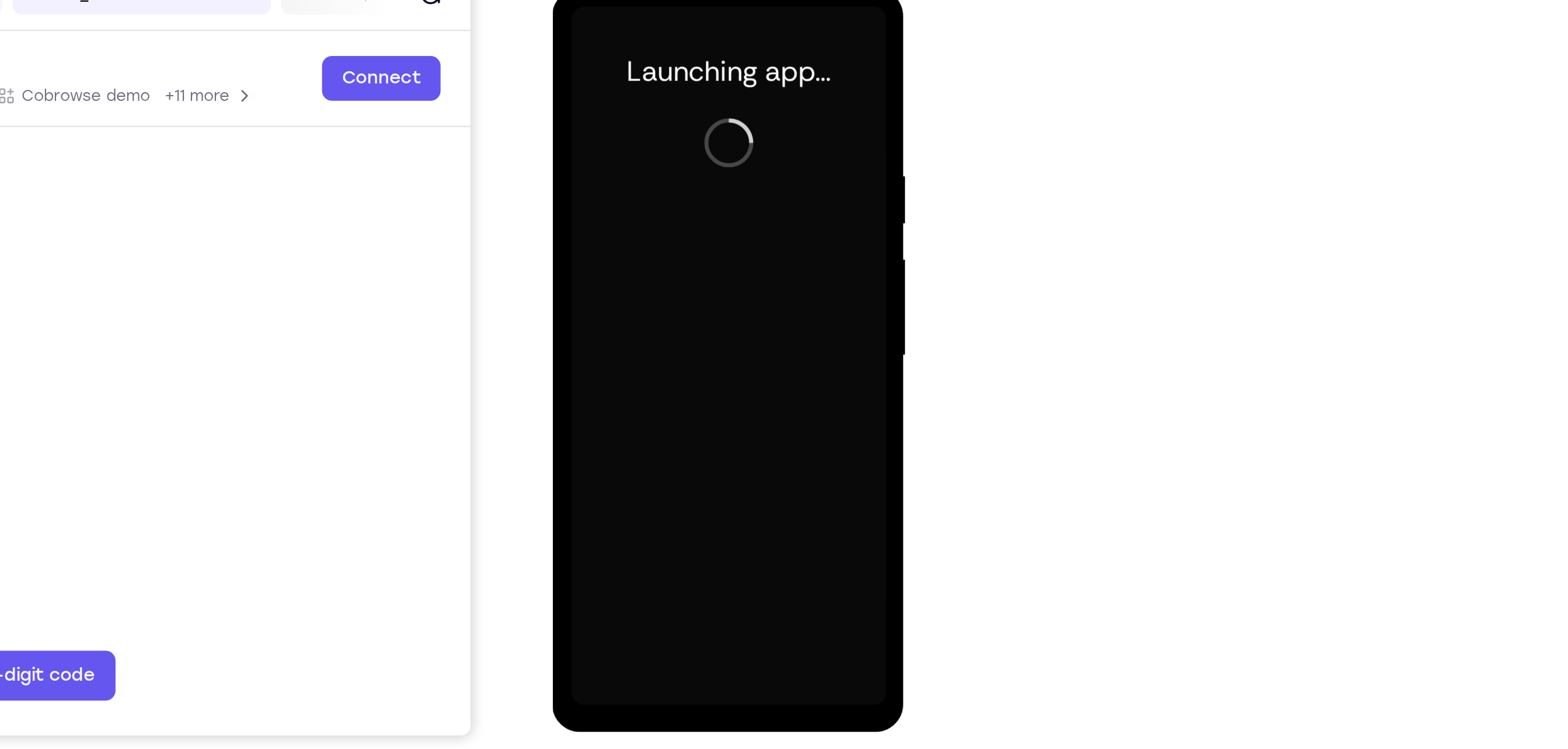
click at [633, 317] on div at bounding box center [634, 161] width 147 height 327
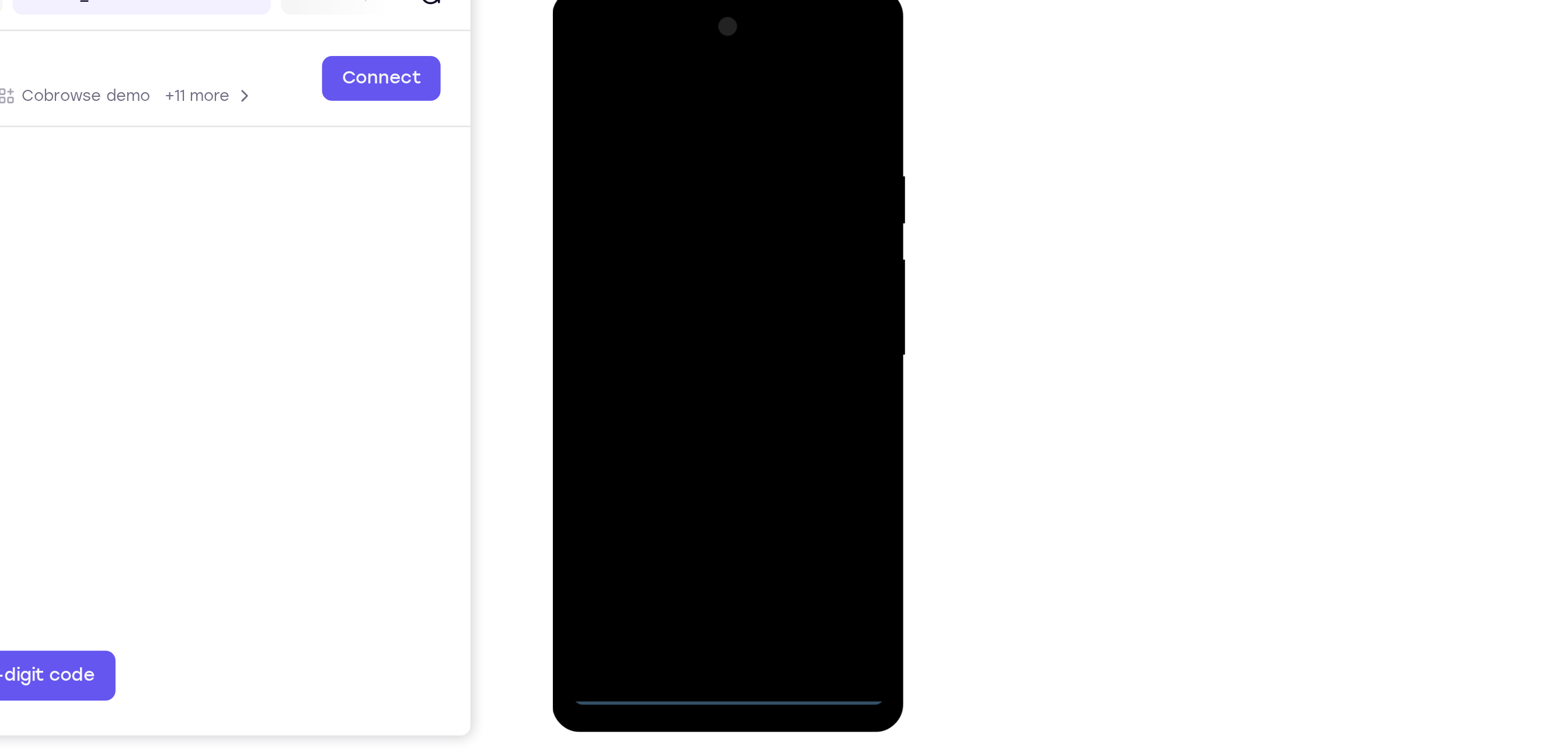
click at [635, 316] on div at bounding box center [634, 161] width 147 height 327
click at [697, 263] on div at bounding box center [634, 161] width 147 height 327
click at [617, 47] on div at bounding box center [634, 161] width 147 height 327
click at [680, 146] on div at bounding box center [634, 161] width 147 height 327
click at [618, 185] on div at bounding box center [634, 161] width 147 height 327
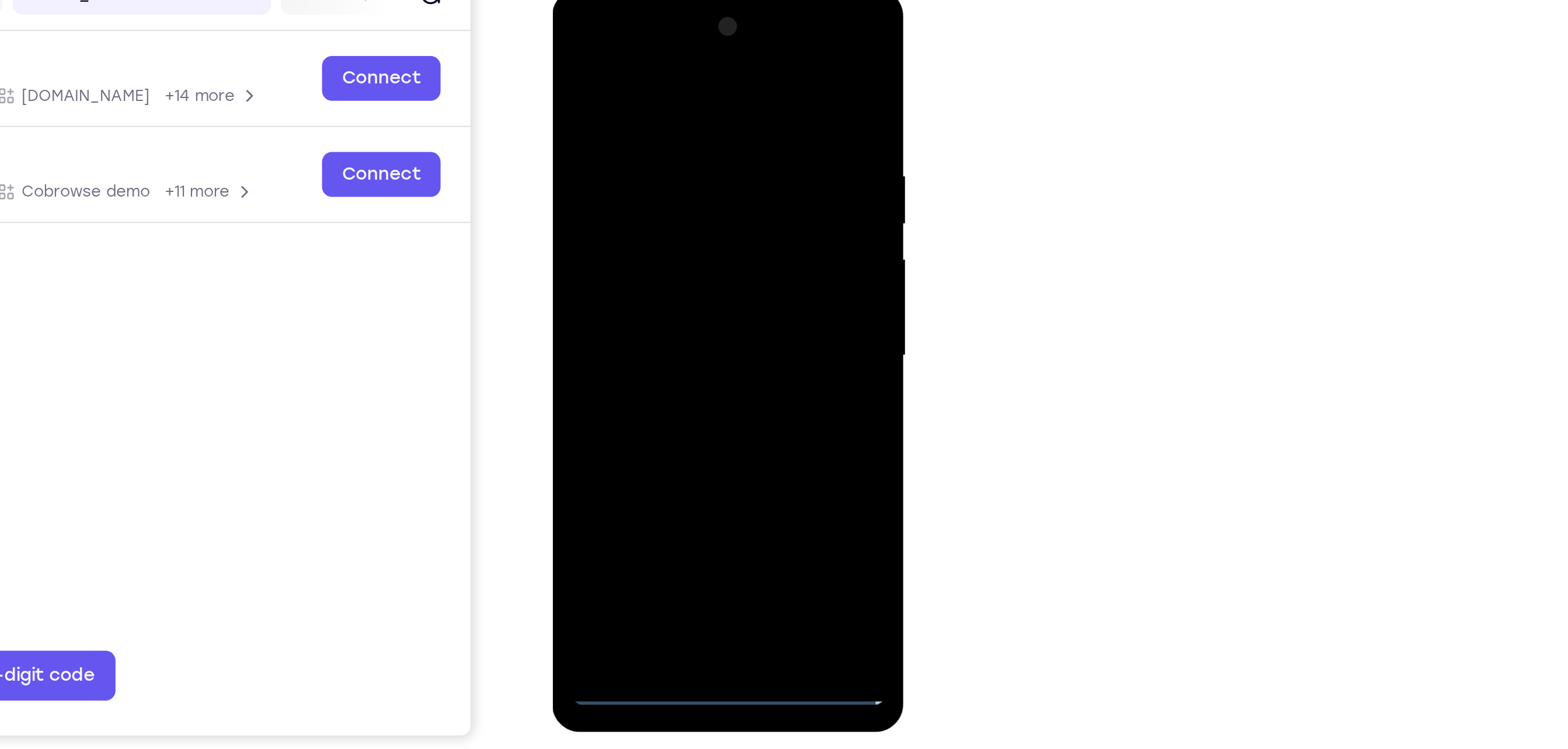
click at [624, 220] on div at bounding box center [634, 161] width 147 height 327
click at [659, 106] on div at bounding box center [634, 161] width 147 height 327
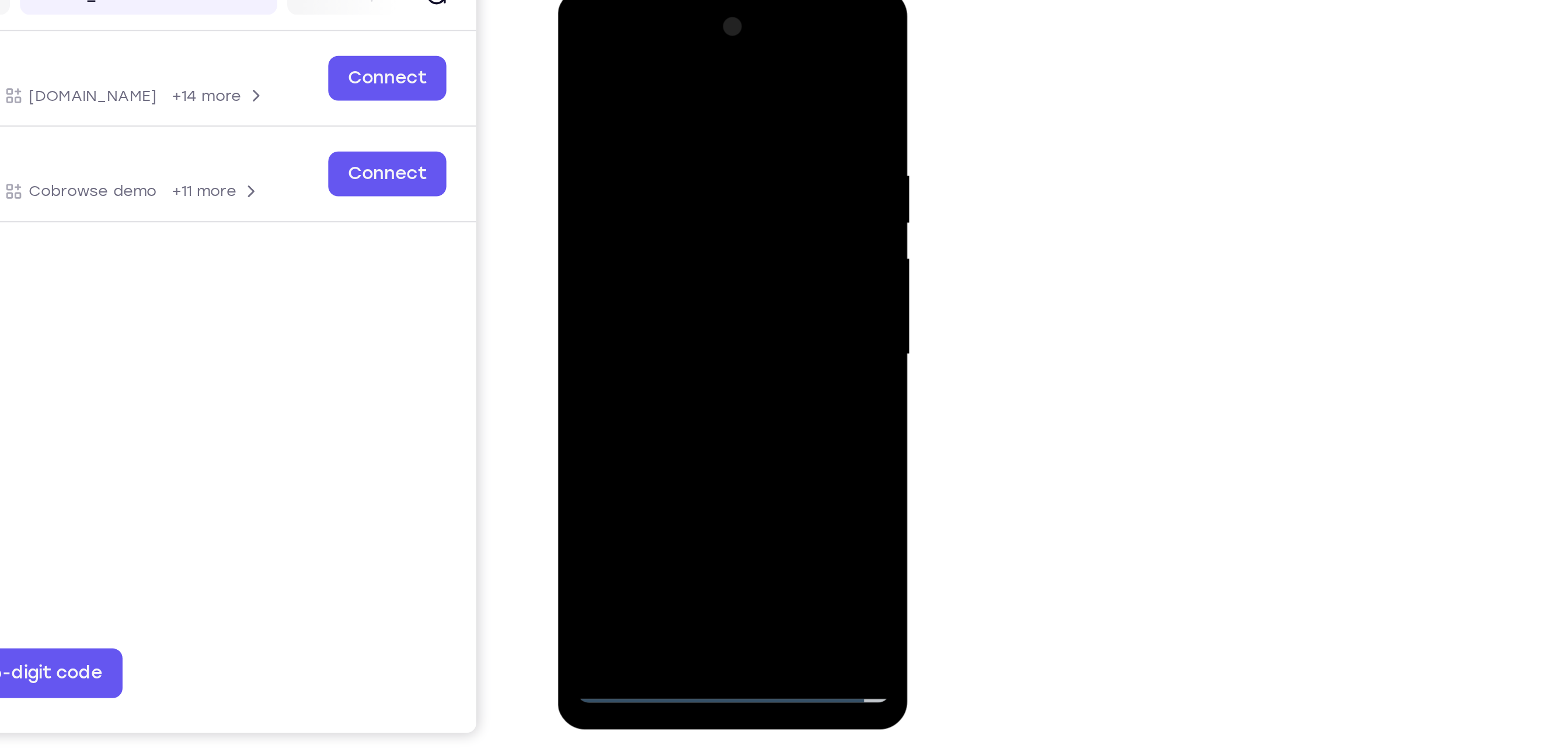
click at [652, 138] on div at bounding box center [640, 161] width 147 height 327
click at [629, 300] on div at bounding box center [640, 161] width 147 height 327
click at [631, 114] on div at bounding box center [640, 161] width 147 height 327
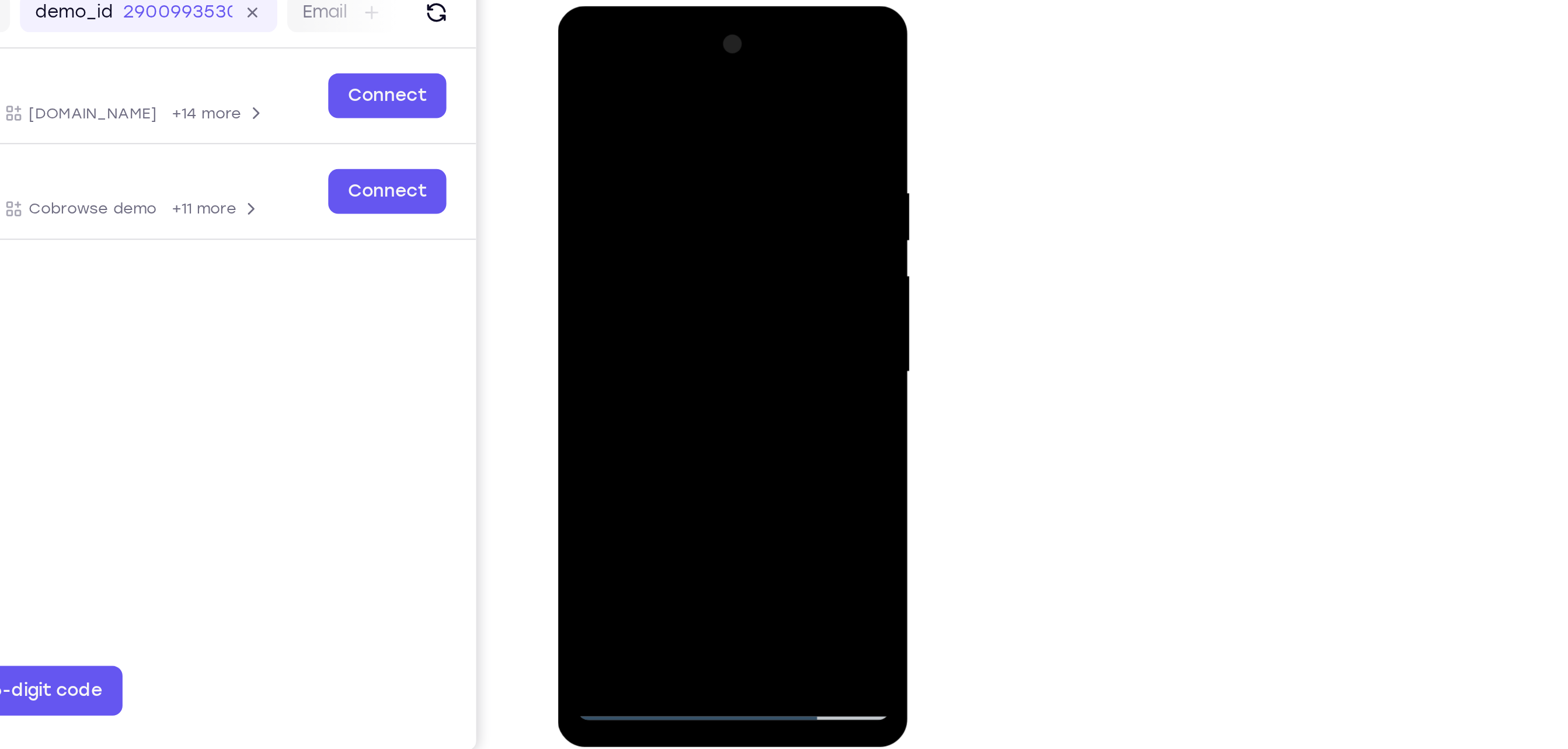
click at [704, 82] on div at bounding box center [640, 178] width 147 height 327
click at [661, 96] on div at bounding box center [640, 178] width 147 height 327
click at [698, 71] on div at bounding box center [640, 178] width 147 height 327
click at [670, 315] on div at bounding box center [640, 178] width 147 height 327
click at [645, 238] on div at bounding box center [640, 178] width 147 height 327
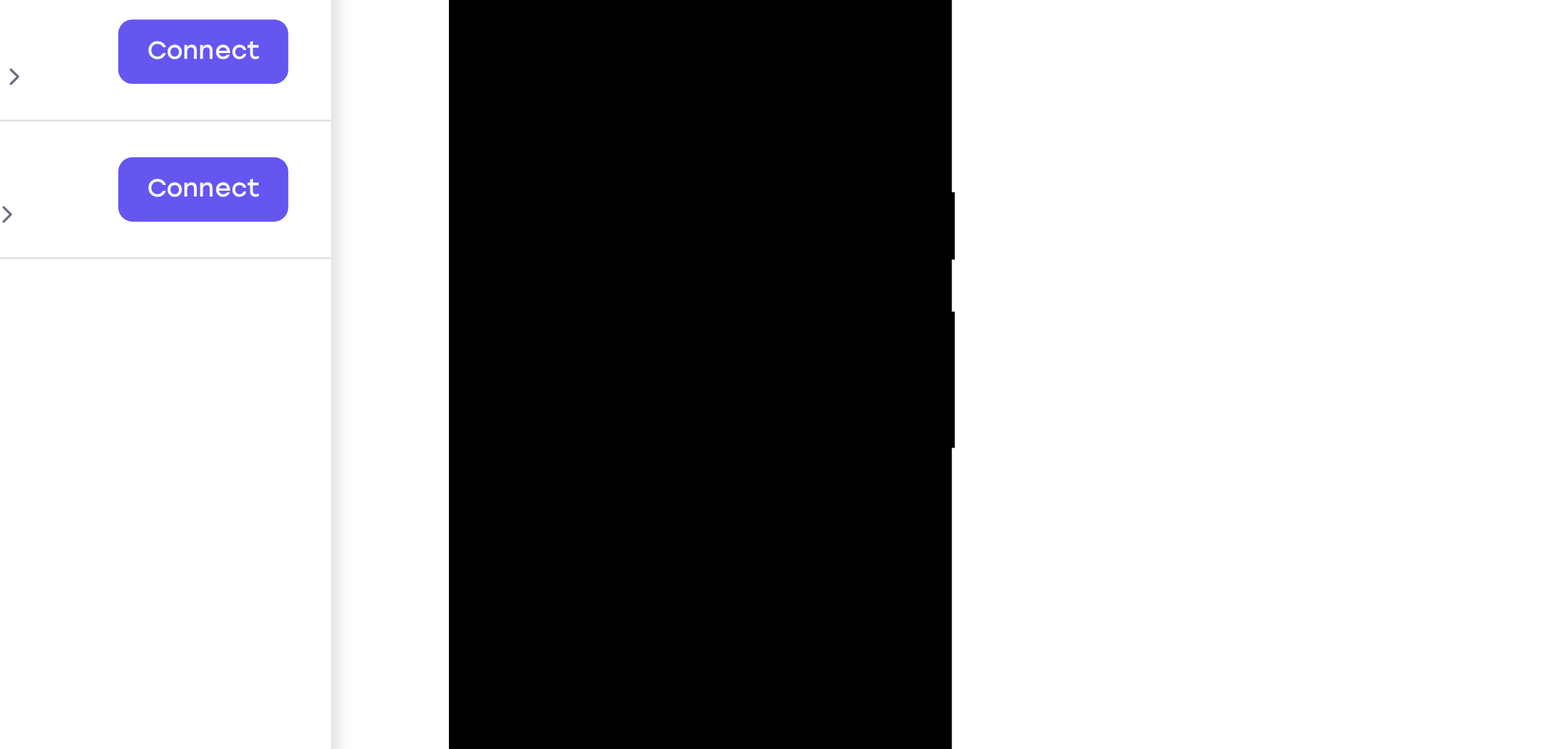
click at [462, 0] on div at bounding box center [530, 96] width 147 height 327
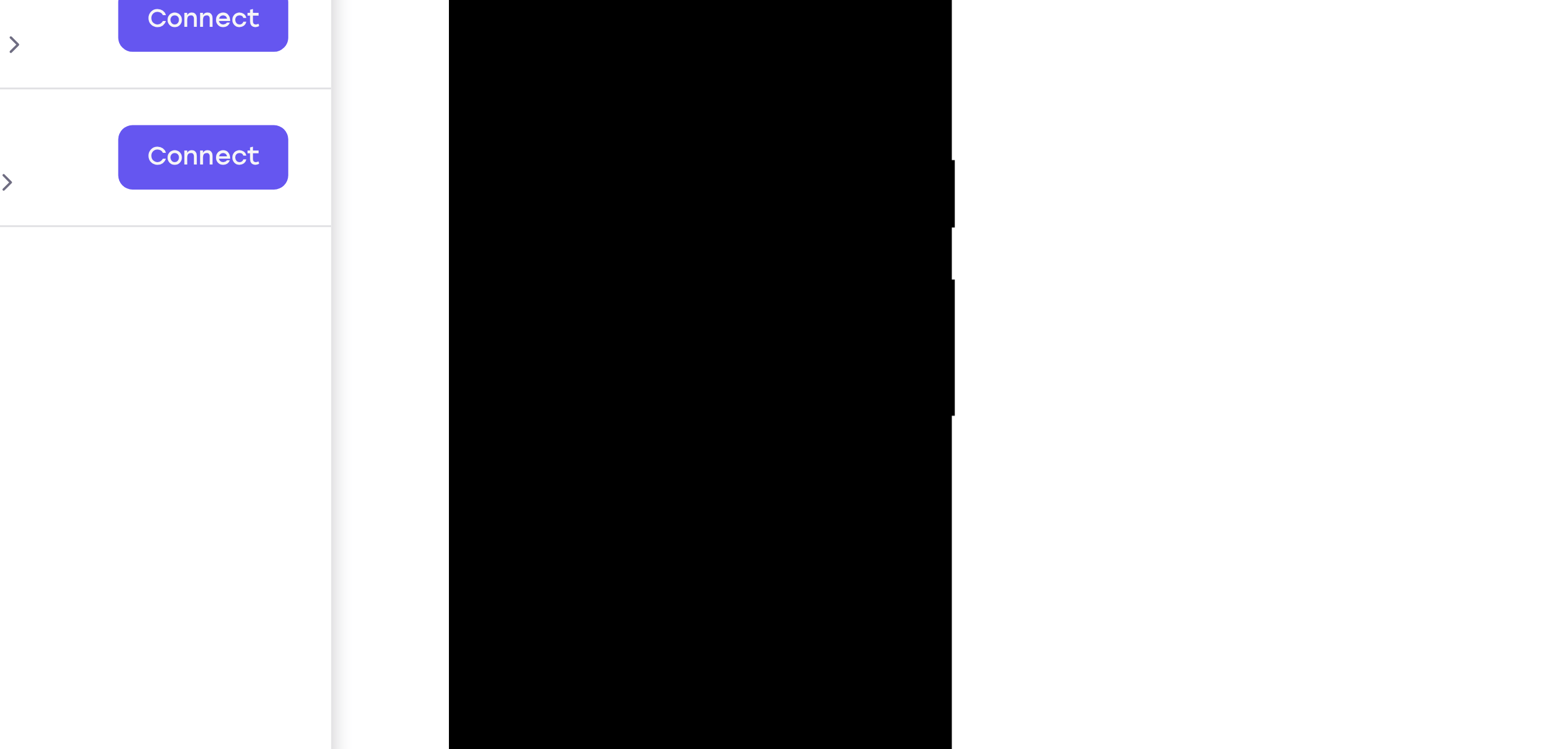
click at [514, 77] on div at bounding box center [530, 63] width 147 height 327
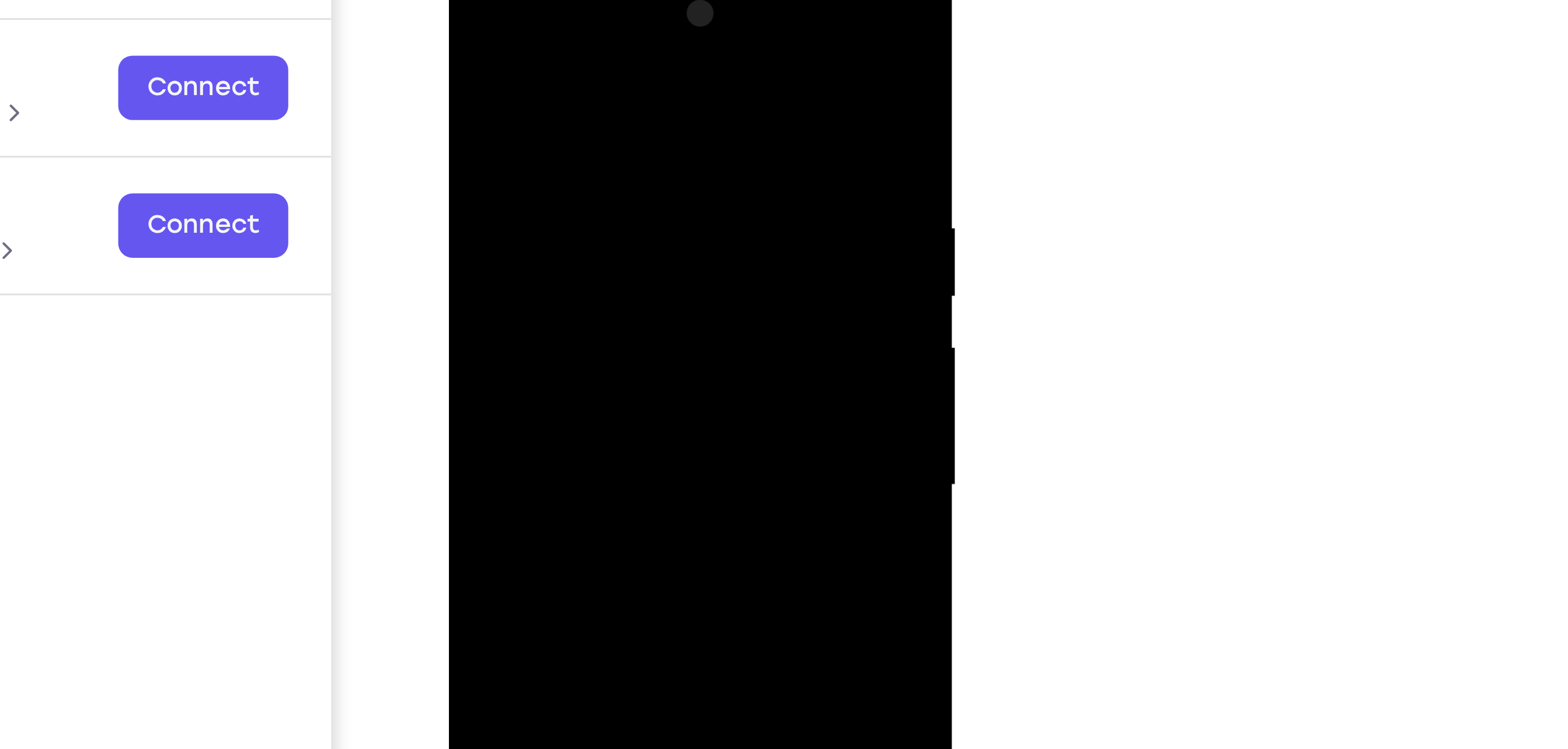
click at [470, 11] on div at bounding box center [530, 131] width 147 height 327
click at [469, 12] on div at bounding box center [530, 131] width 147 height 327
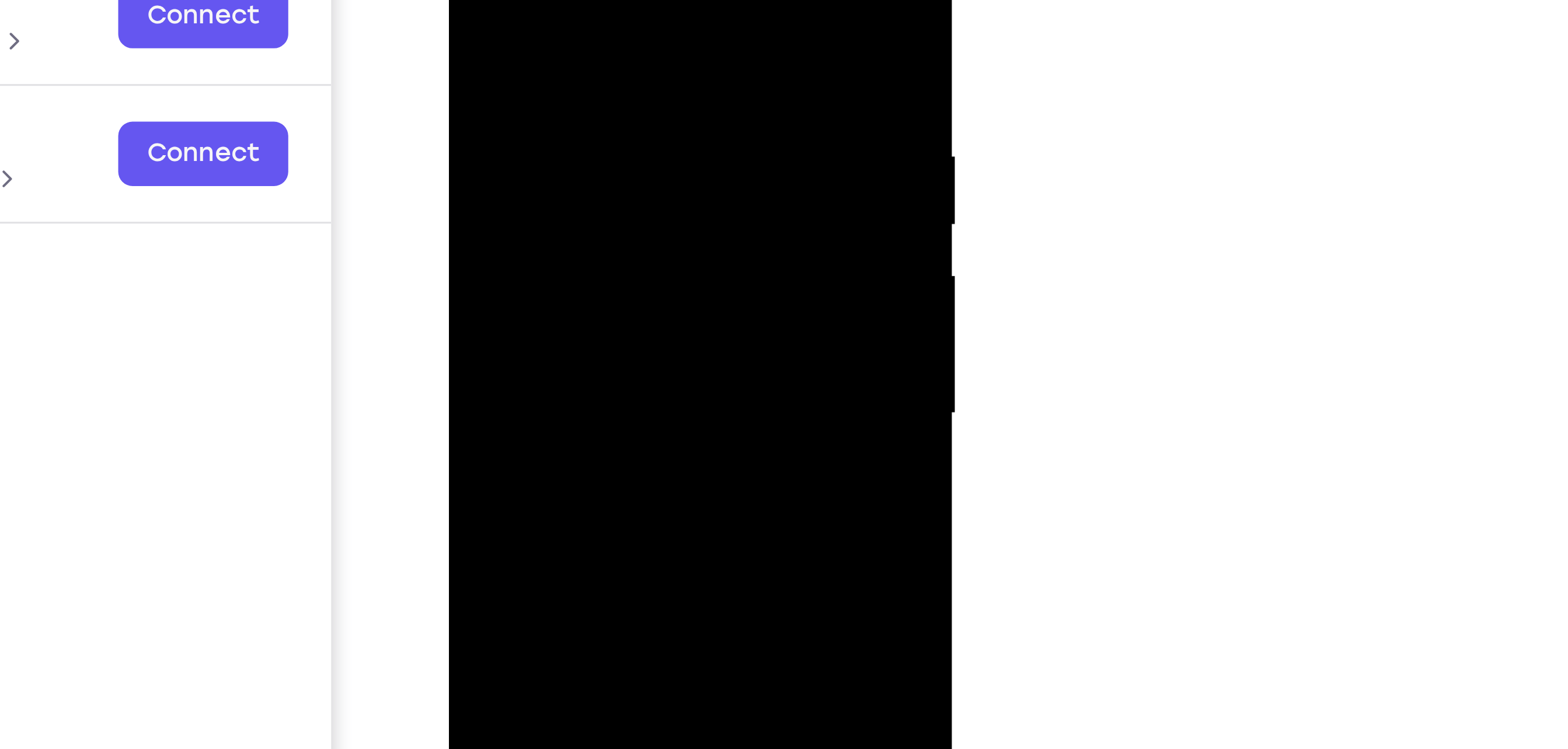
click at [597, 0] on div at bounding box center [530, 59] width 147 height 327
